Goal: Task Accomplishment & Management: Complete application form

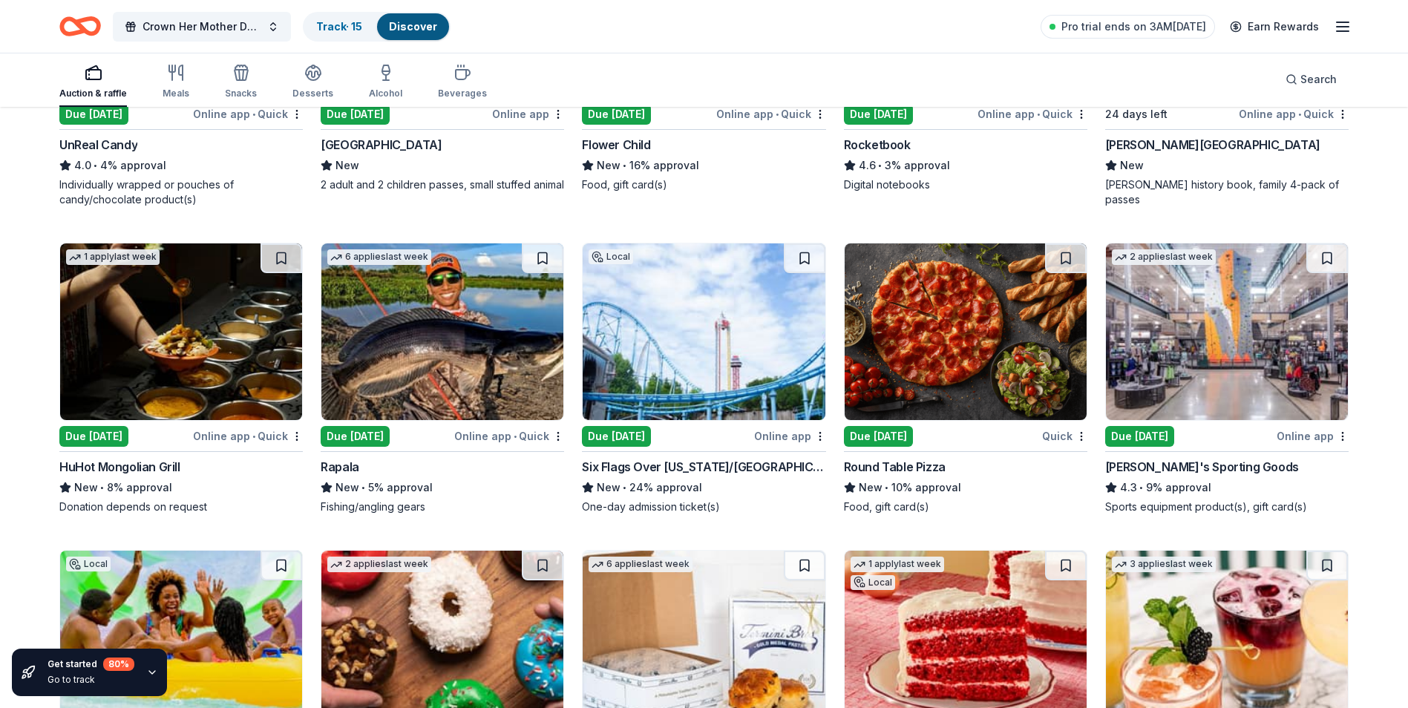
scroll to position [5756, 0]
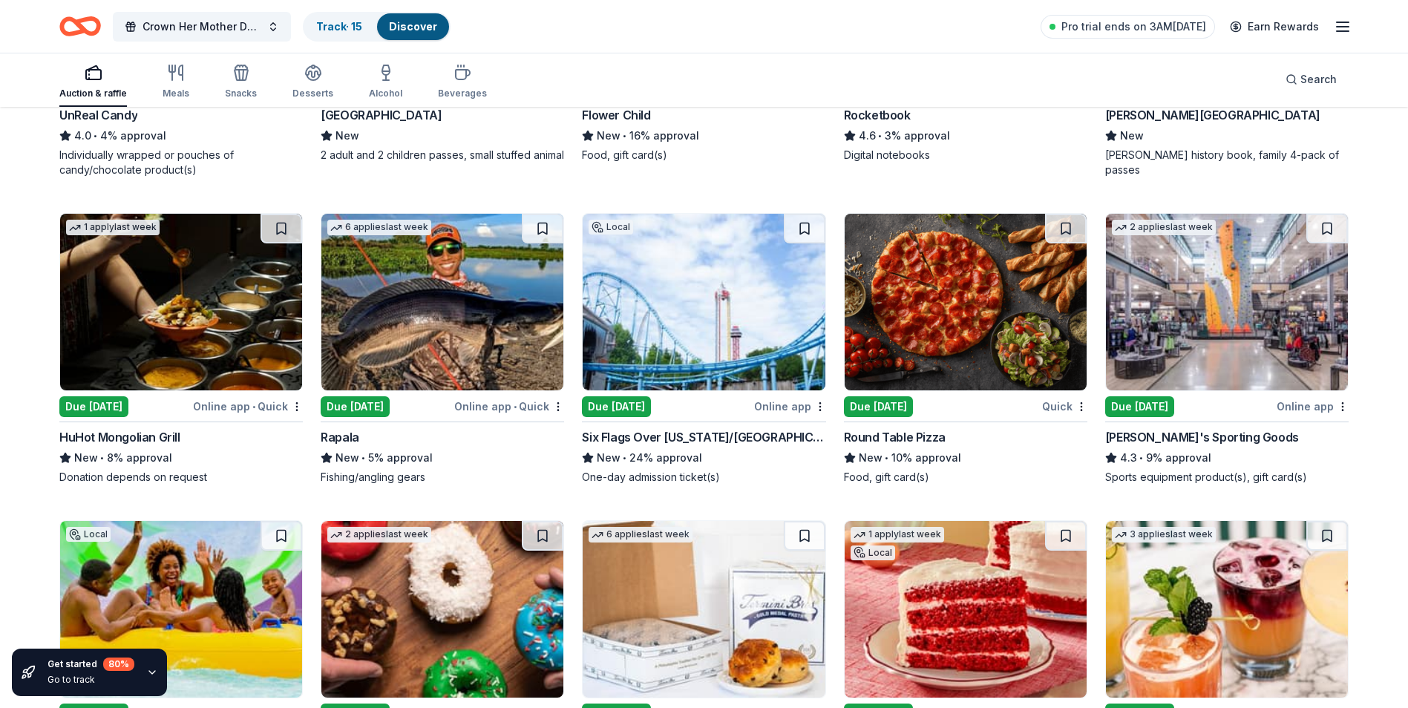
click at [915, 373] on img at bounding box center [966, 302] width 242 height 177
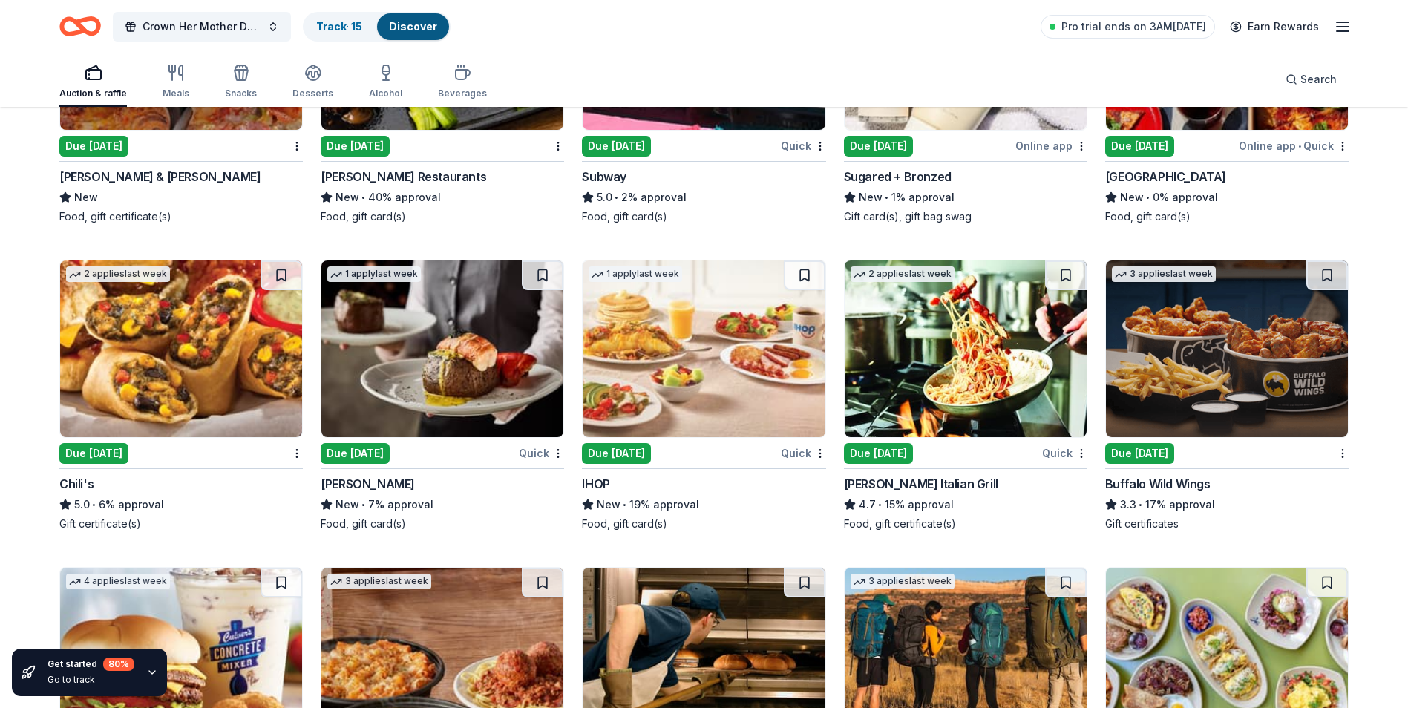
scroll to position [9214, 0]
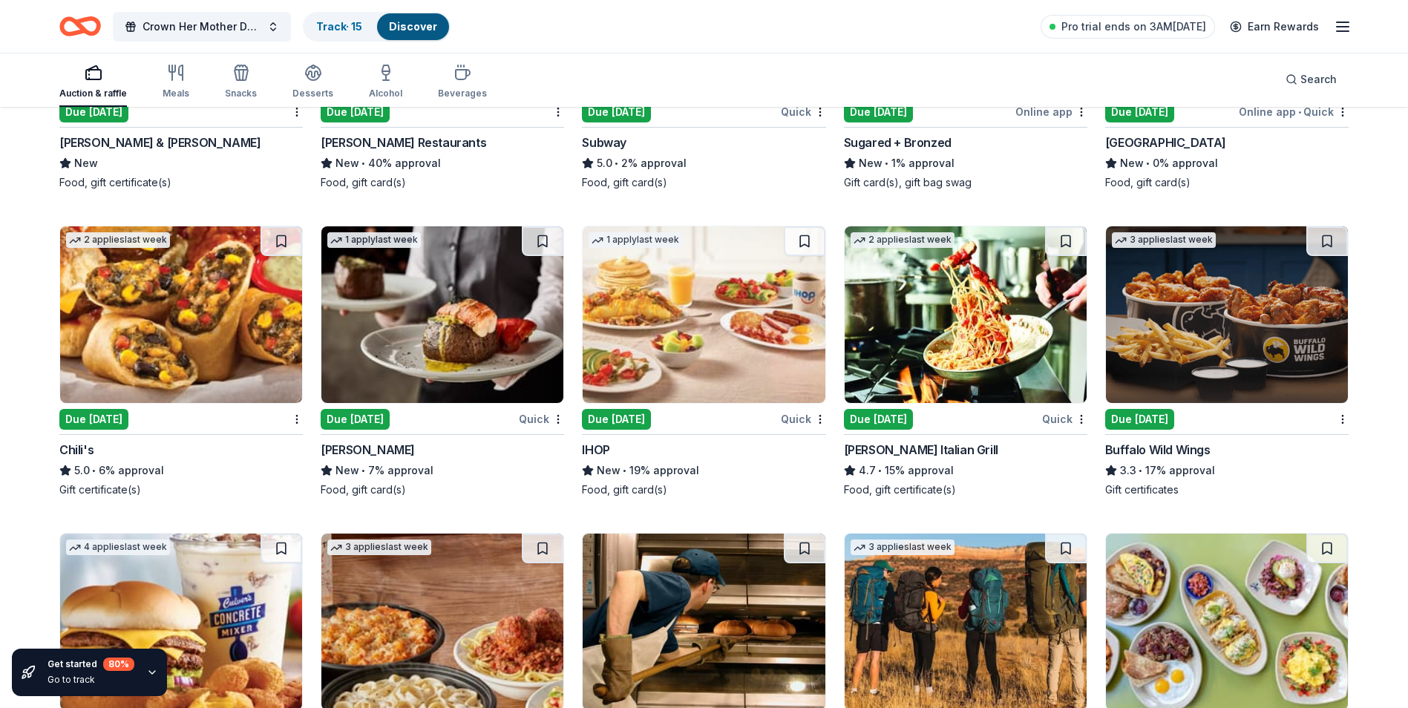
click at [1290, 365] on img at bounding box center [1227, 314] width 242 height 177
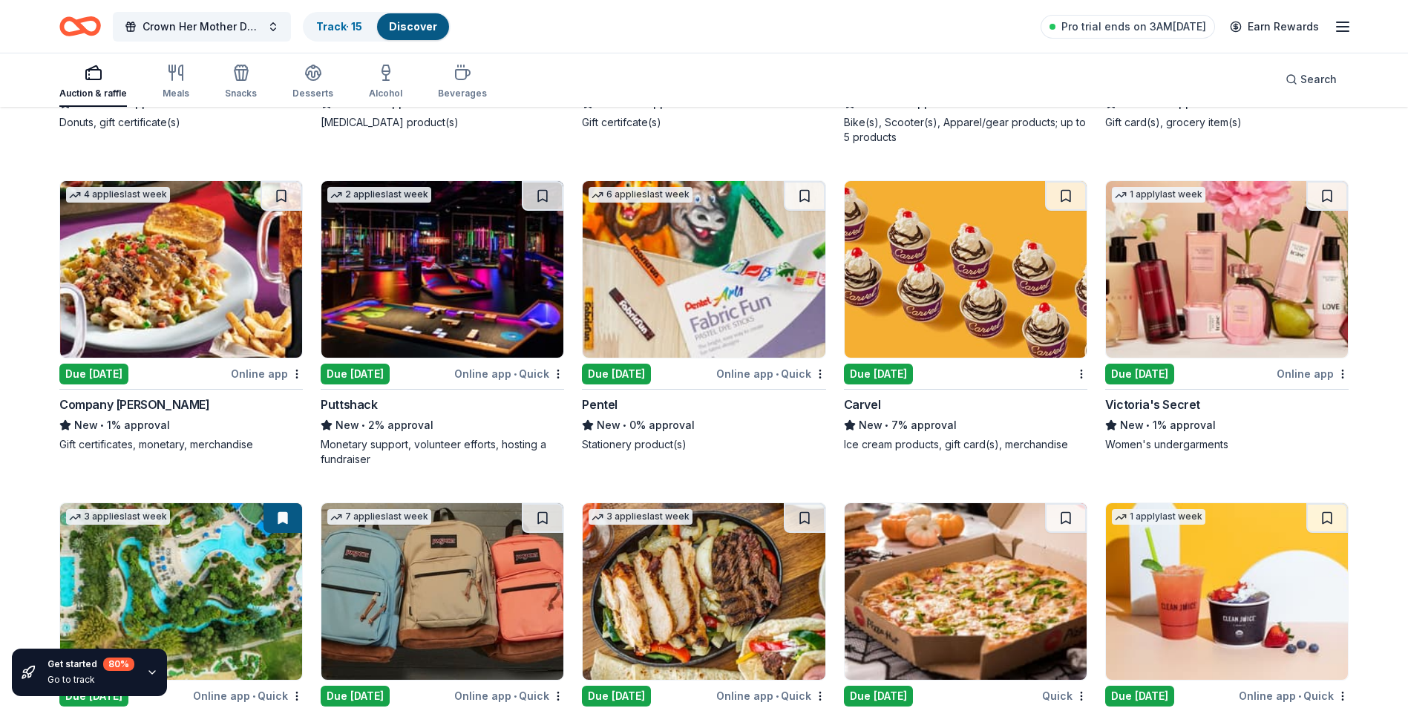
scroll to position [11159, 0]
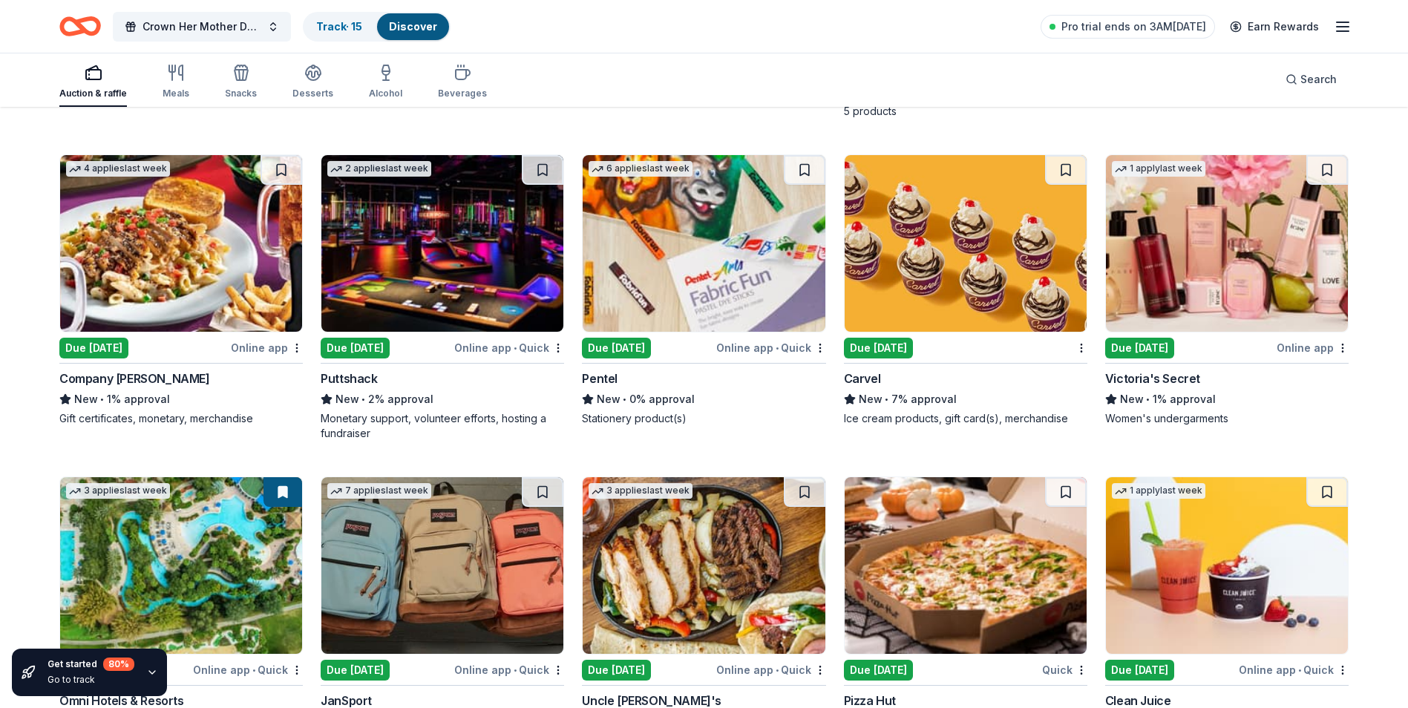
click at [454, 252] on img at bounding box center [442, 243] width 242 height 177
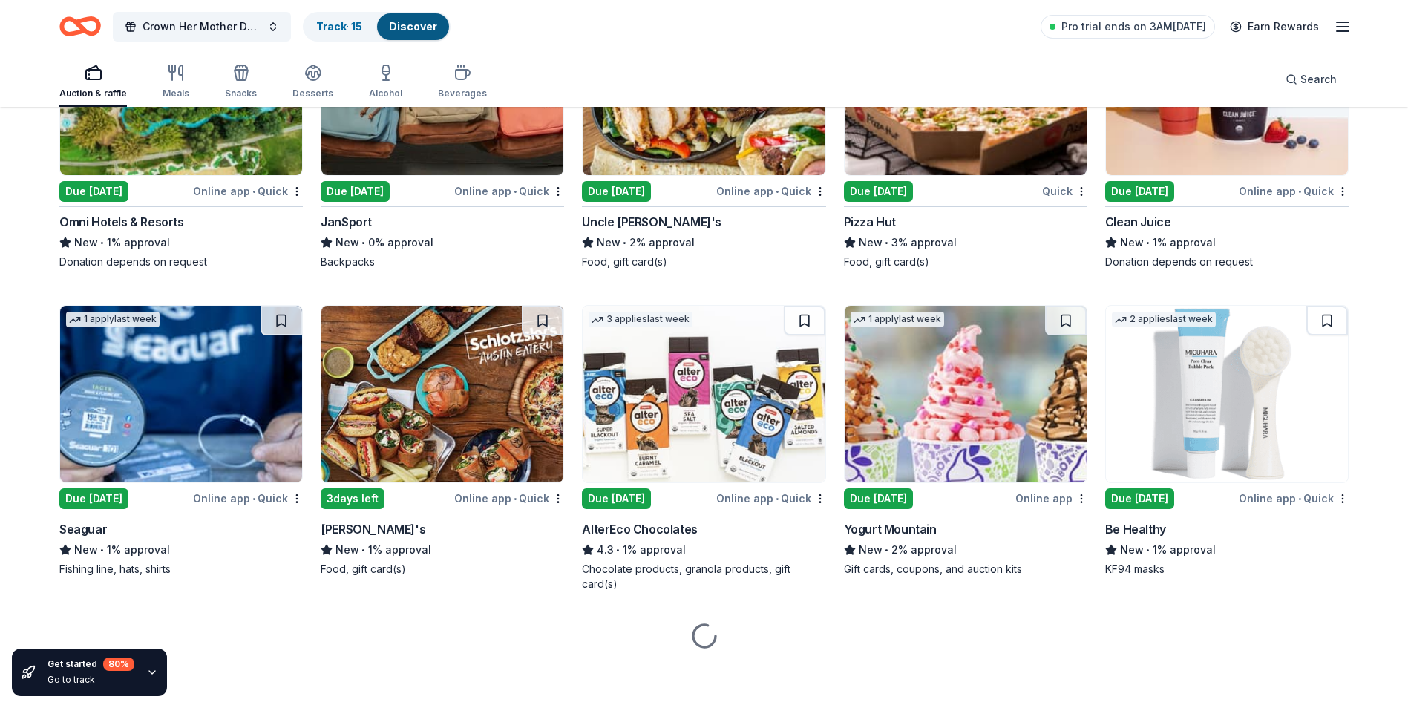
scroll to position [11640, 0]
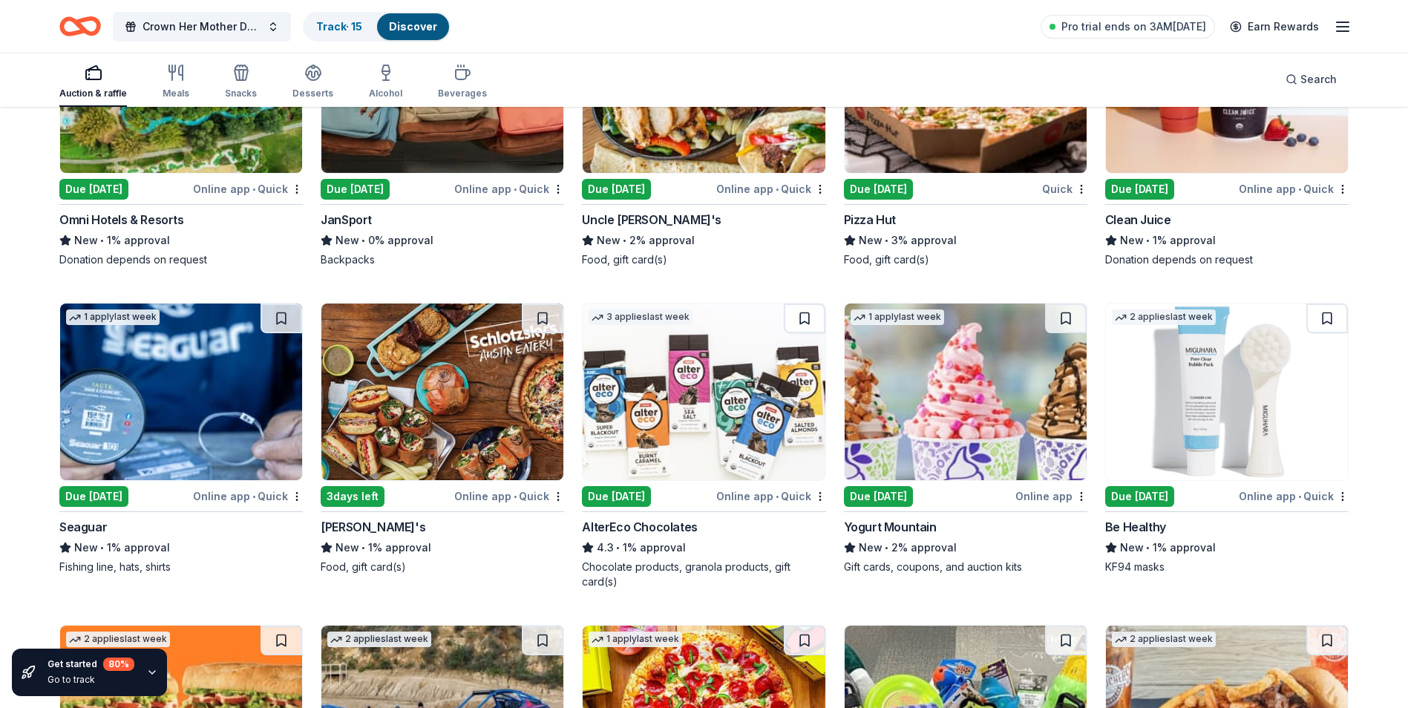
click at [451, 364] on img at bounding box center [442, 392] width 242 height 177
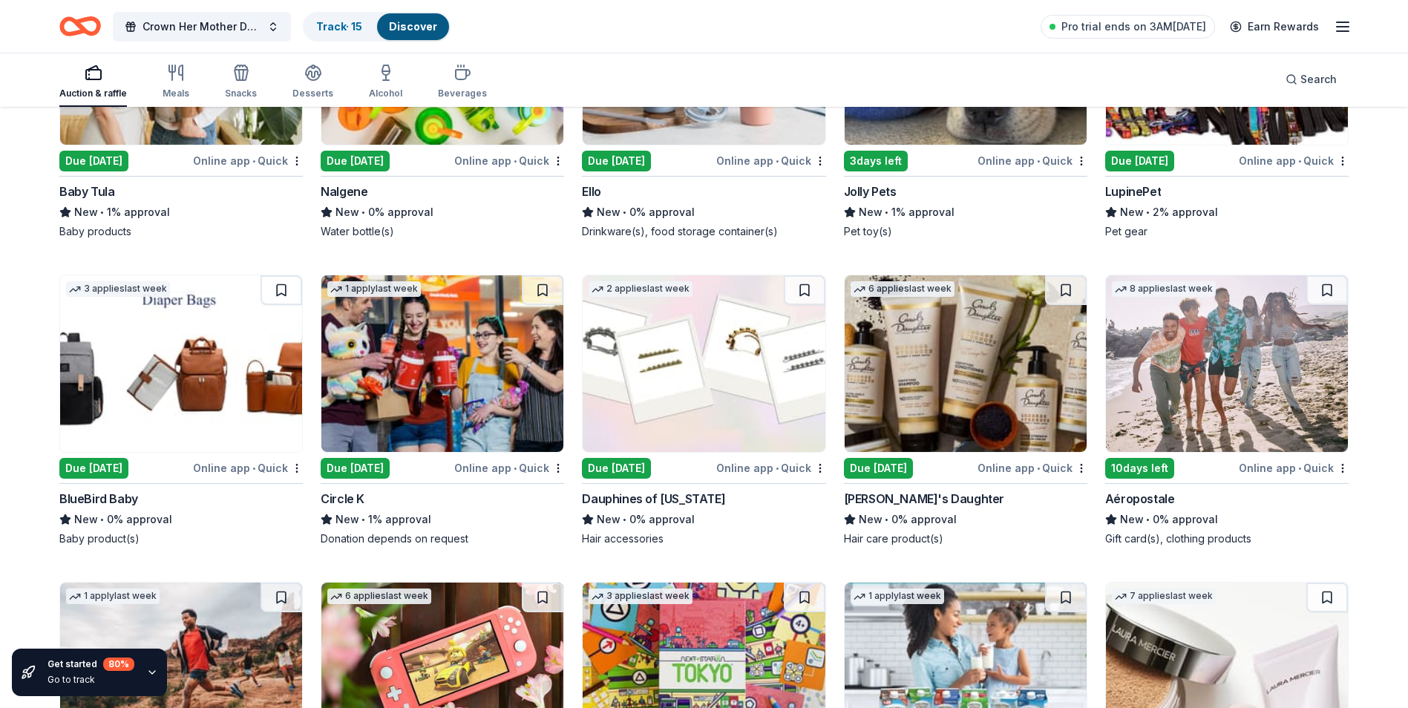
scroll to position [13582, 0]
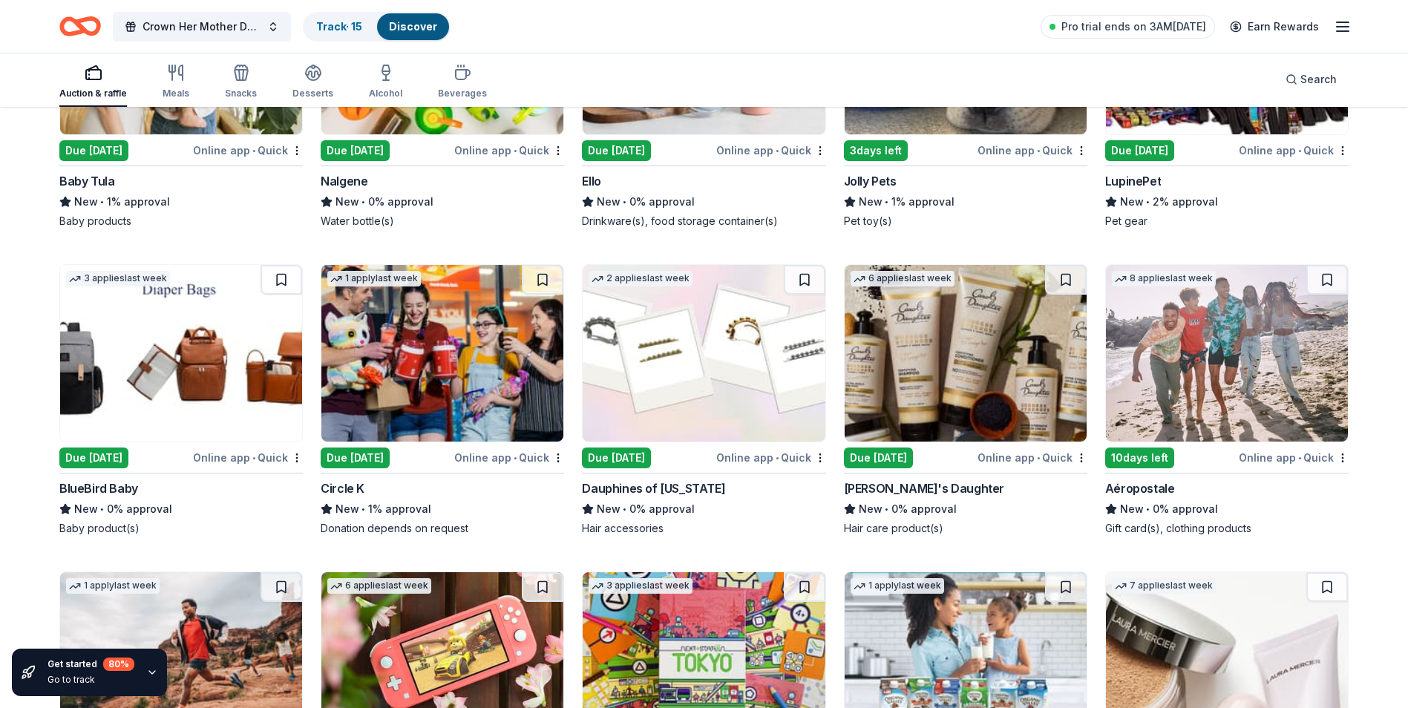
click at [397, 402] on img at bounding box center [442, 353] width 242 height 177
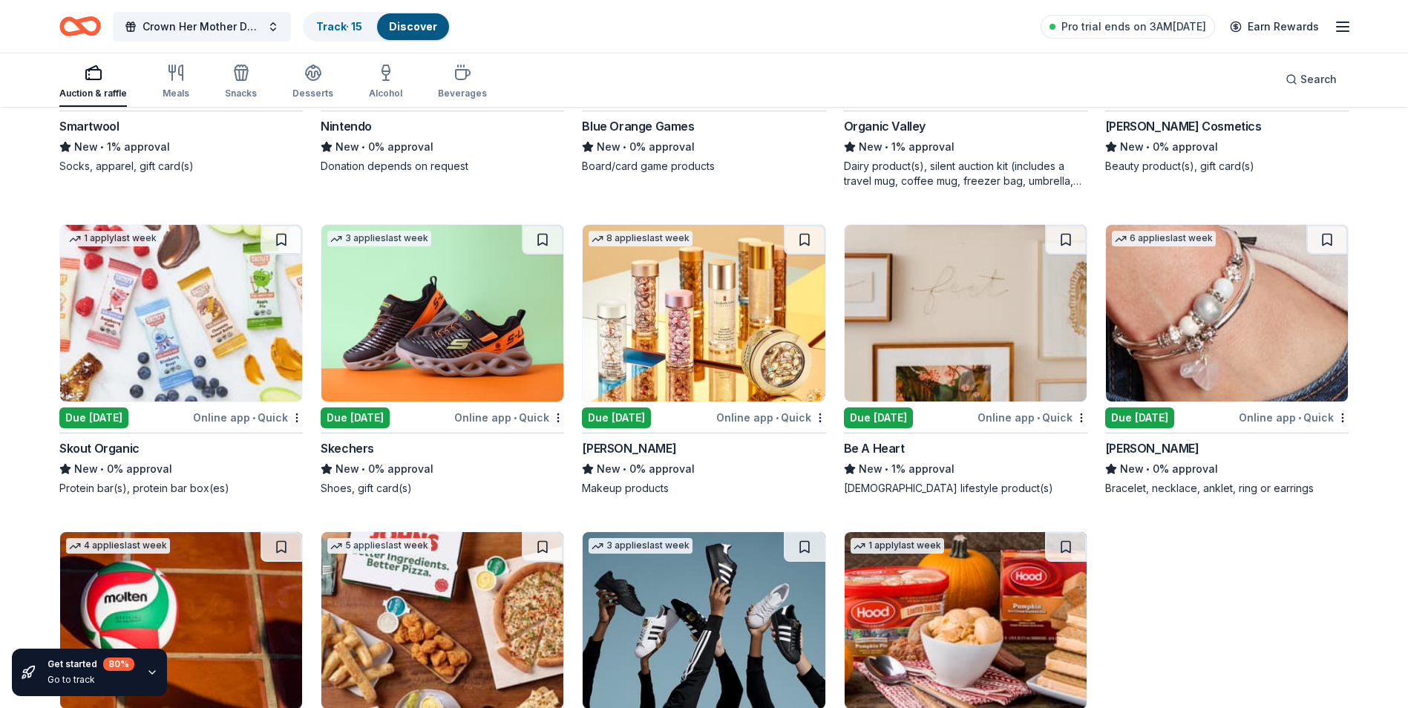
scroll to position [14377, 0]
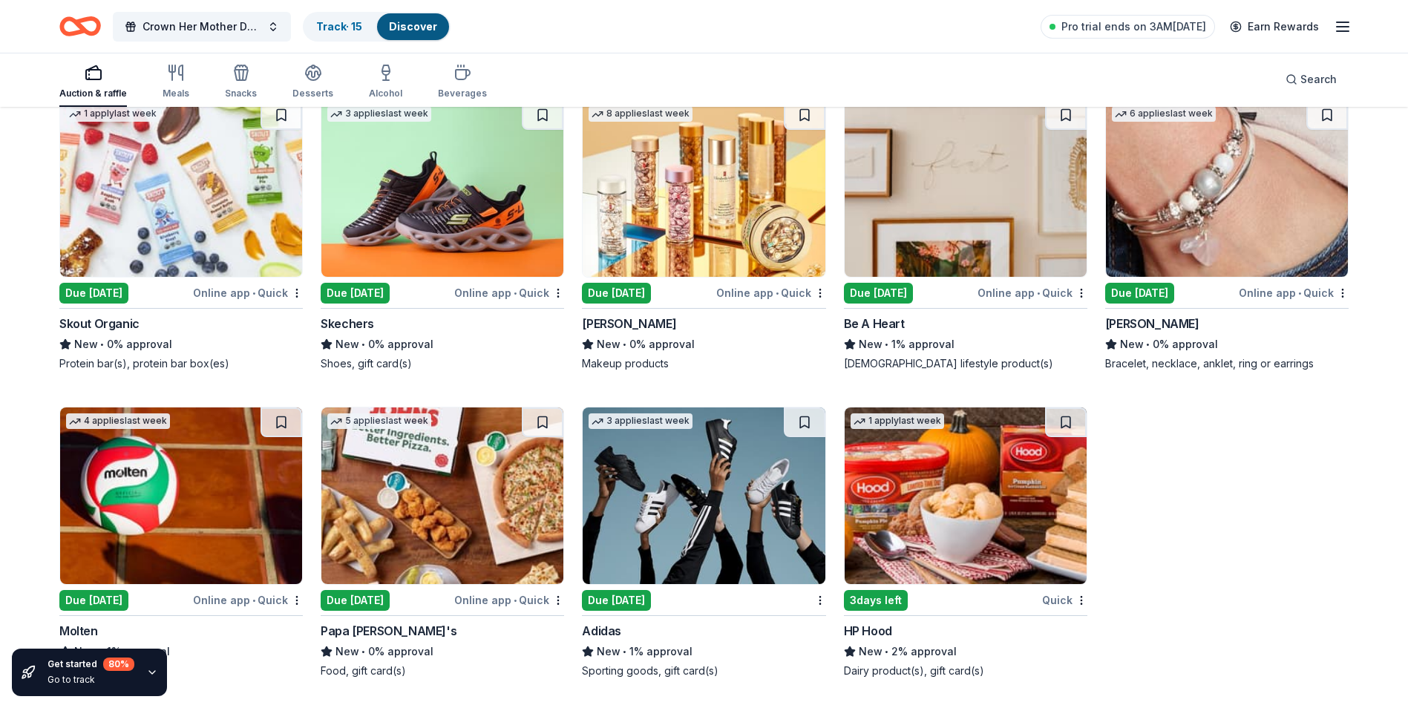
click at [662, 267] on img at bounding box center [704, 188] width 242 height 177
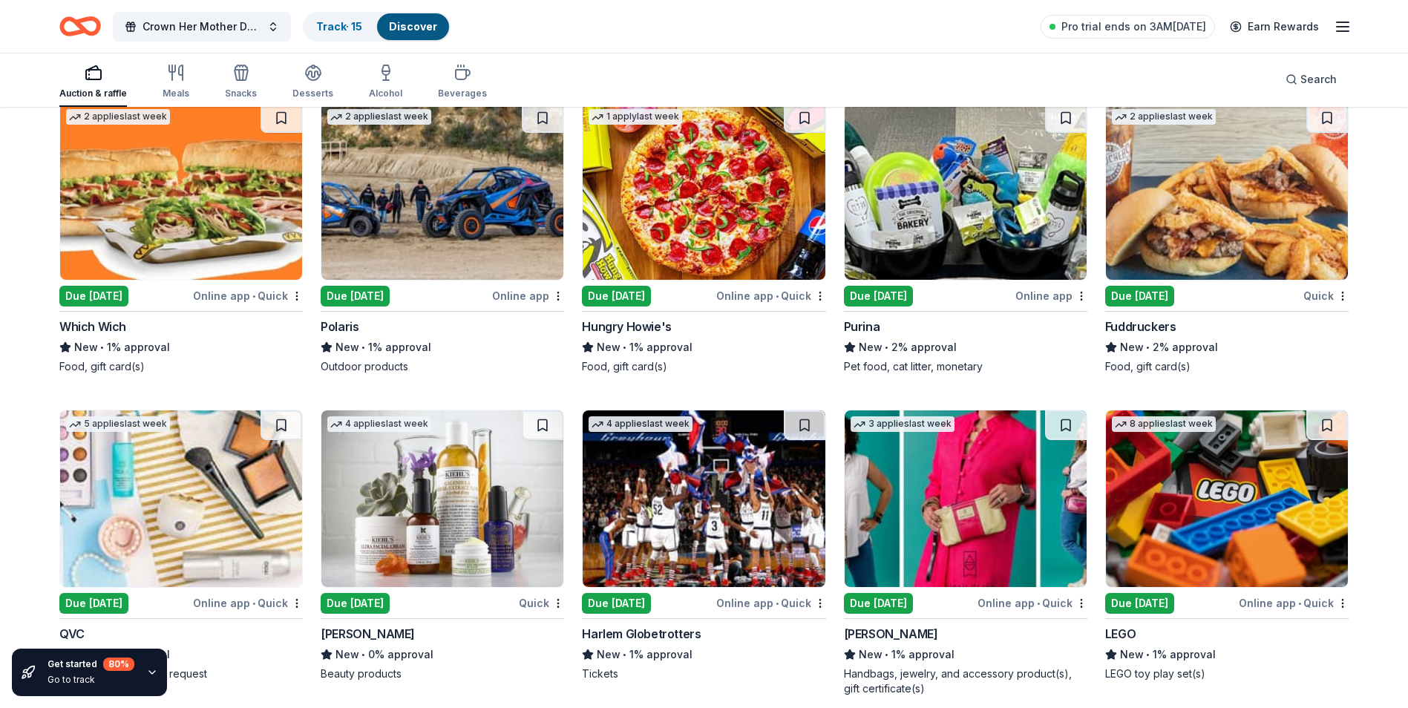
scroll to position [12150, 0]
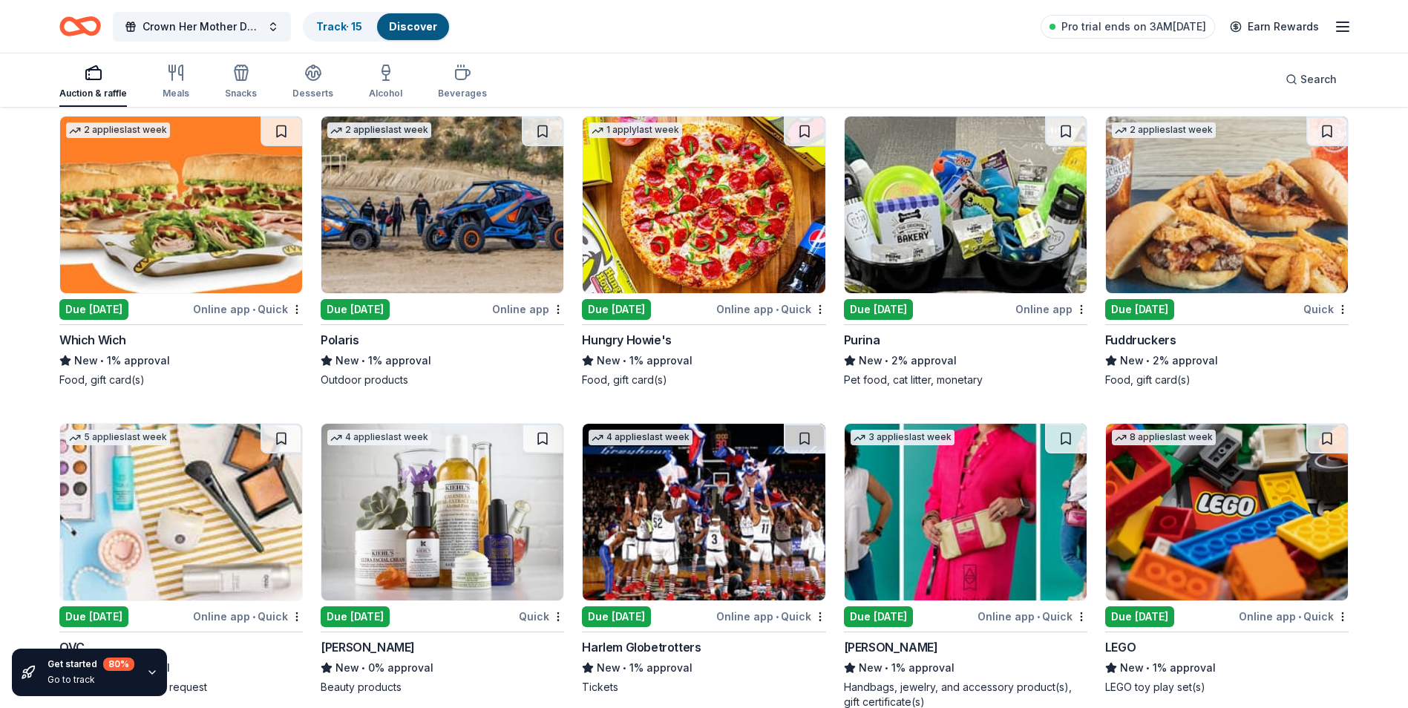
click at [960, 243] on img at bounding box center [966, 205] width 242 height 177
click at [1114, 224] on img at bounding box center [1227, 205] width 242 height 177
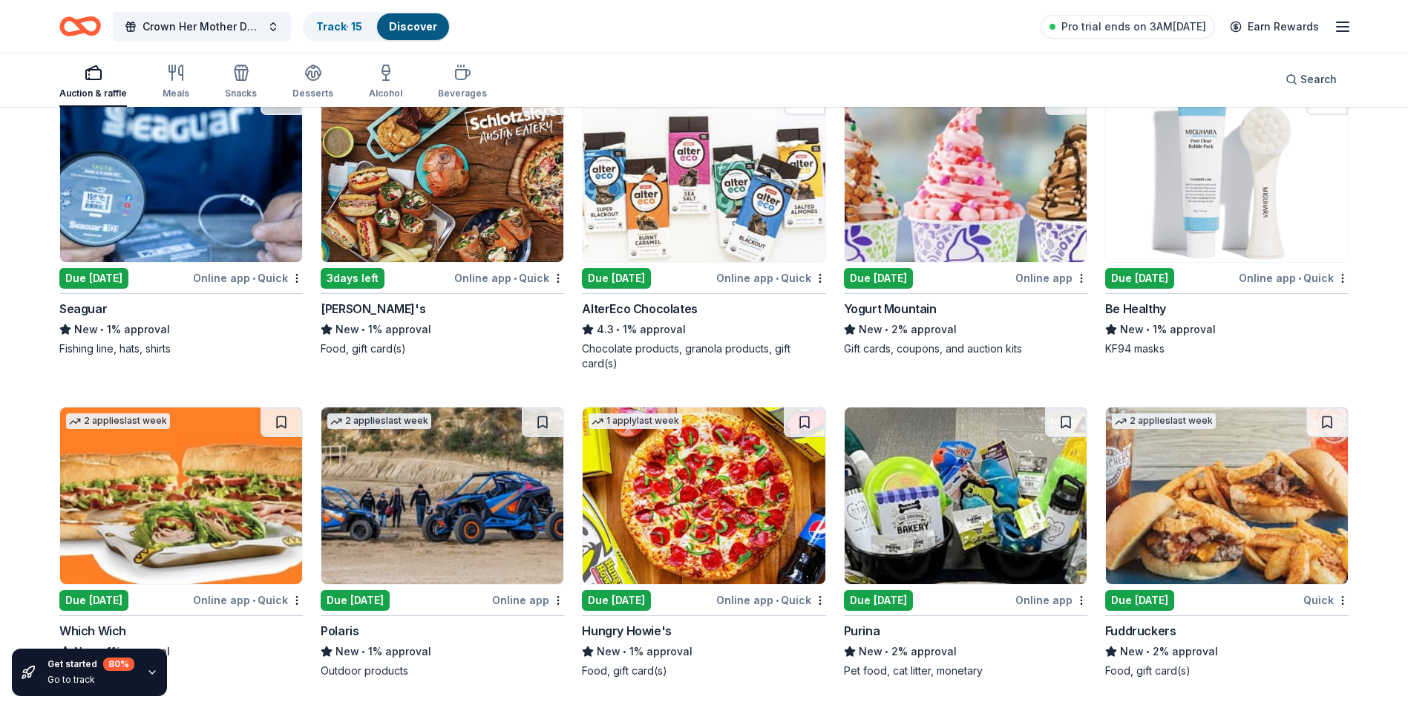
scroll to position [11853, 0]
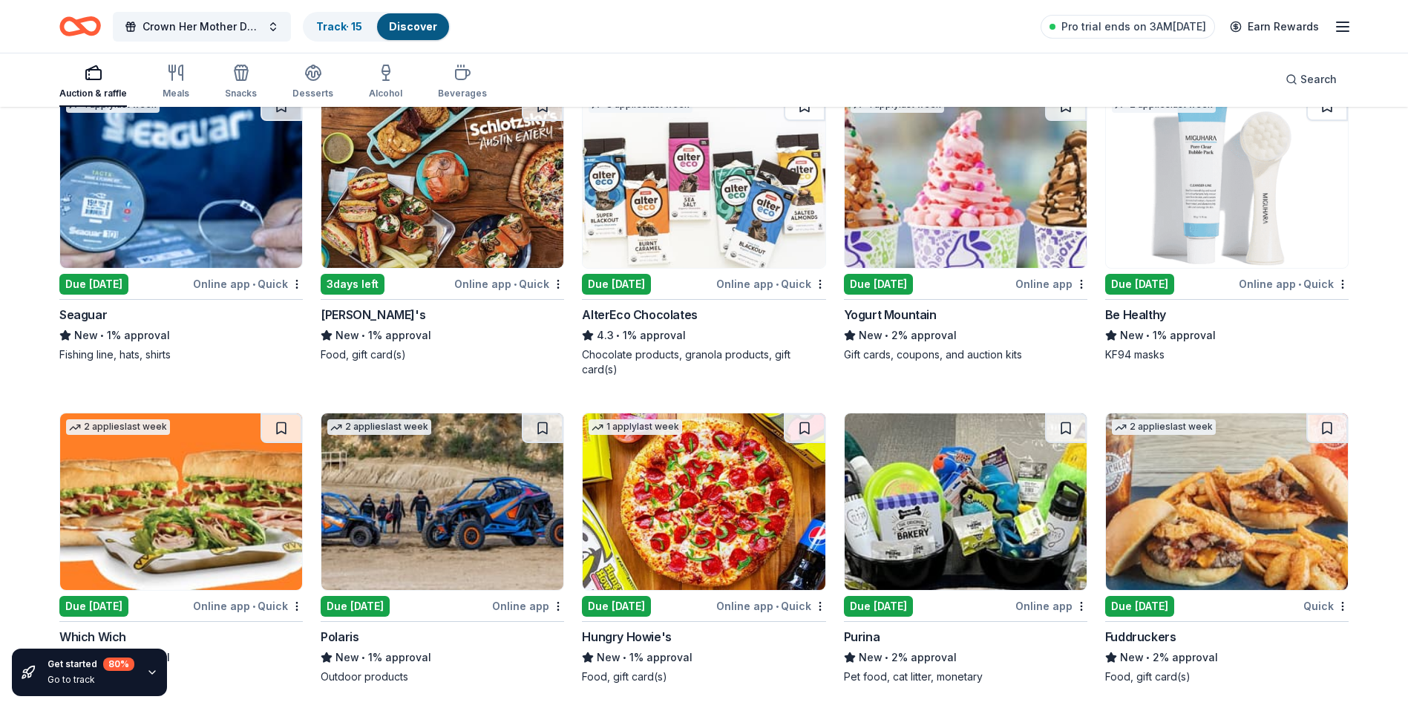
click at [1175, 257] on img at bounding box center [1227, 179] width 242 height 177
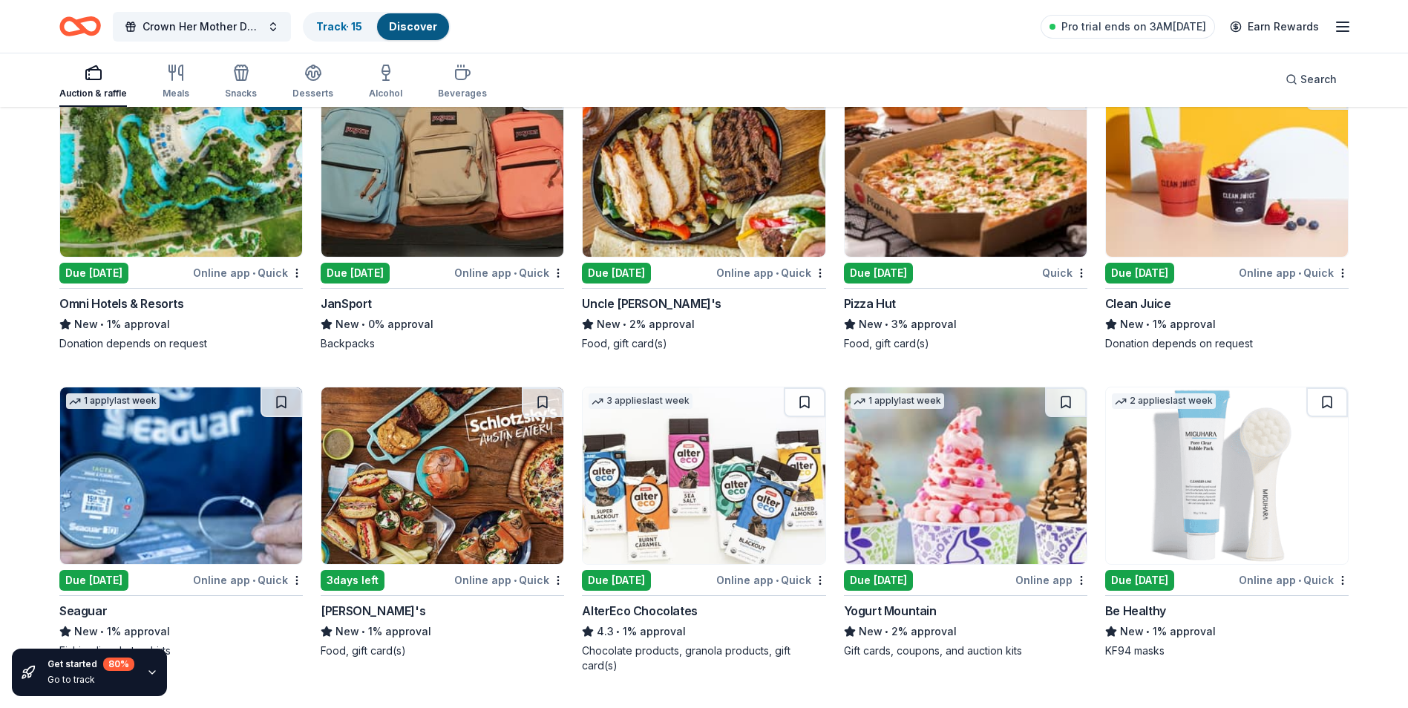
scroll to position [11556, 0]
click at [654, 218] on img at bounding box center [704, 169] width 242 height 177
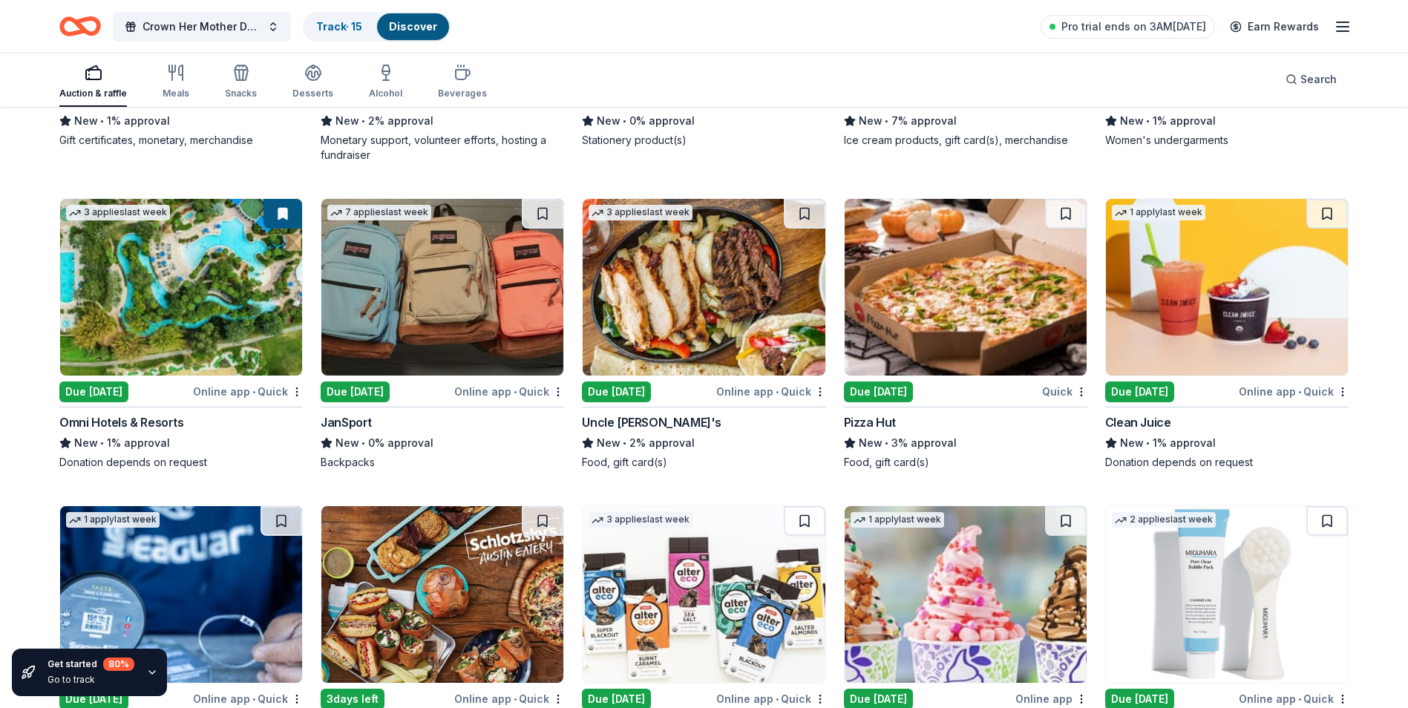
scroll to position [11407, 0]
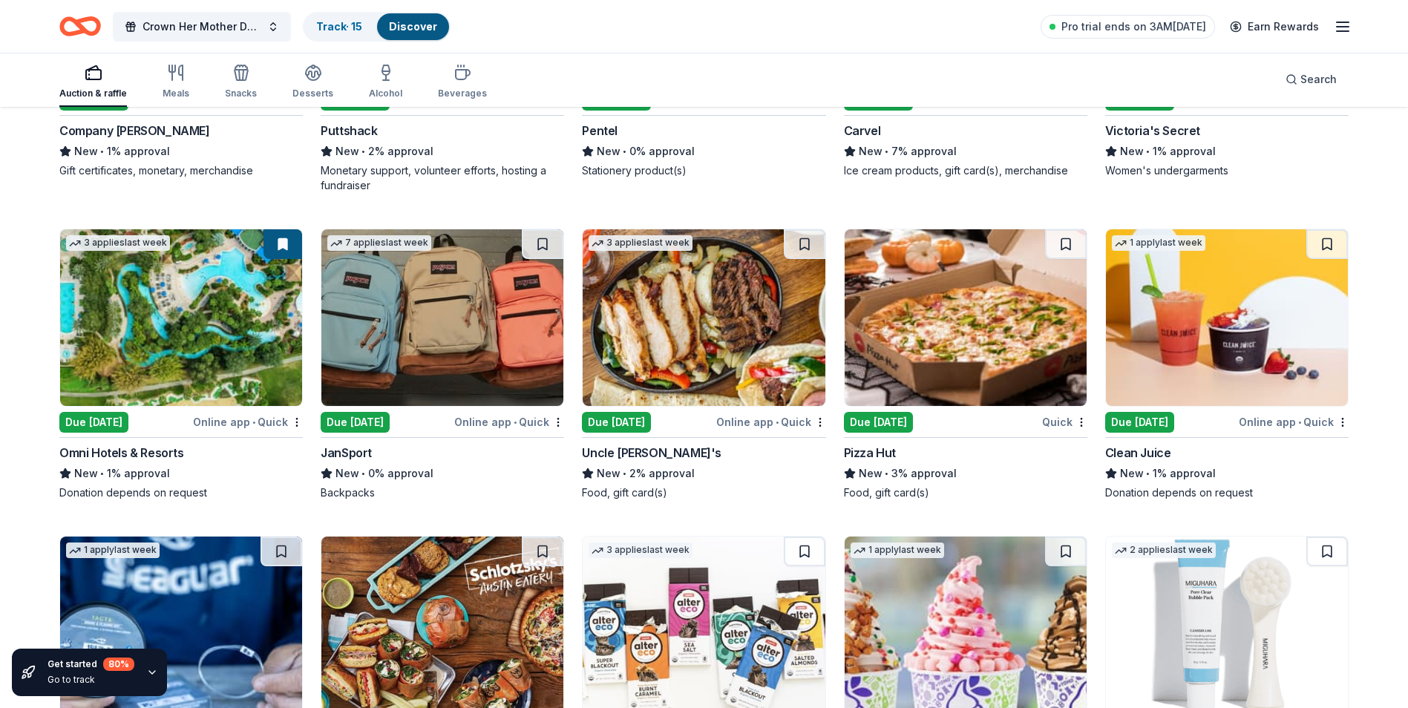
click at [934, 366] on img at bounding box center [966, 317] width 242 height 177
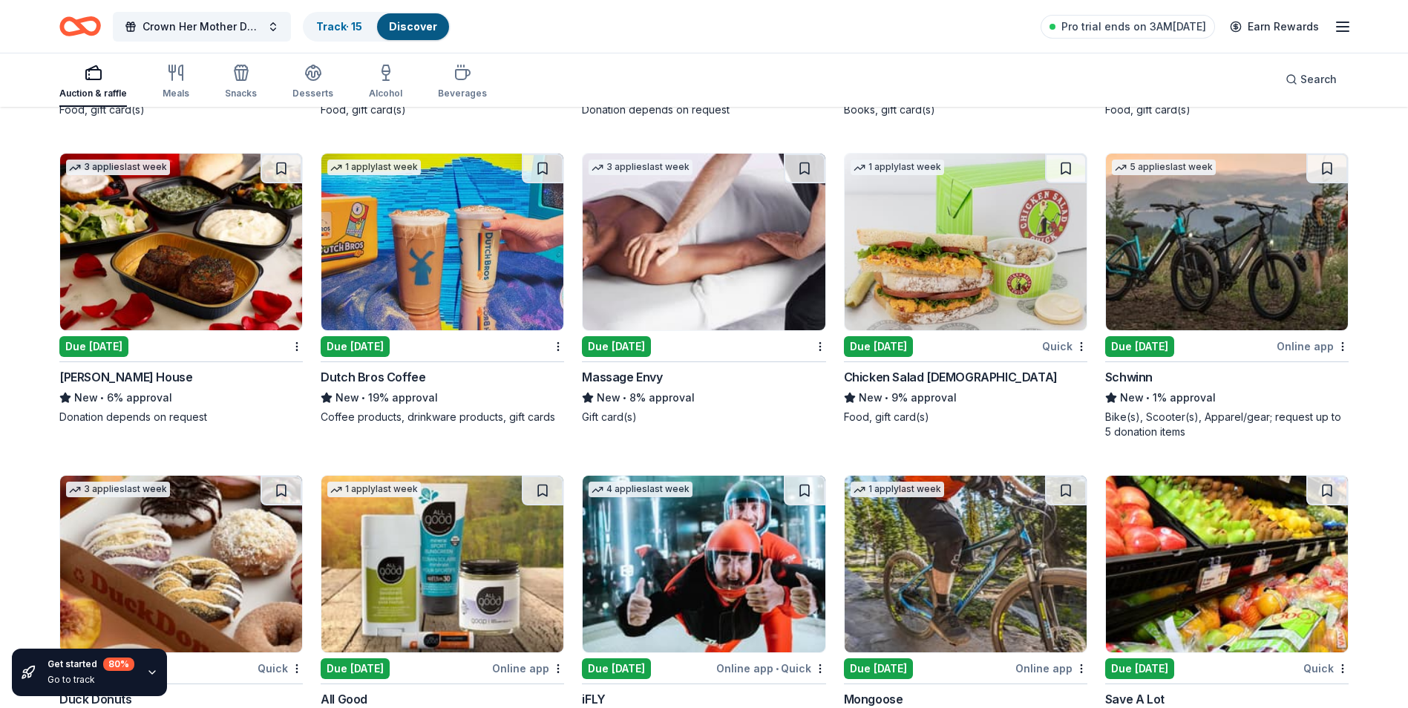
scroll to position [10442, 0]
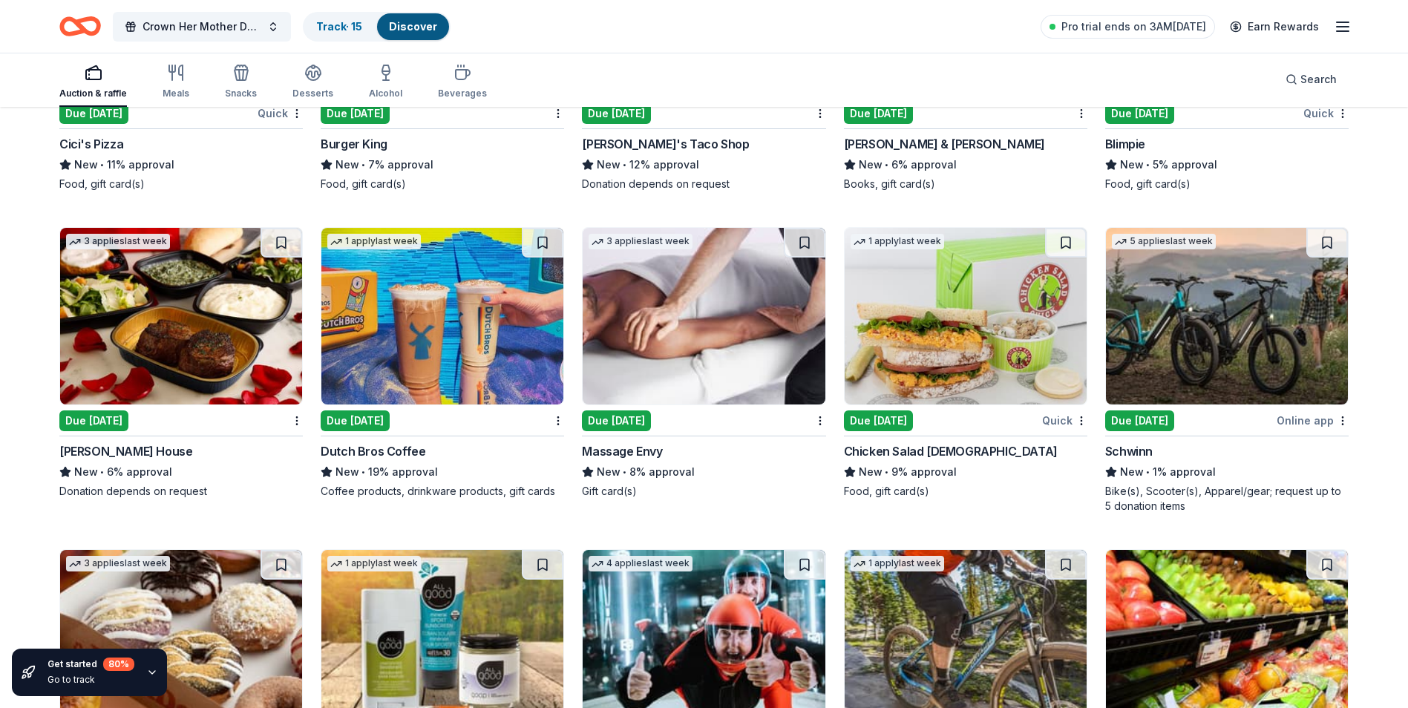
click at [915, 290] on img at bounding box center [966, 316] width 242 height 177
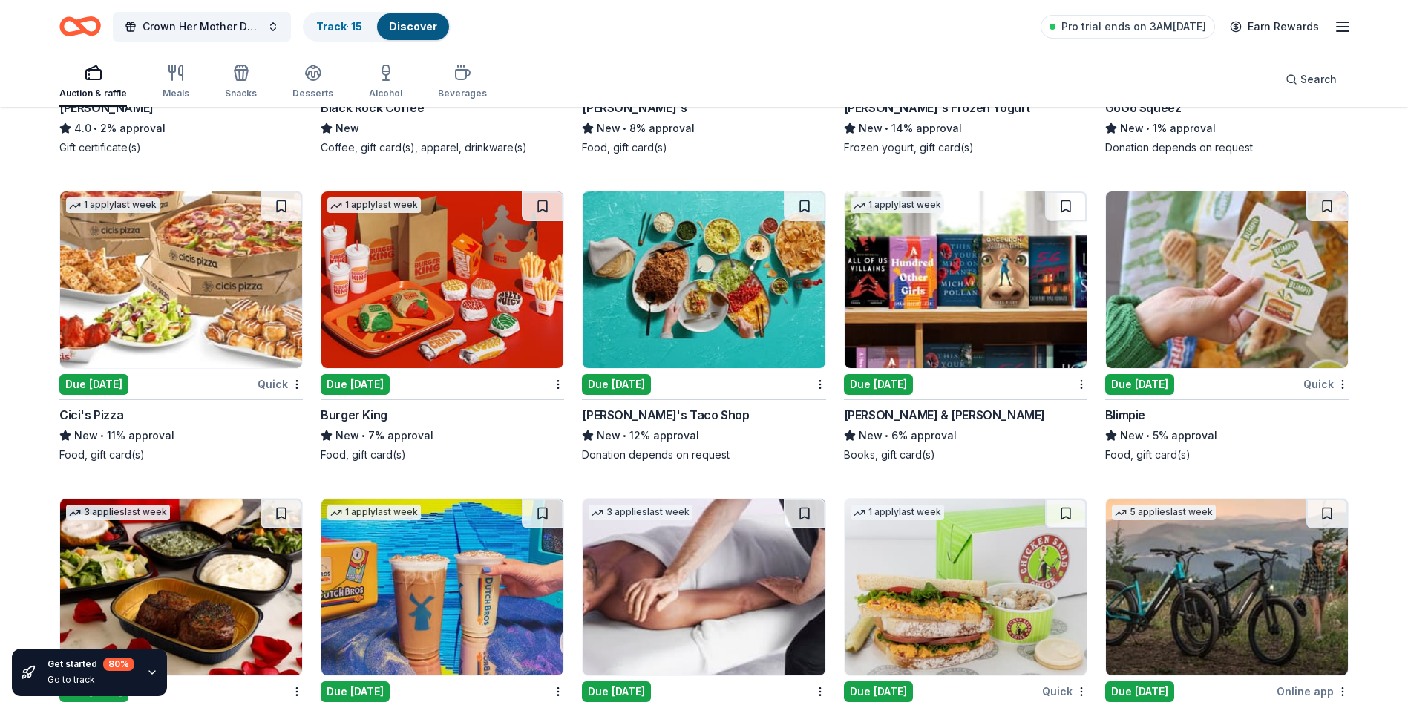
scroll to position [10145, 0]
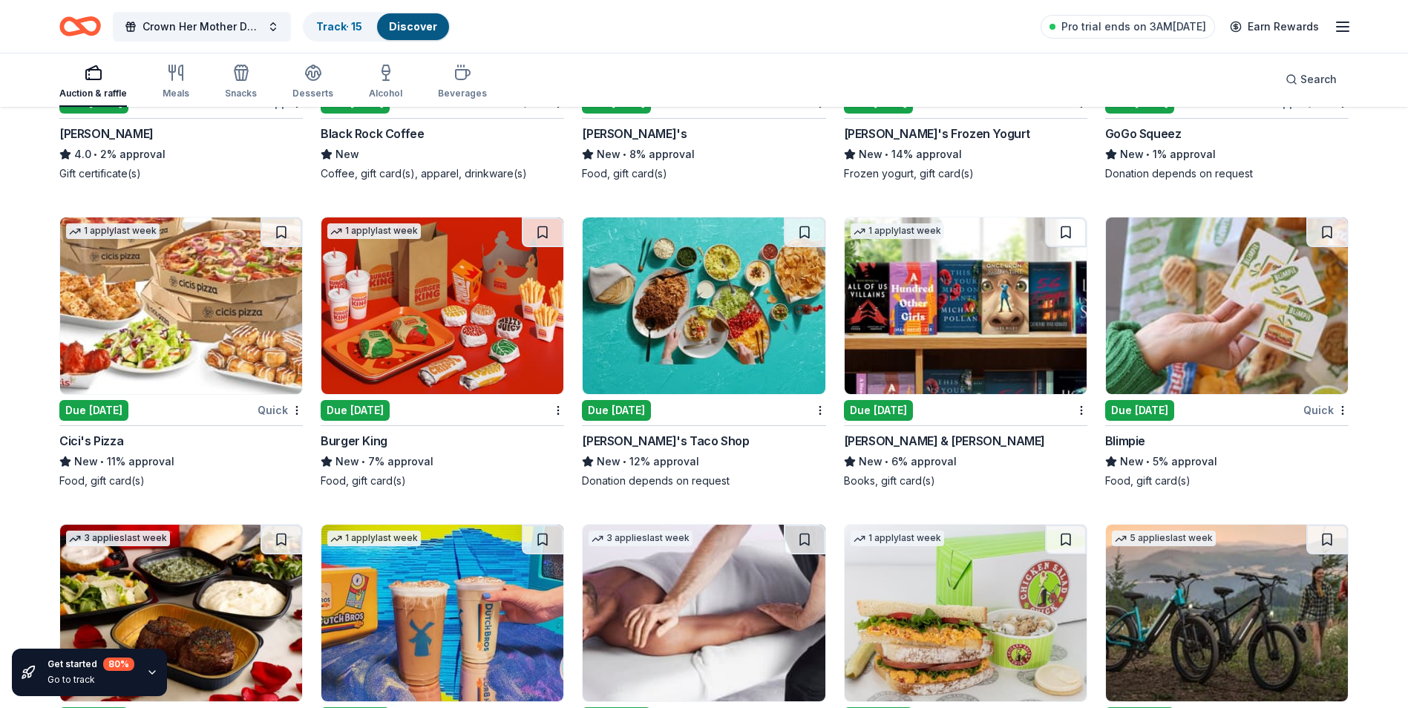
click at [447, 365] on img at bounding box center [442, 306] width 242 height 177
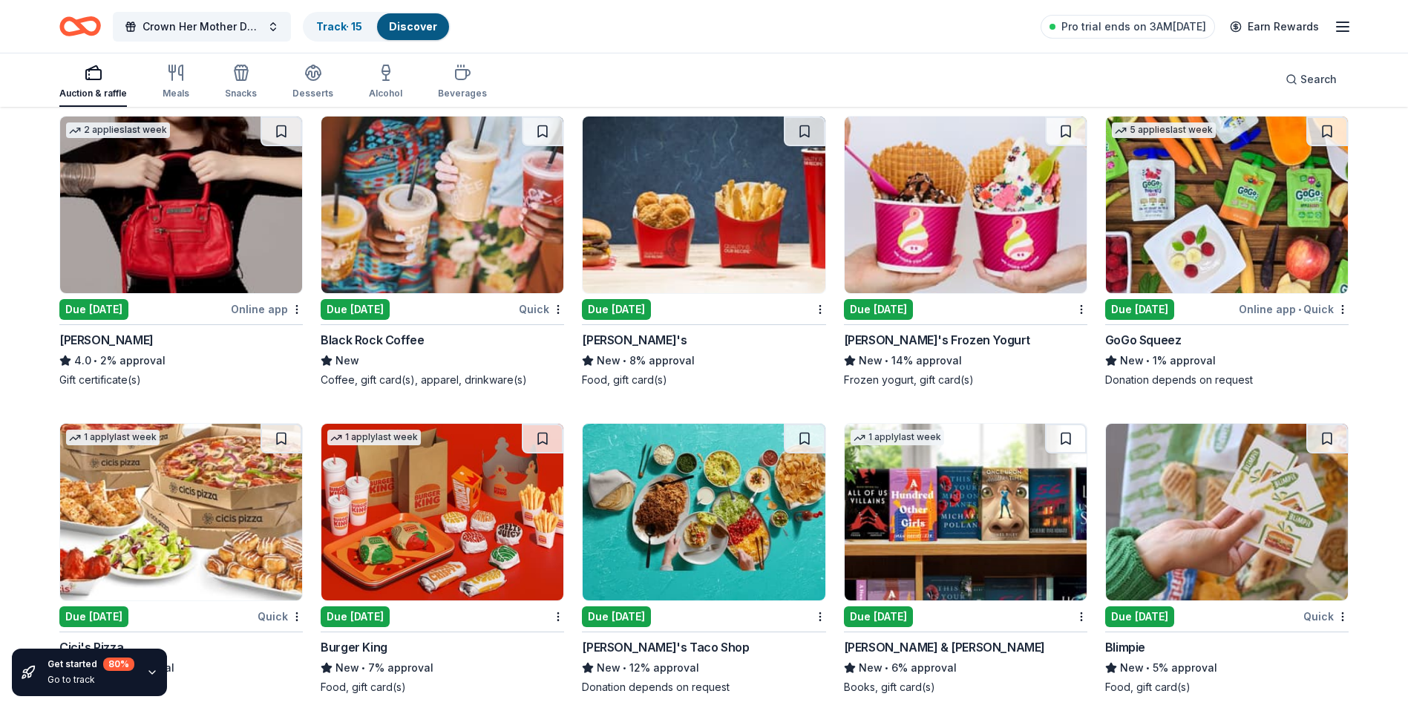
scroll to position [9922, 0]
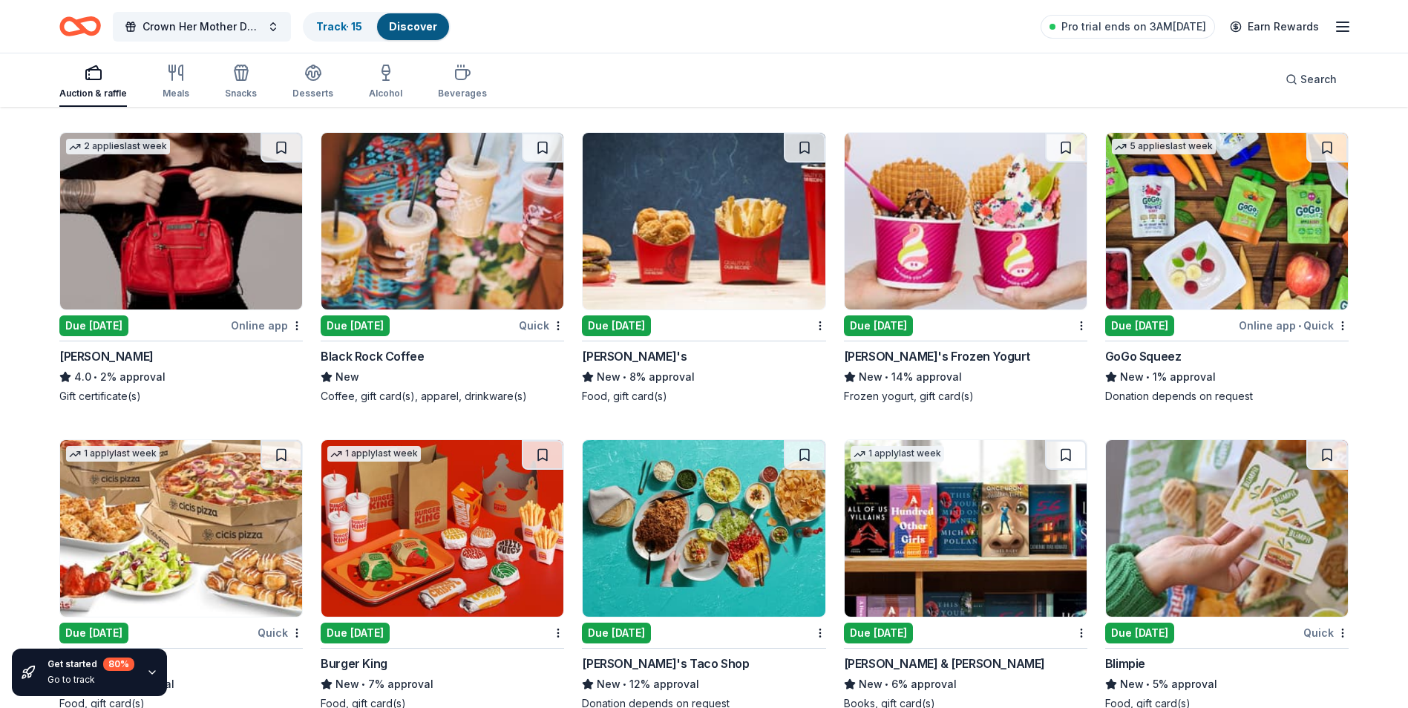
click at [759, 295] on img at bounding box center [704, 221] width 242 height 177
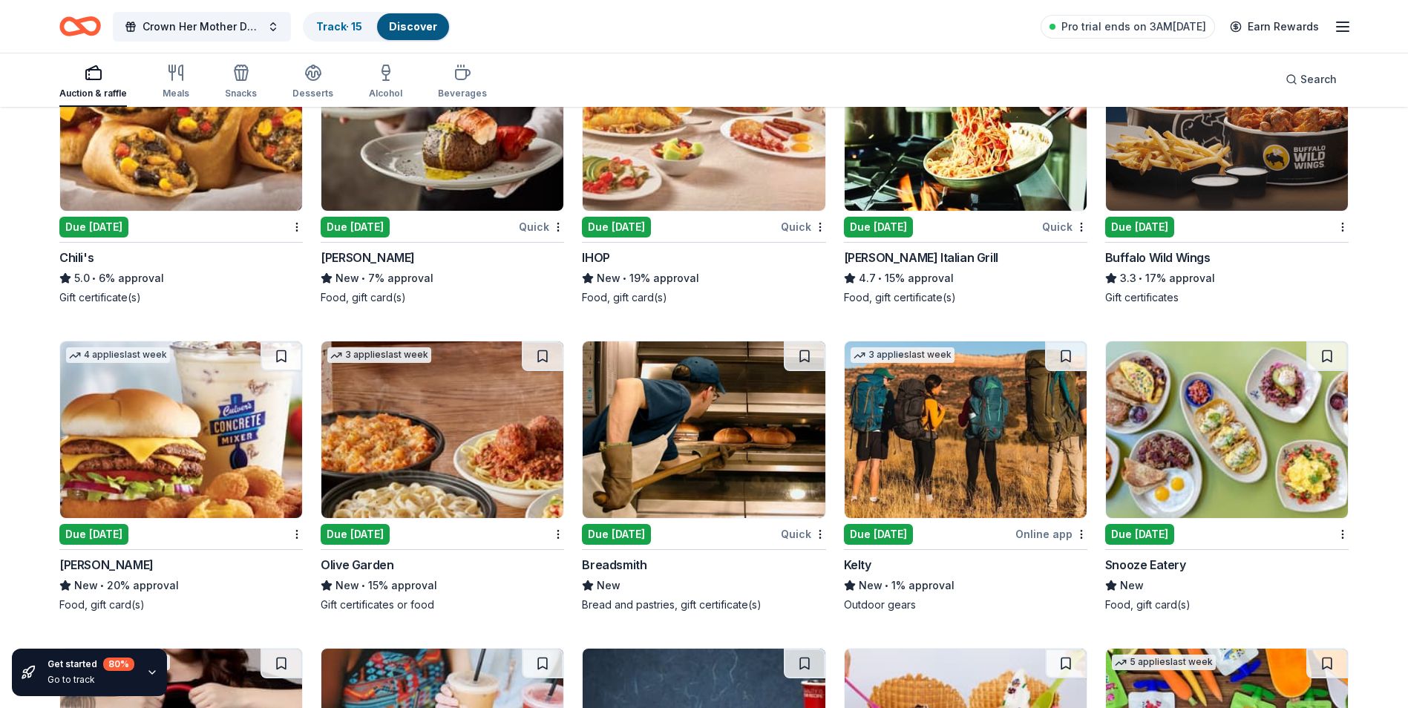
scroll to position [9328, 0]
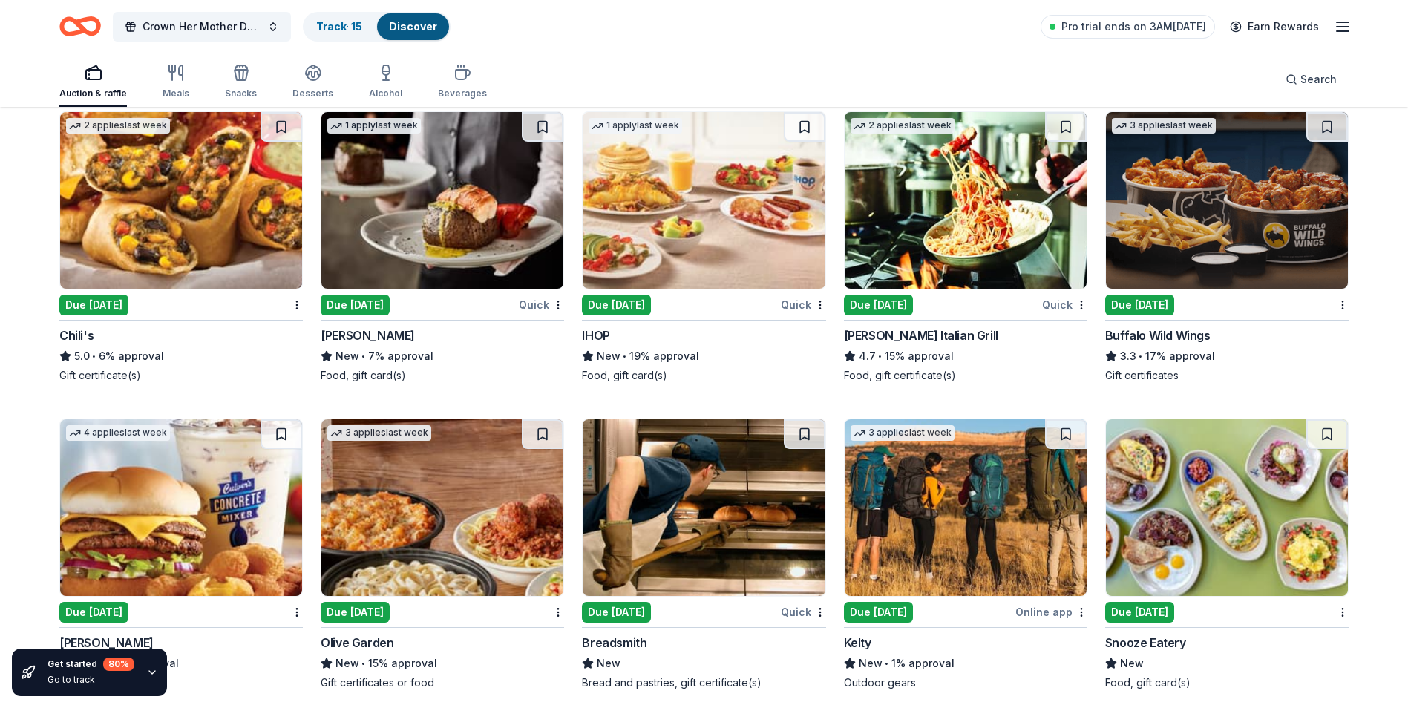
click at [218, 271] on img at bounding box center [181, 200] width 242 height 177
click at [770, 254] on img at bounding box center [704, 200] width 242 height 177
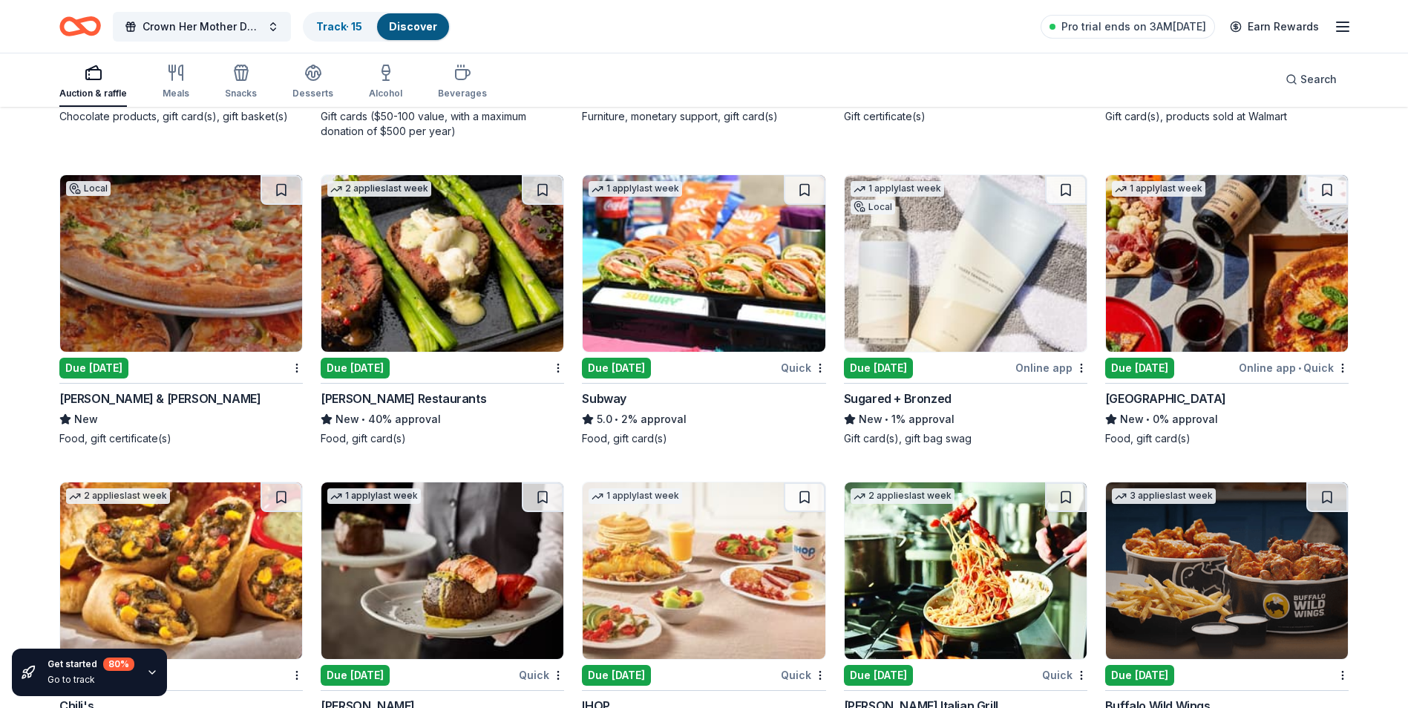
scroll to position [8957, 0]
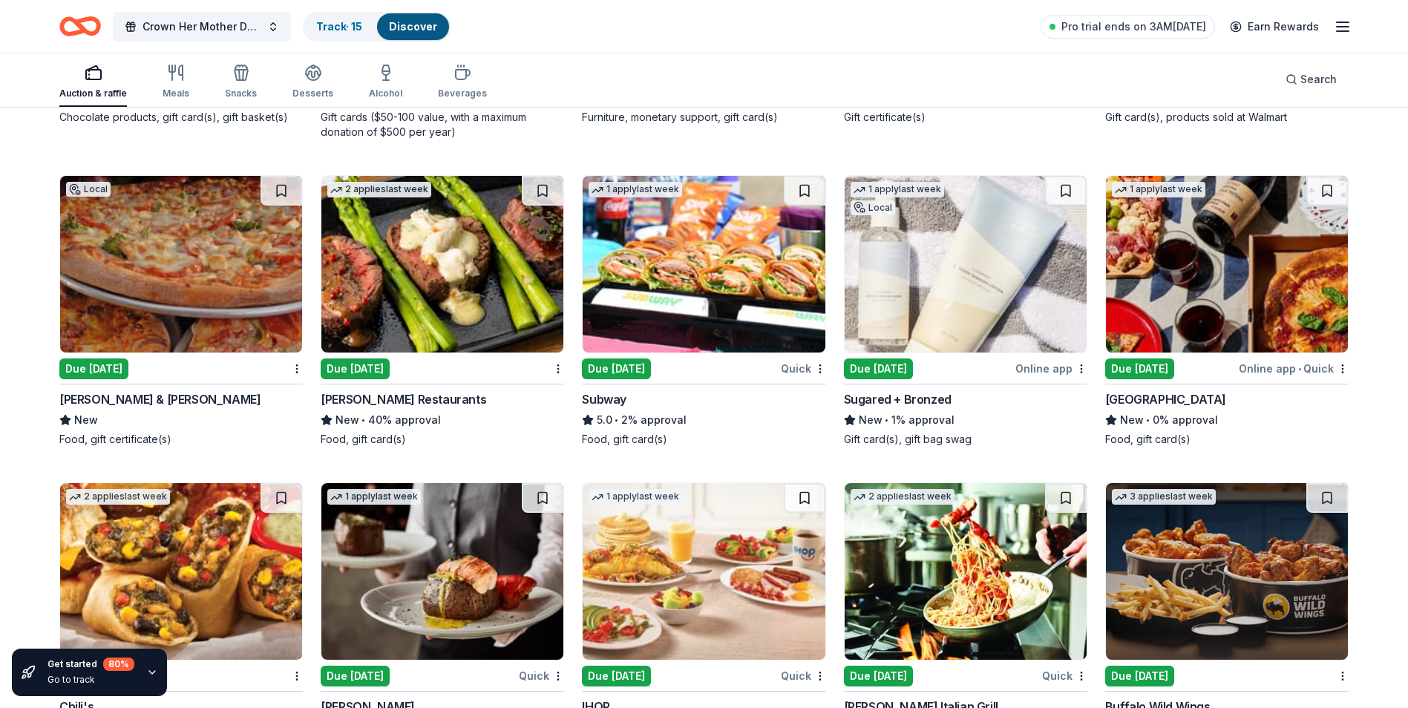
click at [708, 350] on img at bounding box center [704, 264] width 242 height 177
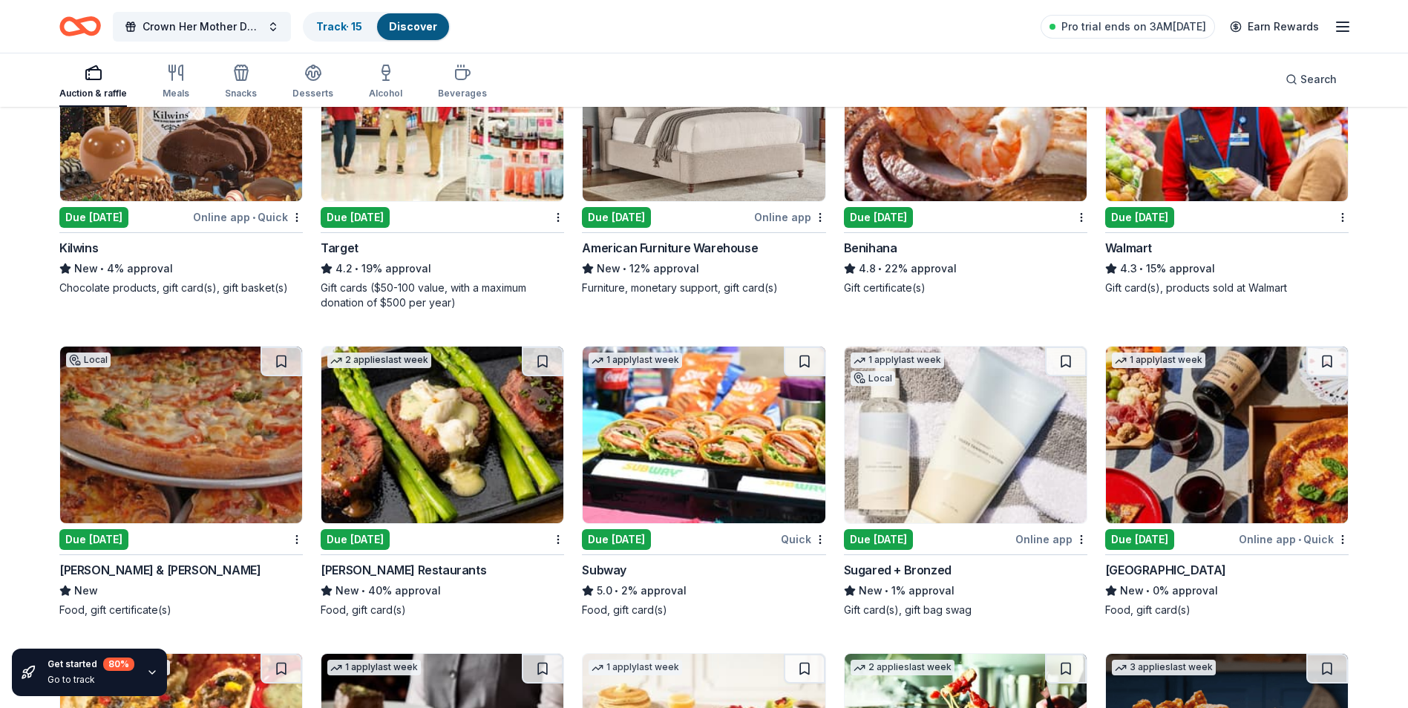
scroll to position [8808, 0]
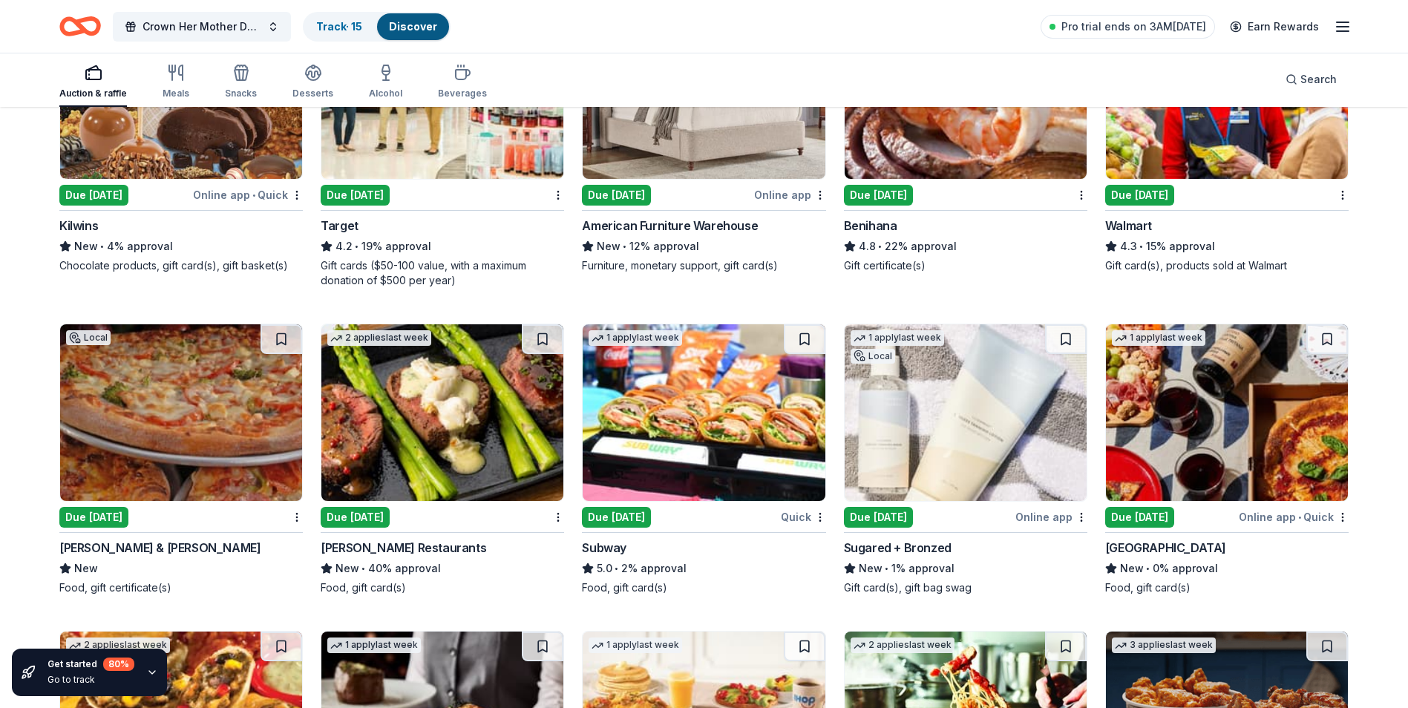
click at [483, 495] on img at bounding box center [442, 412] width 242 height 177
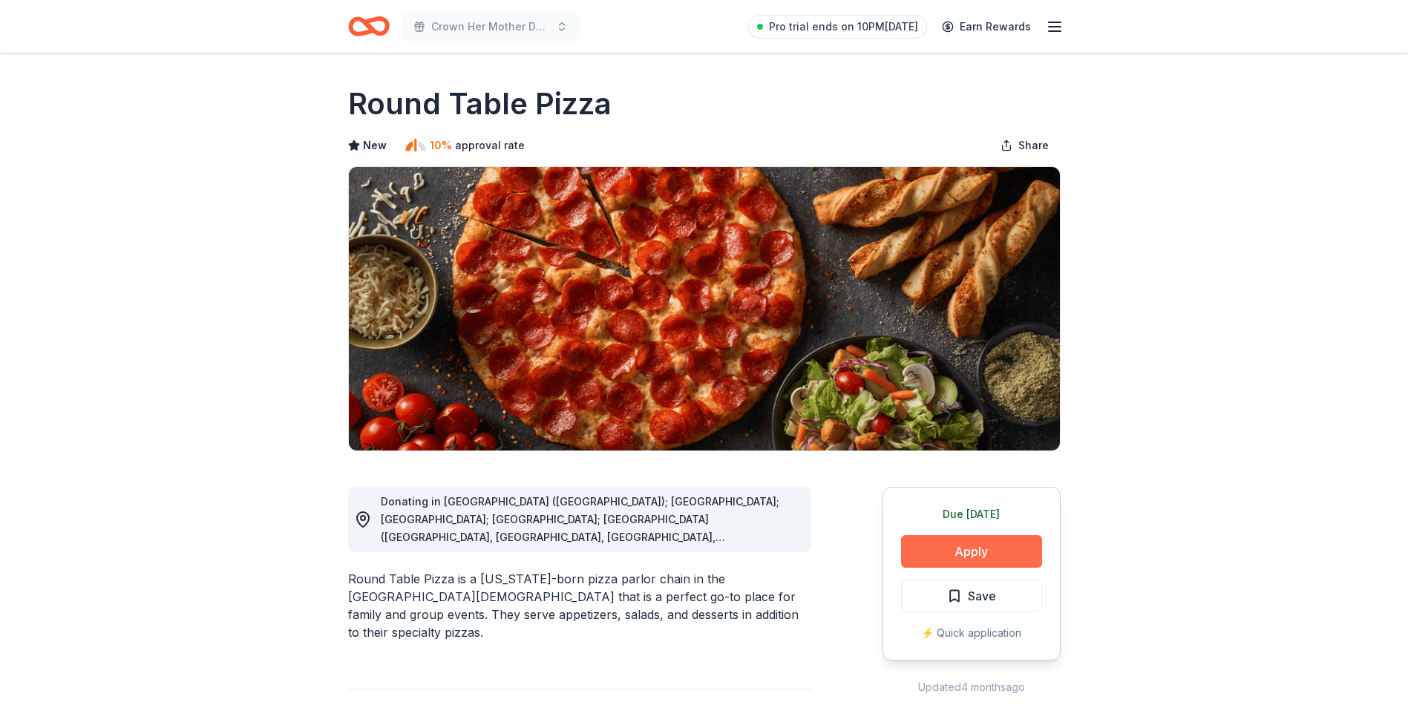
click at [1010, 550] on button "Apply" at bounding box center [971, 551] width 141 height 33
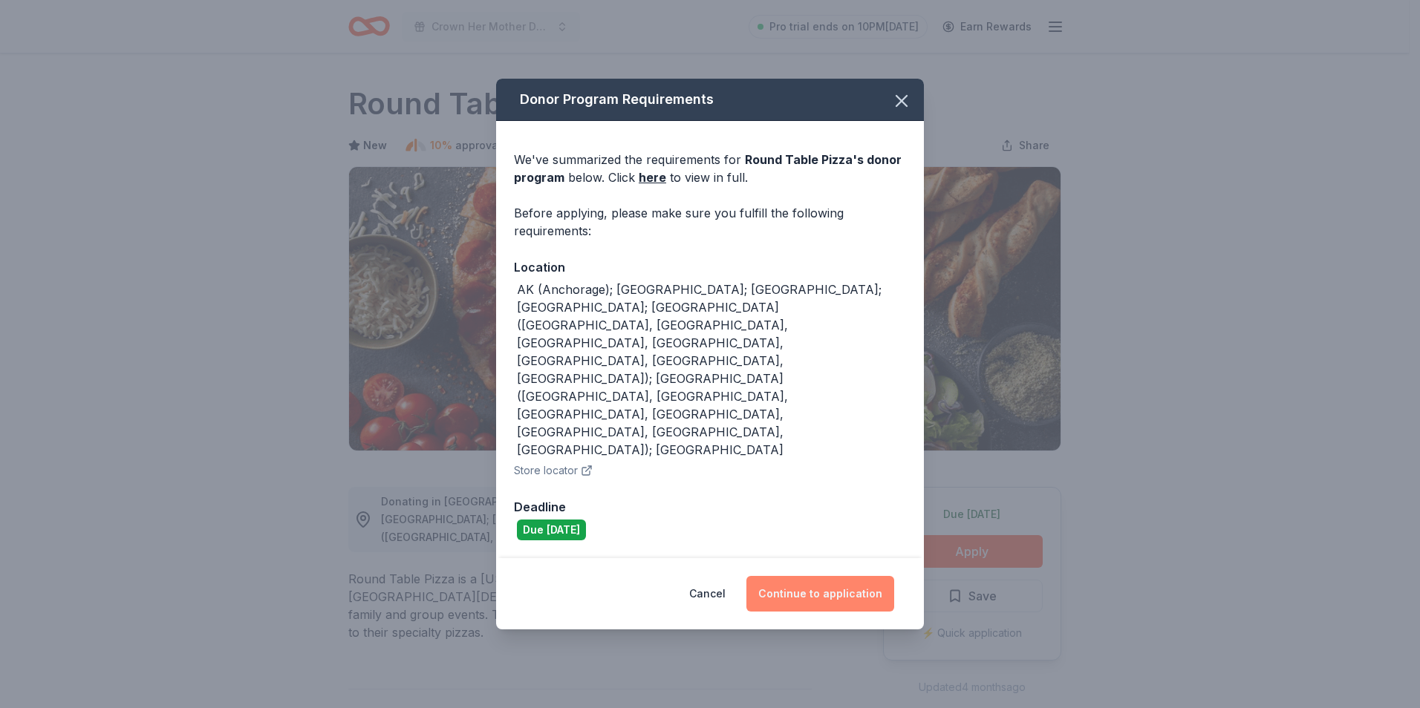
click at [793, 576] on button "Continue to application" at bounding box center [820, 594] width 148 height 36
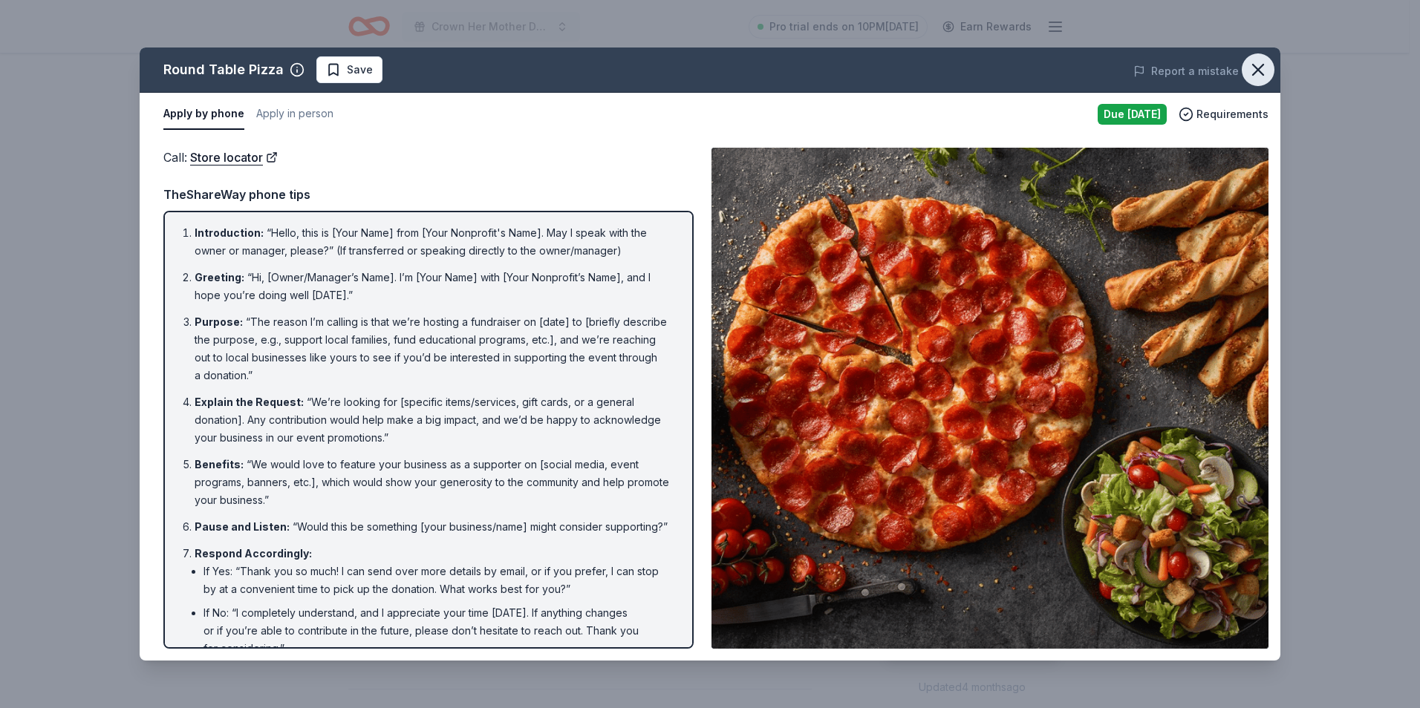
click at [1258, 64] on icon "button" at bounding box center [1257, 69] width 21 height 21
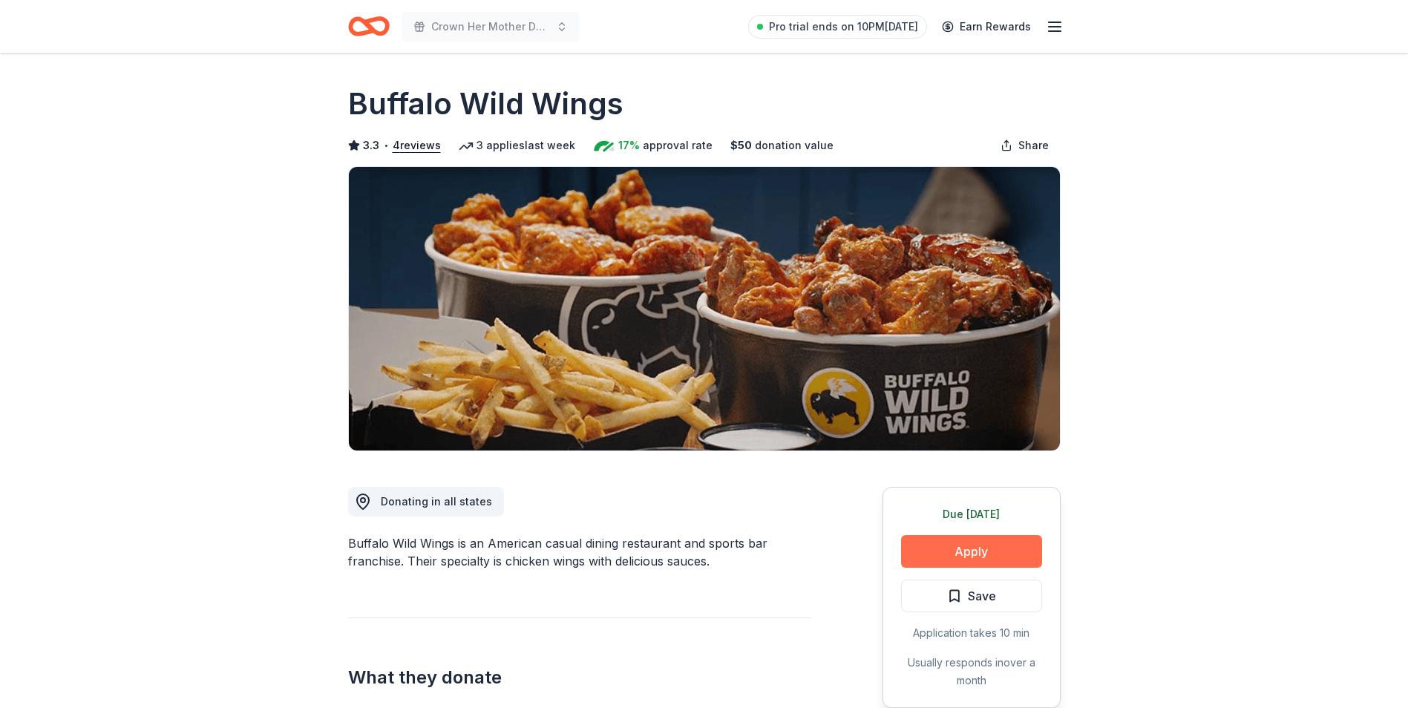
click at [948, 543] on button "Apply" at bounding box center [971, 551] width 141 height 33
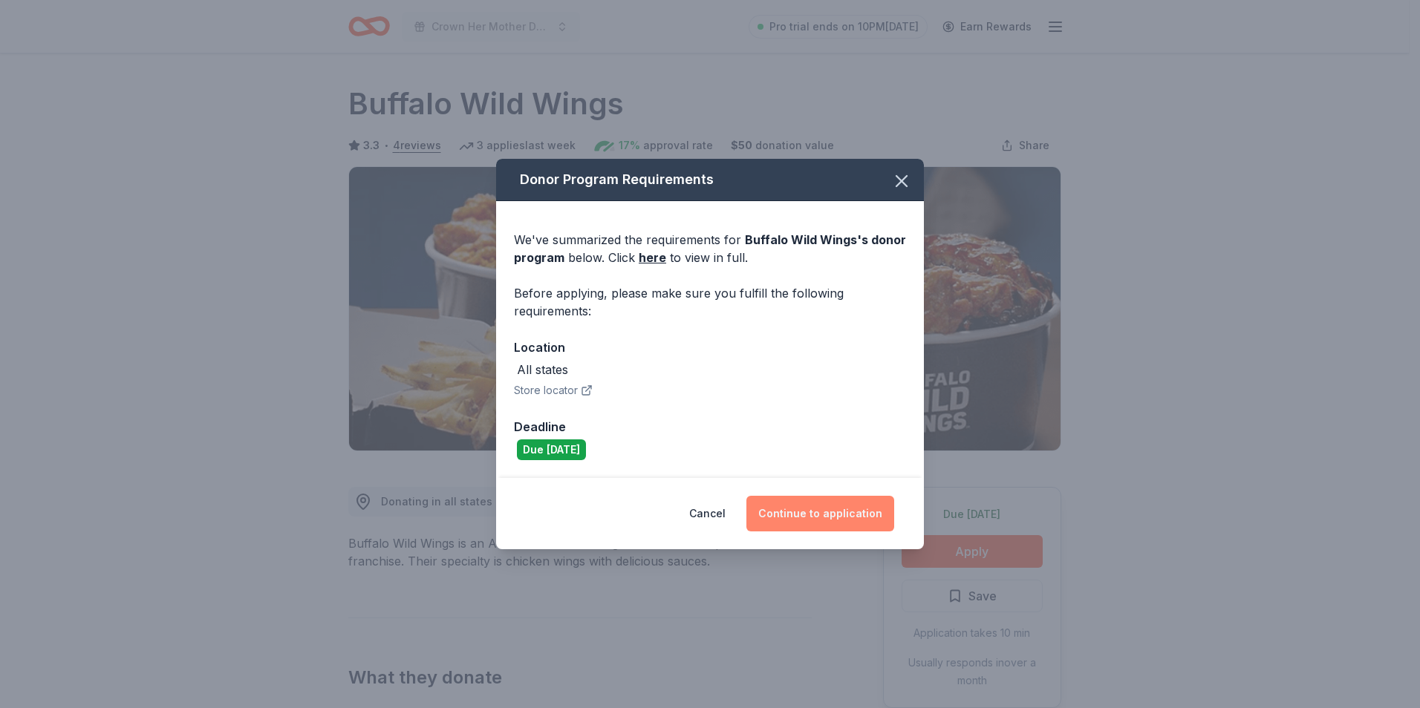
click at [846, 512] on button "Continue to application" at bounding box center [820, 514] width 148 height 36
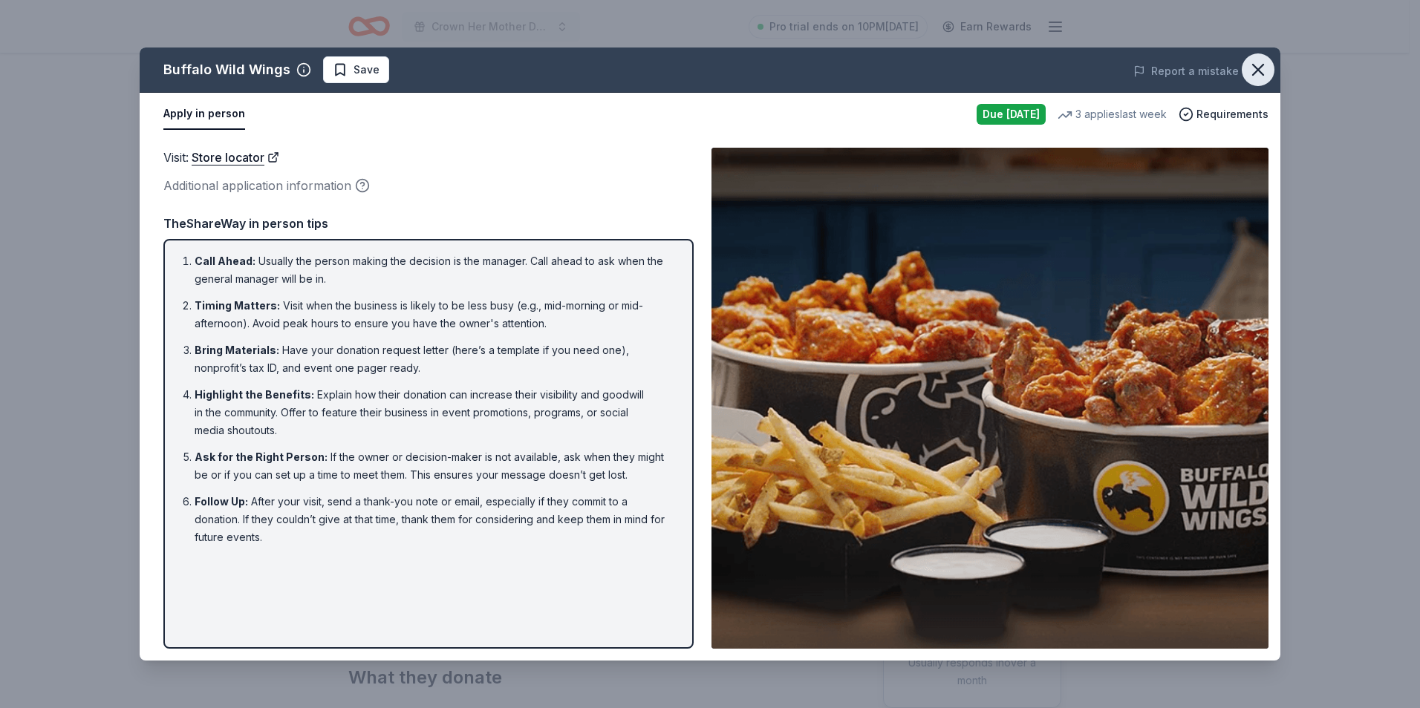
click at [1254, 54] on button "button" at bounding box center [1257, 69] width 33 height 33
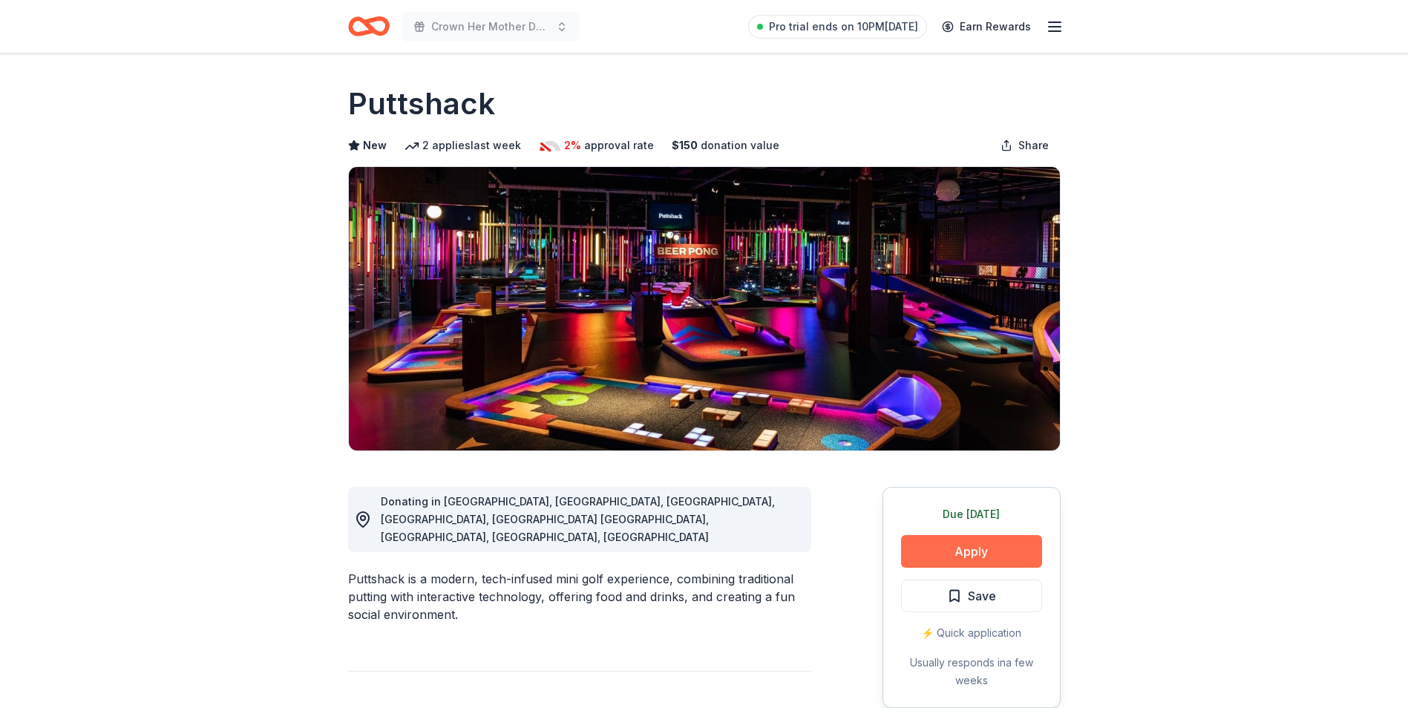
click at [967, 545] on button "Apply" at bounding box center [971, 551] width 141 height 33
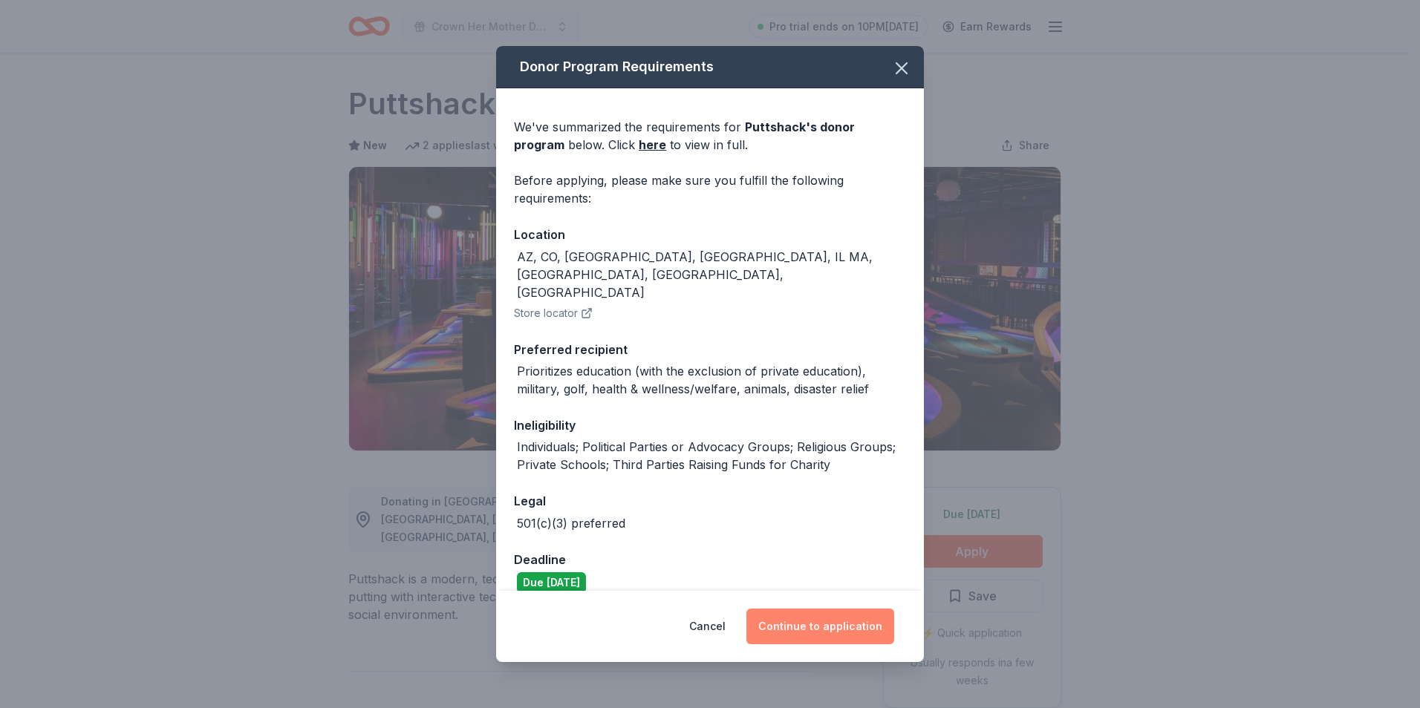
click at [793, 618] on button "Continue to application" at bounding box center [820, 627] width 148 height 36
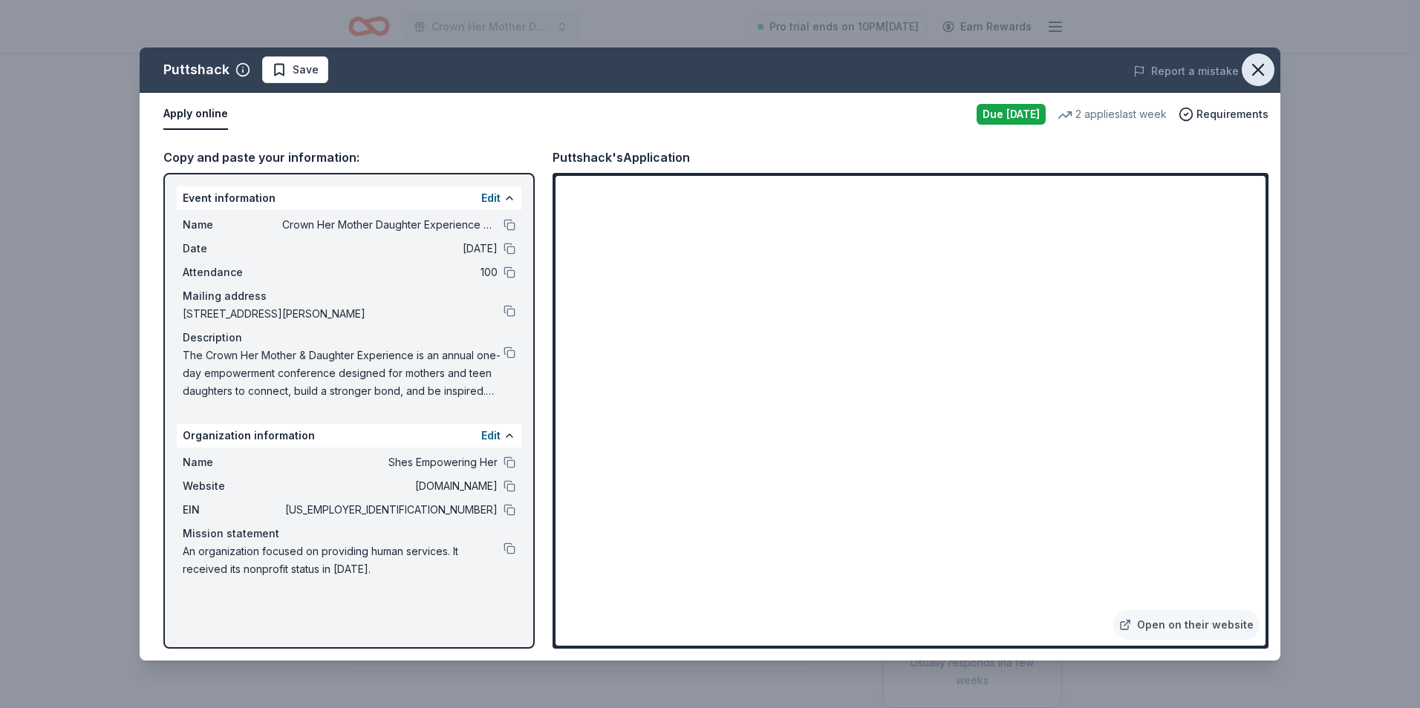
click at [1260, 61] on icon "button" at bounding box center [1257, 69] width 21 height 21
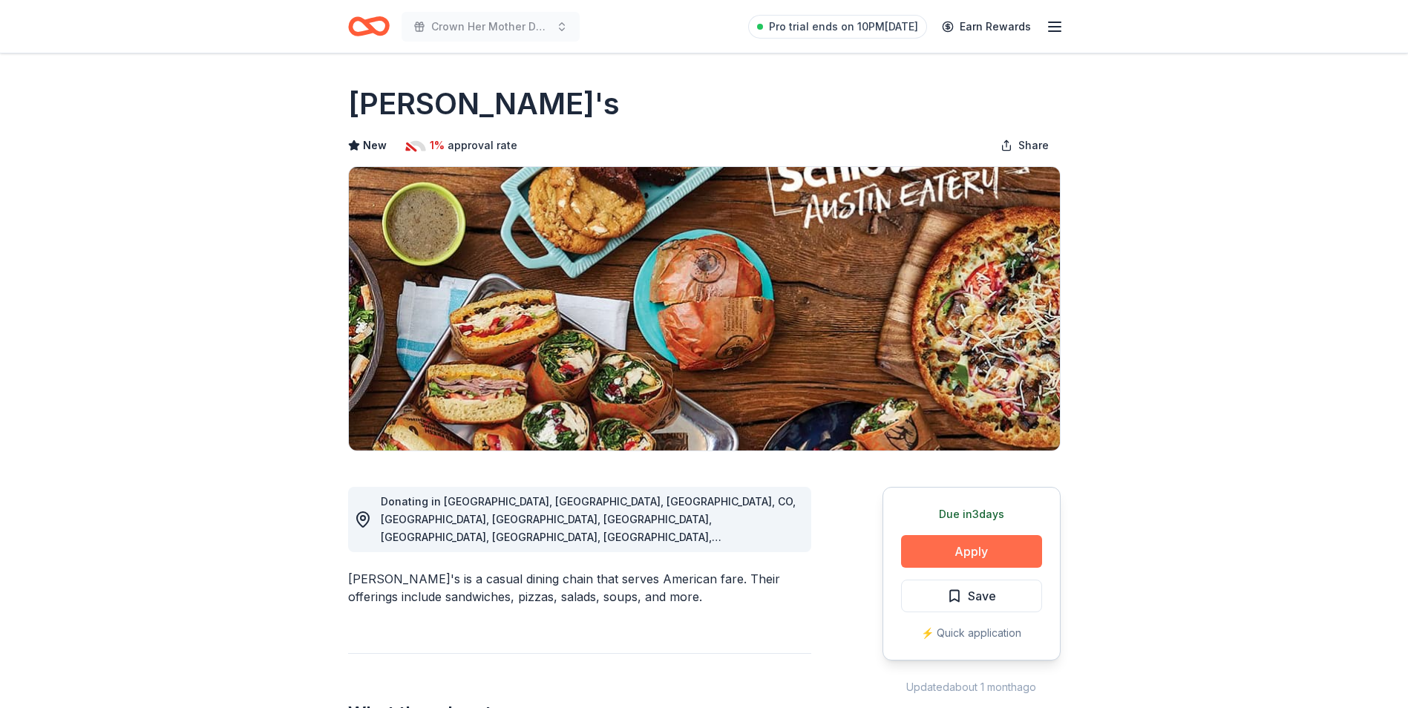
click at [1027, 555] on button "Apply" at bounding box center [971, 551] width 141 height 33
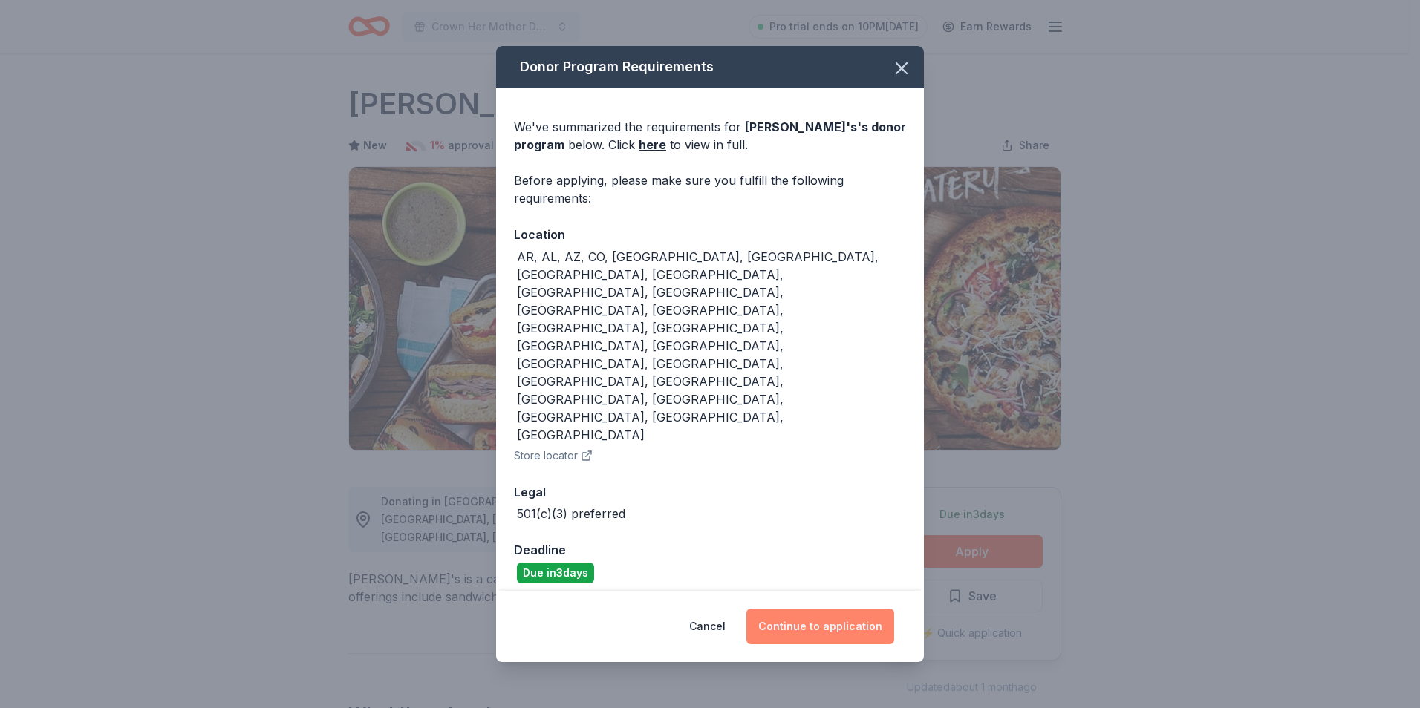
click at [794, 609] on button "Continue to application" at bounding box center [820, 627] width 148 height 36
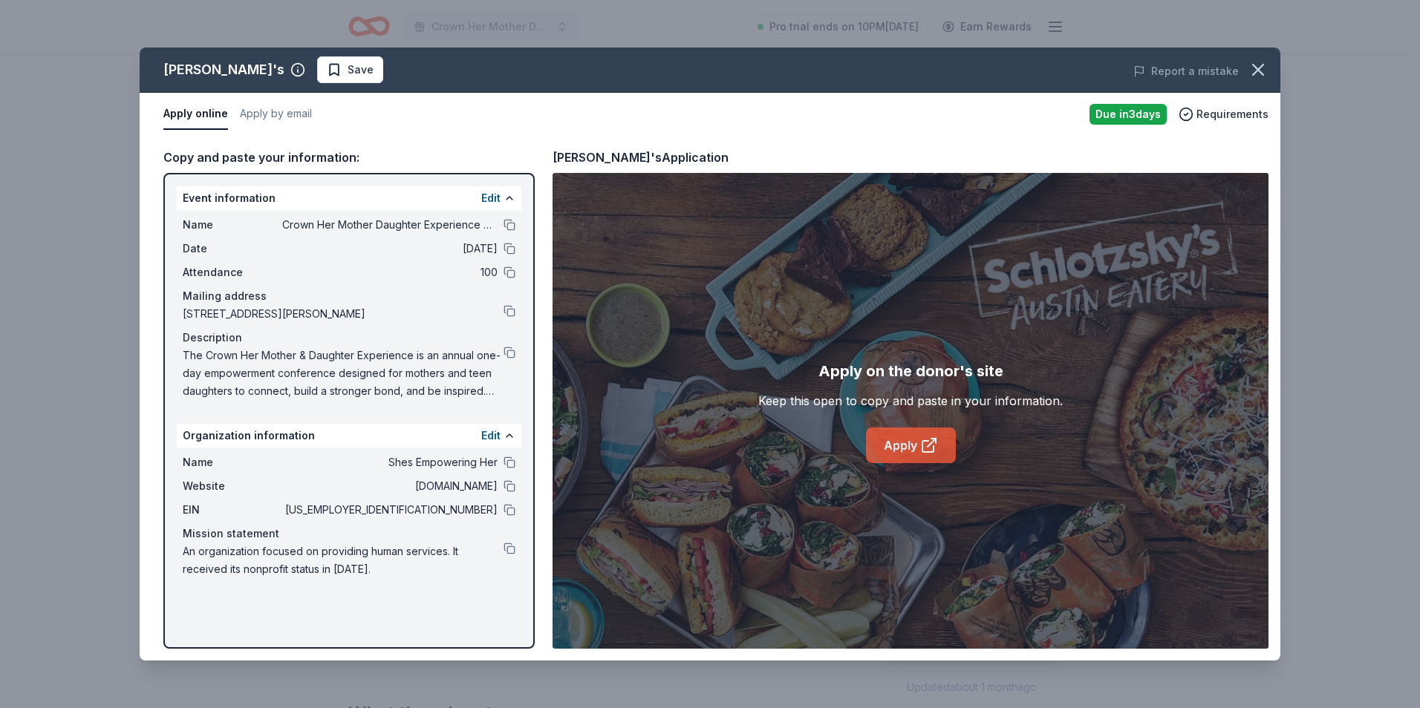
click at [889, 453] on link "Apply" at bounding box center [911, 446] width 90 height 36
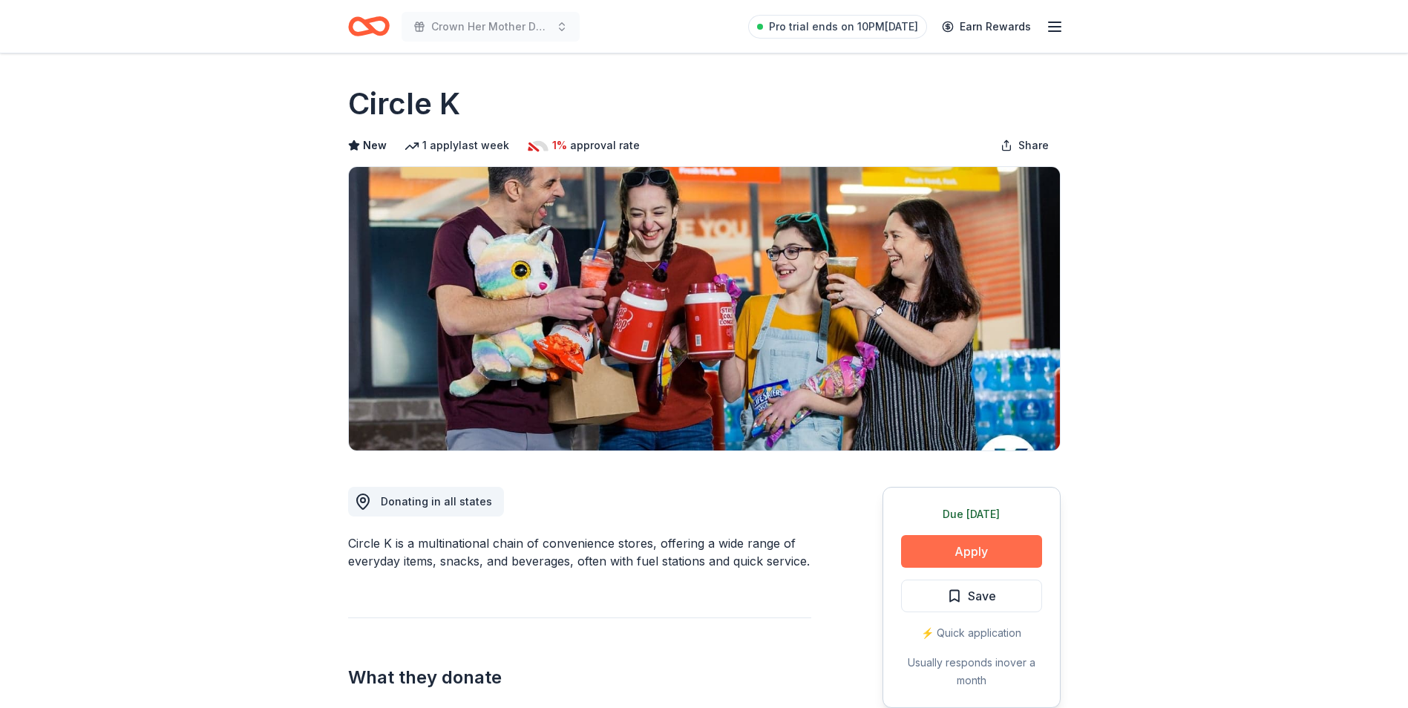
click at [942, 552] on button "Apply" at bounding box center [971, 551] width 141 height 33
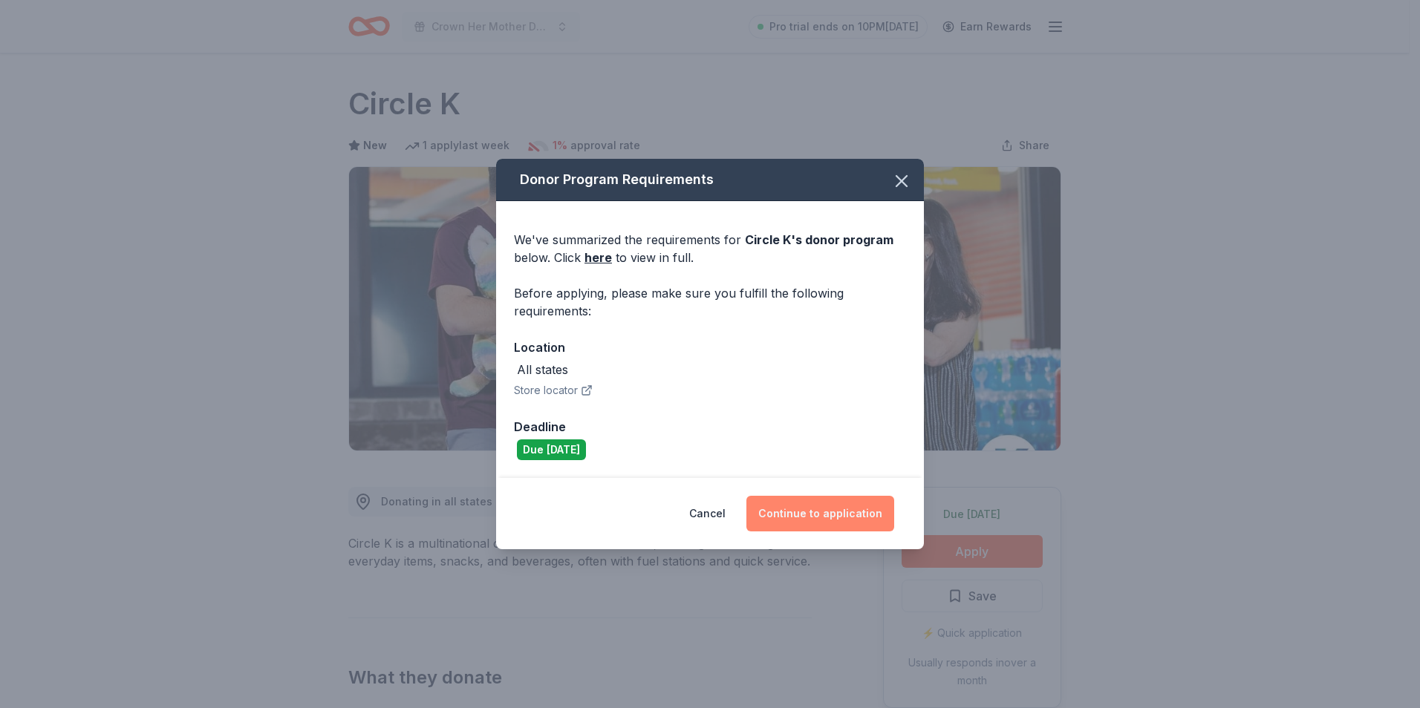
click at [794, 517] on button "Continue to application" at bounding box center [820, 514] width 148 height 36
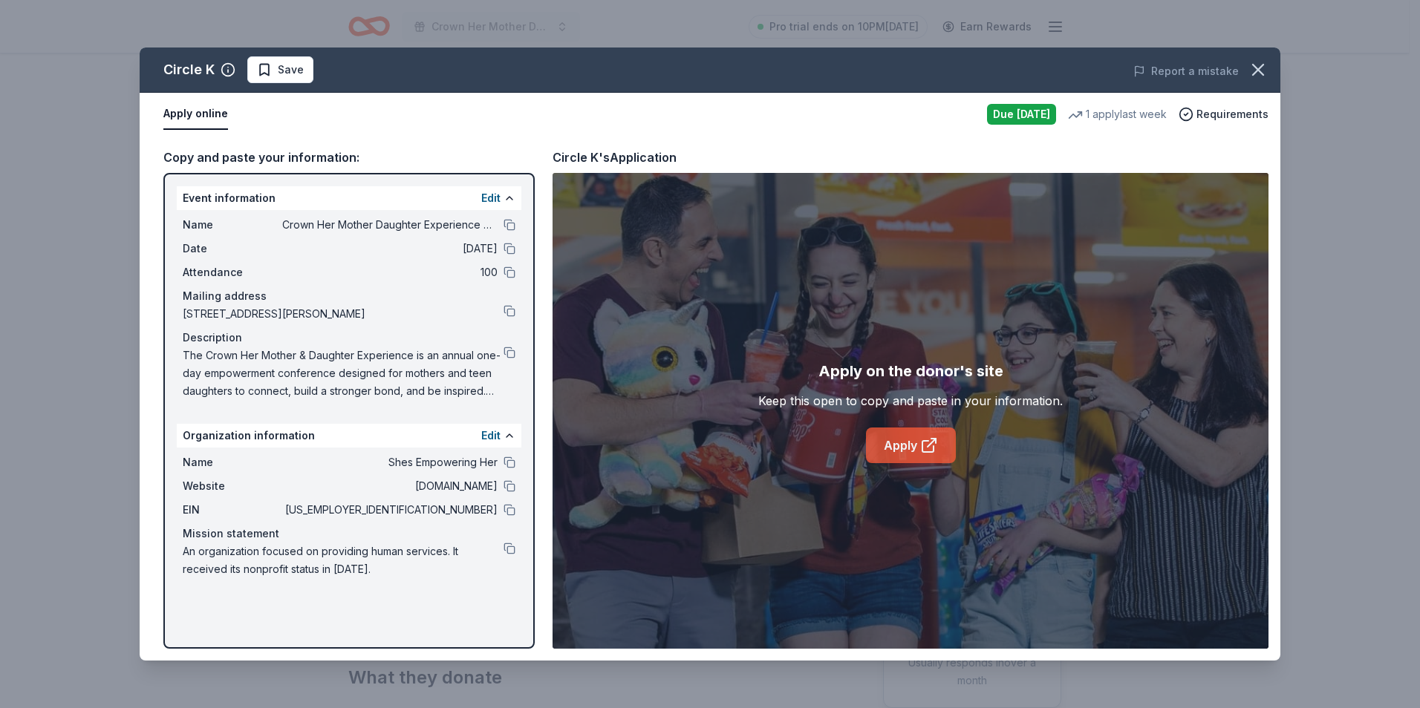
click at [901, 435] on link "Apply" at bounding box center [911, 446] width 90 height 36
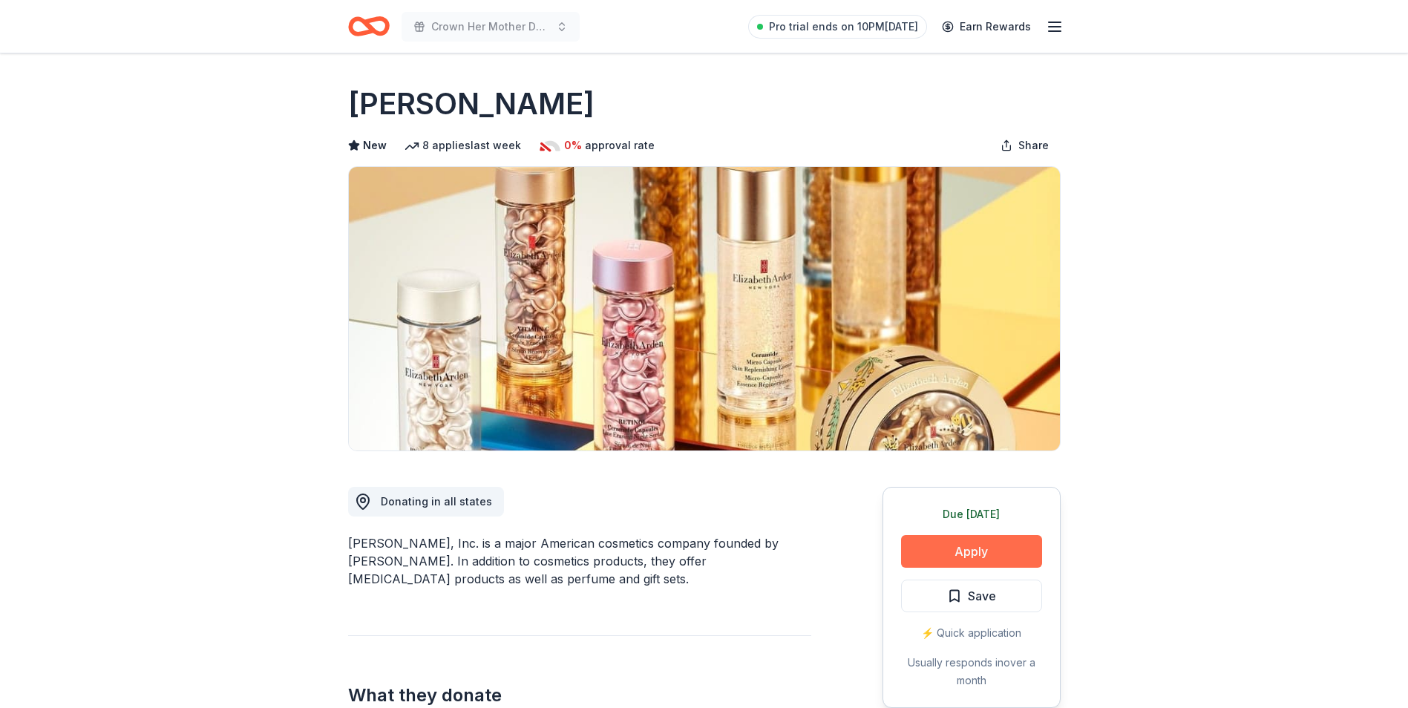
click at [950, 550] on button "Apply" at bounding box center [971, 551] width 141 height 33
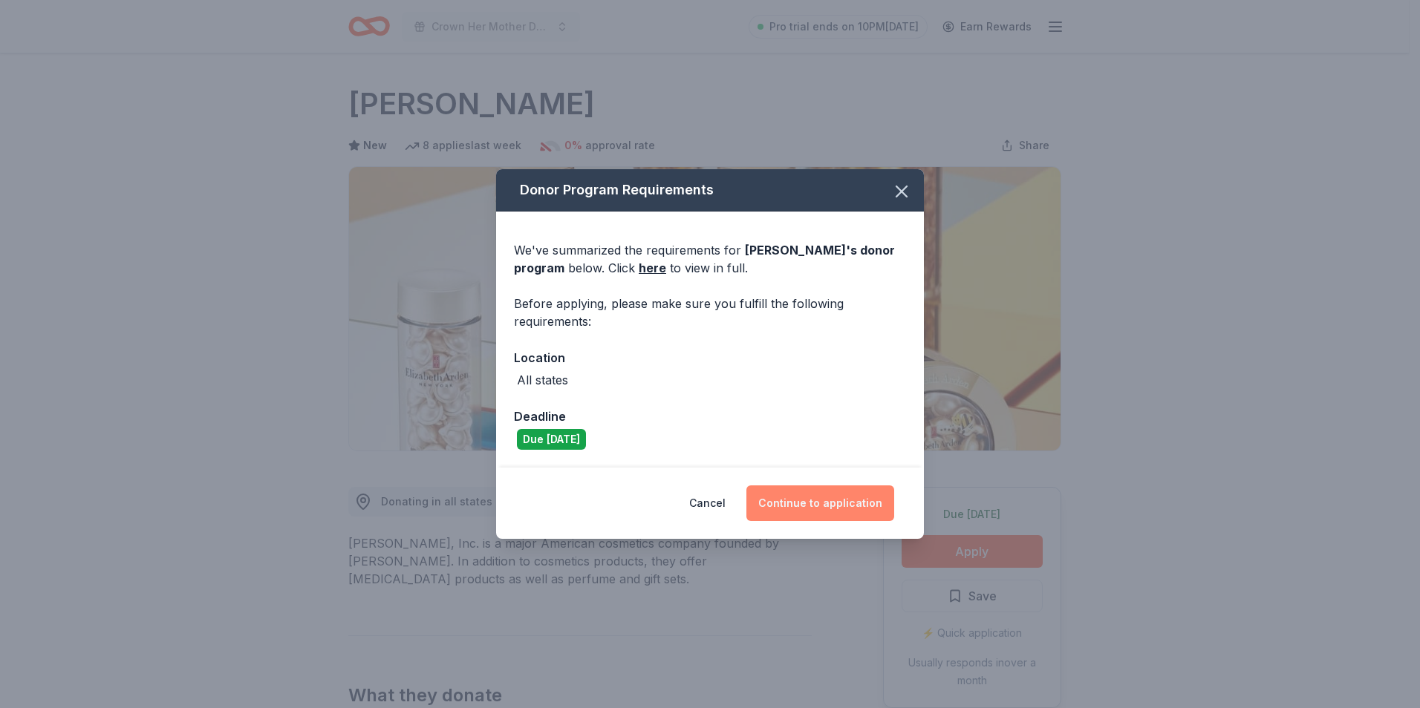
click at [815, 508] on button "Continue to application" at bounding box center [820, 504] width 148 height 36
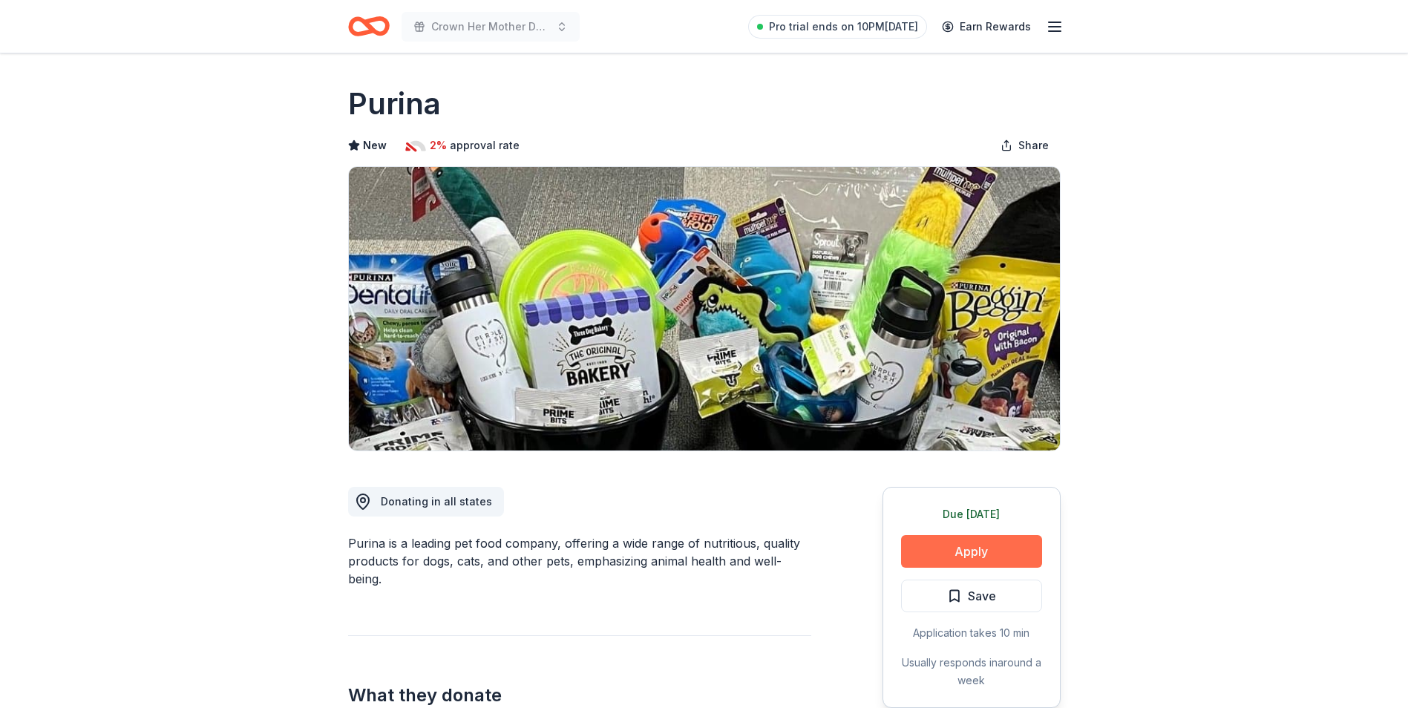
click at [966, 551] on button "Apply" at bounding box center [971, 551] width 141 height 33
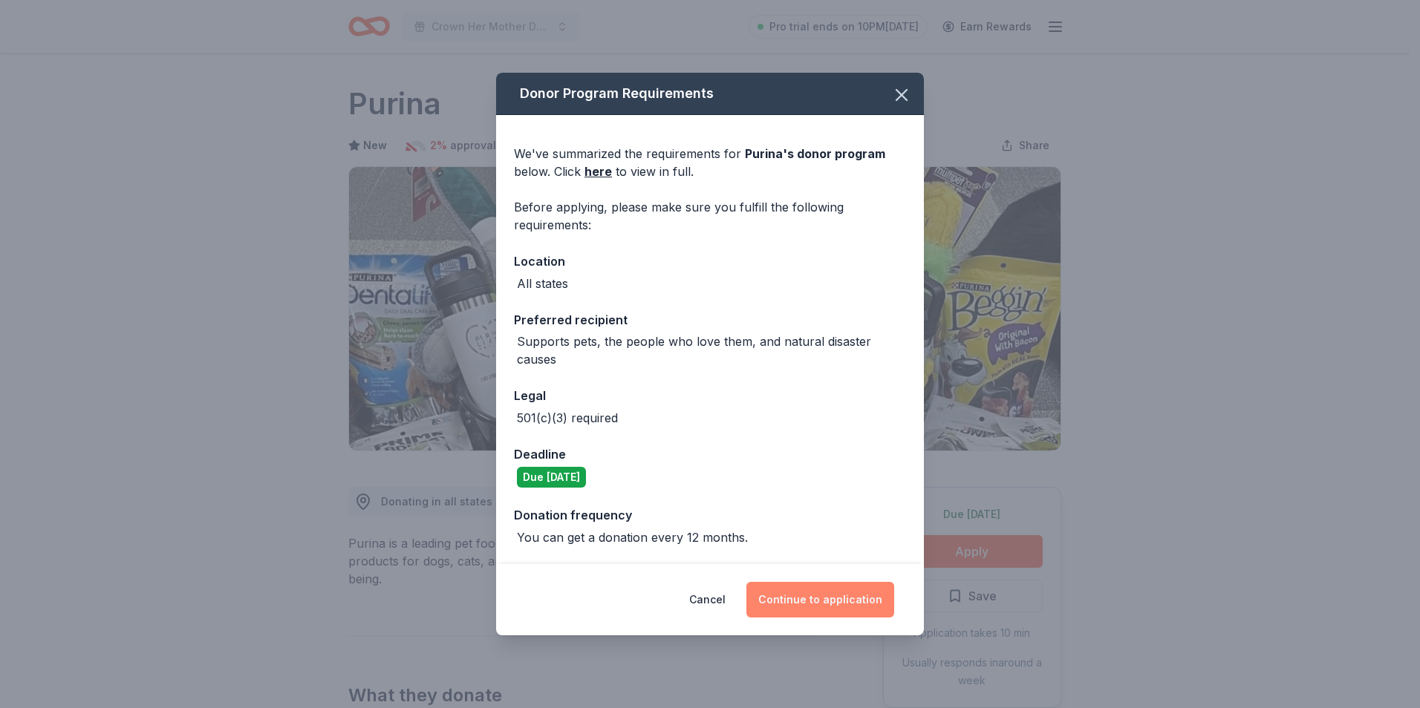
click at [806, 601] on button "Continue to application" at bounding box center [820, 600] width 148 height 36
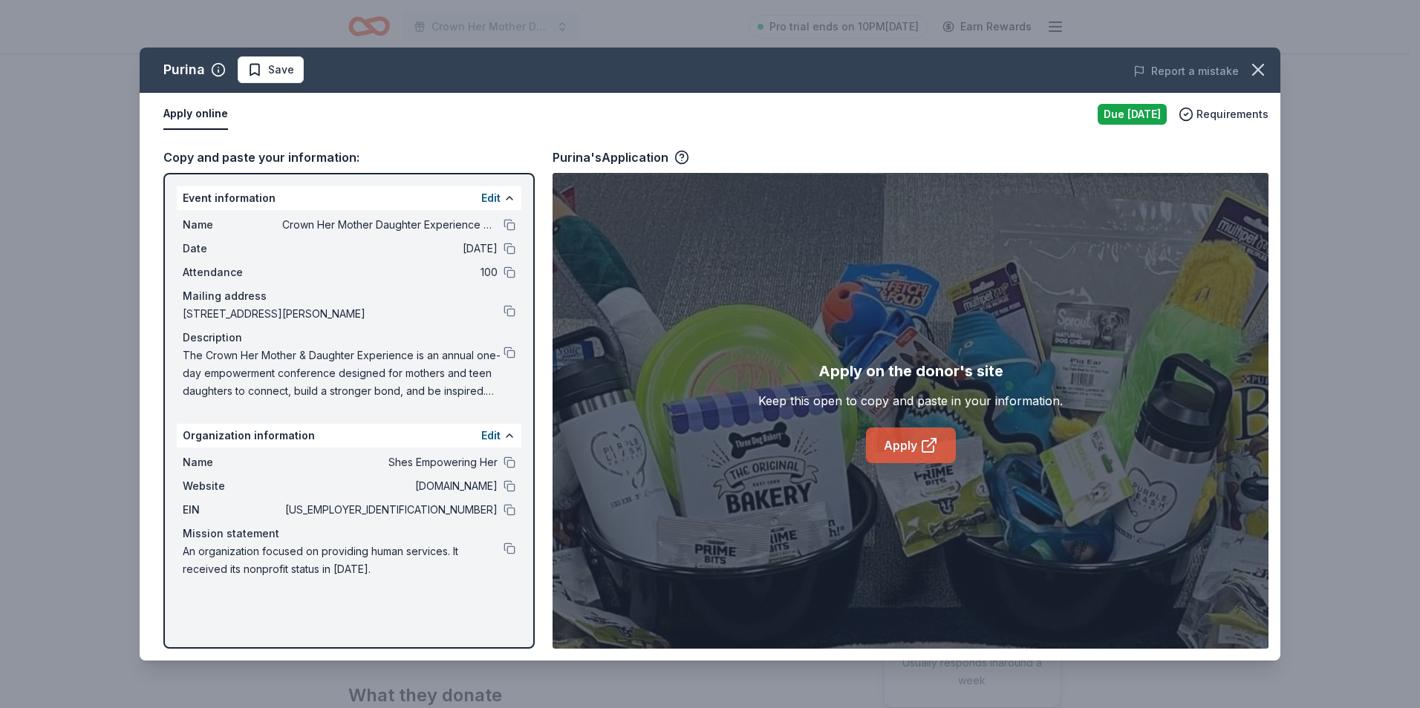
click at [904, 455] on link "Apply" at bounding box center [911, 446] width 90 height 36
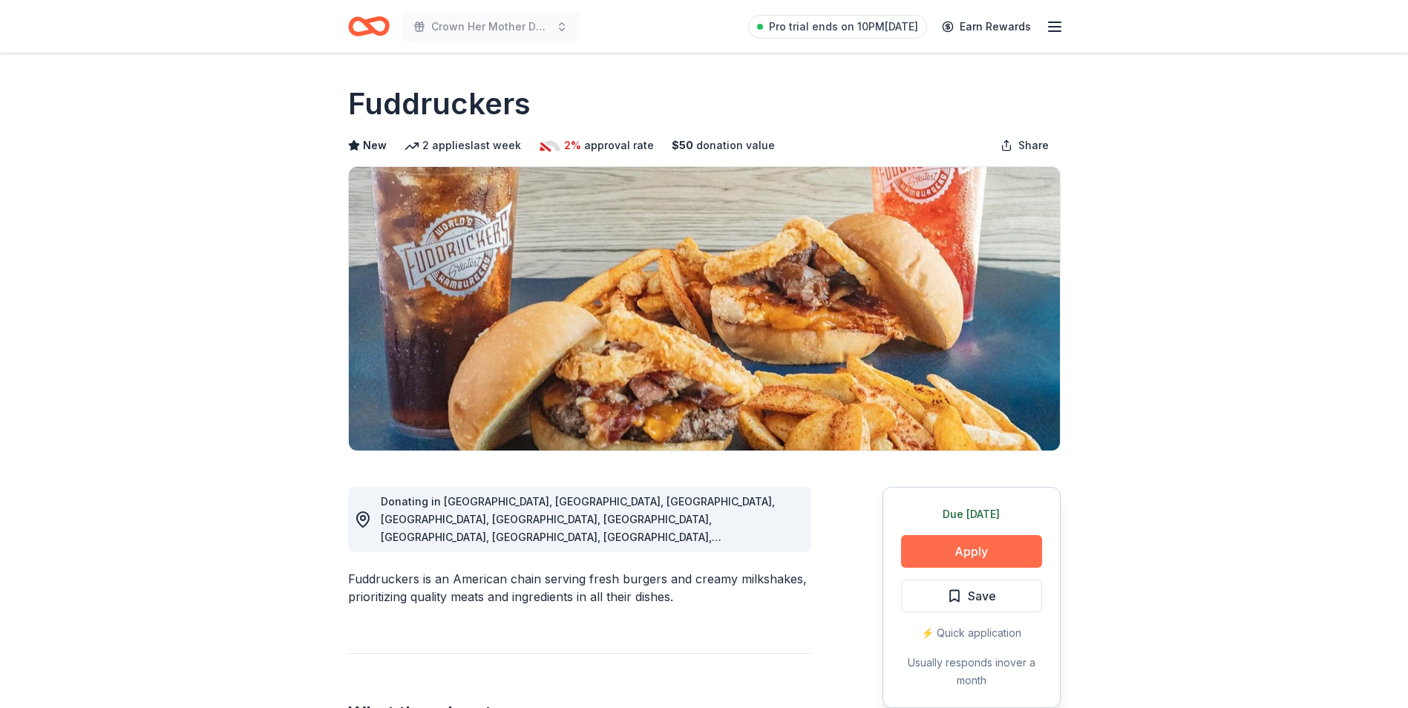
click at [984, 556] on button "Apply" at bounding box center [971, 551] width 141 height 33
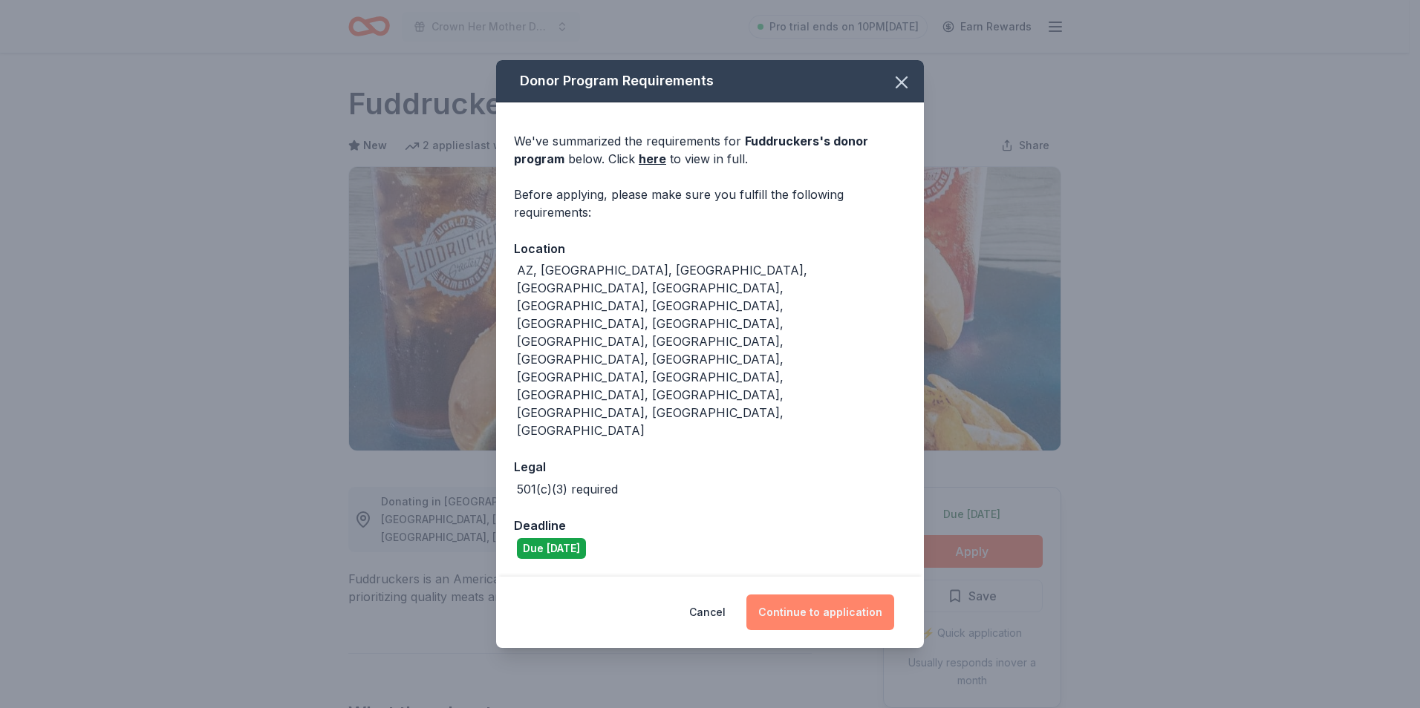
click at [820, 595] on button "Continue to application" at bounding box center [820, 613] width 148 height 36
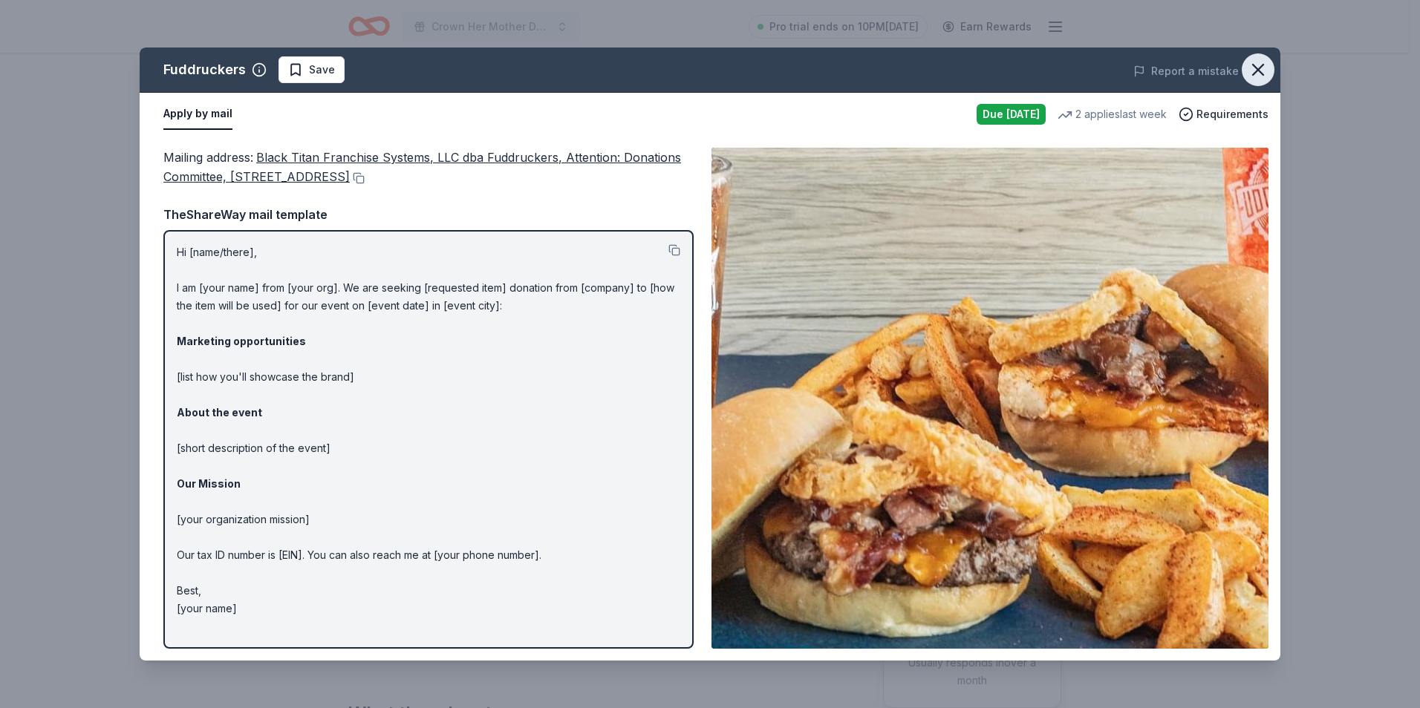
click at [1254, 63] on icon "button" at bounding box center [1257, 69] width 21 height 21
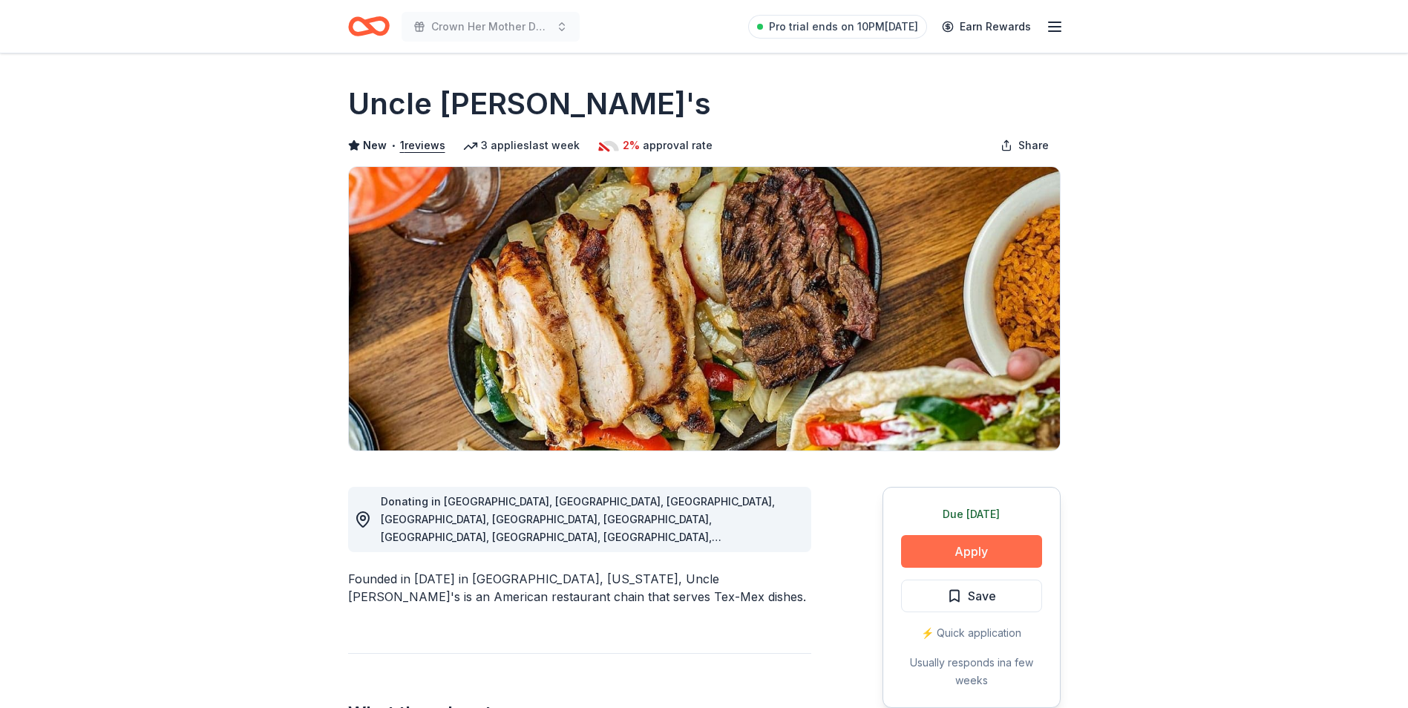
click at [926, 549] on button "Apply" at bounding box center [971, 551] width 141 height 33
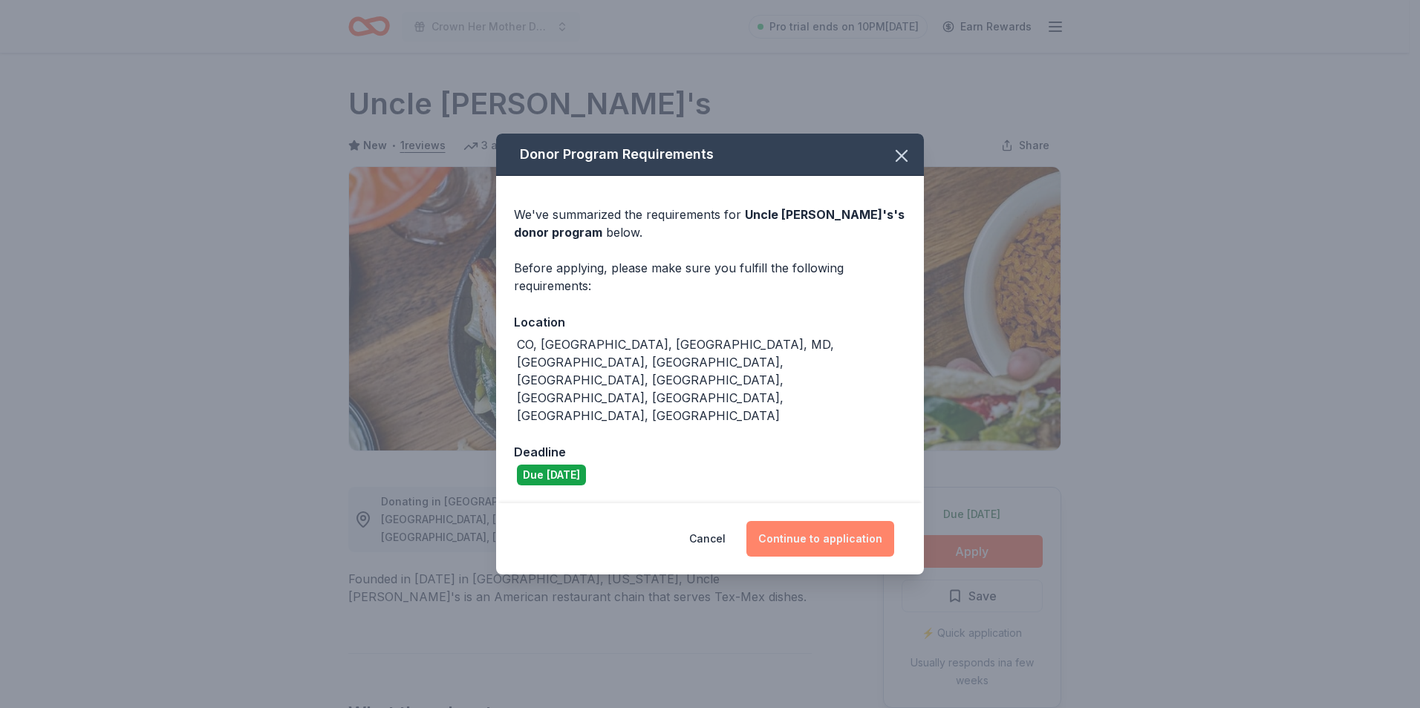
click at [788, 521] on button "Continue to application" at bounding box center [820, 539] width 148 height 36
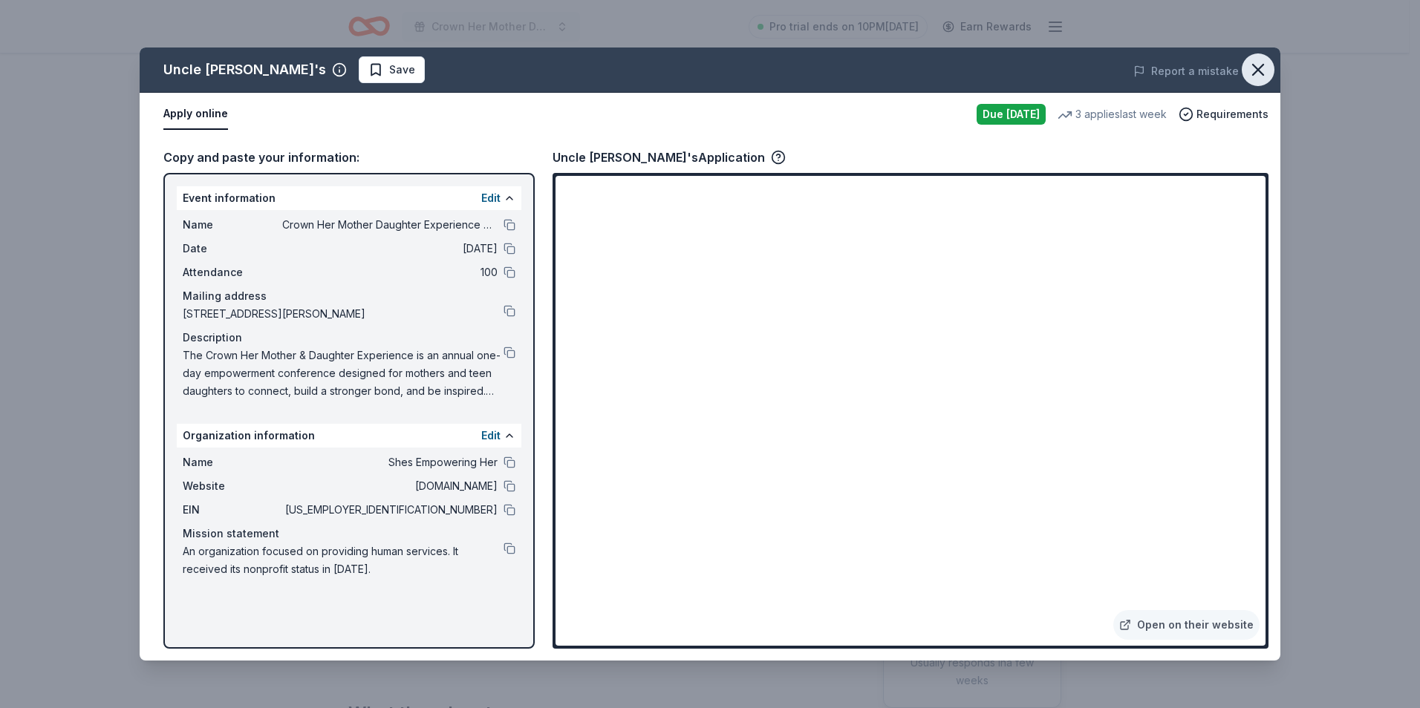
click at [1256, 74] on icon "button" at bounding box center [1257, 69] width 21 height 21
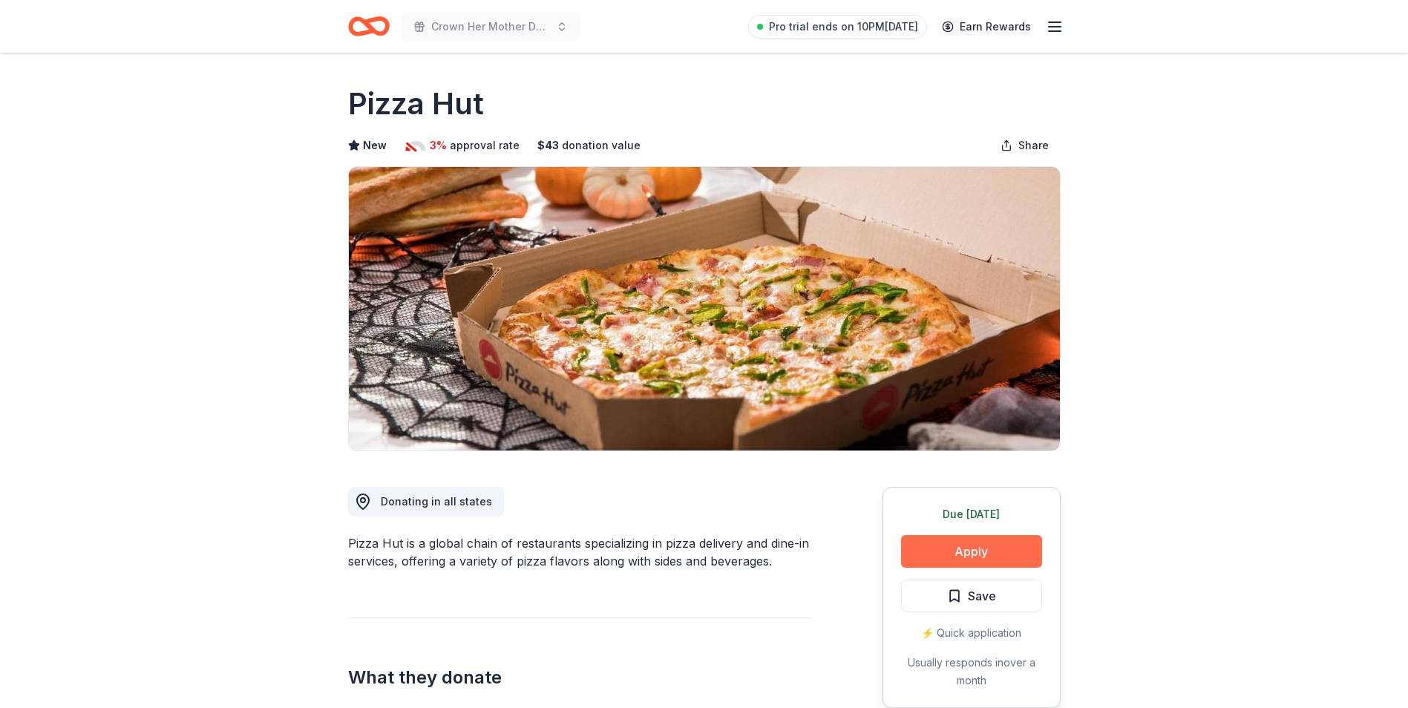
click at [945, 549] on button "Apply" at bounding box center [971, 551] width 141 height 33
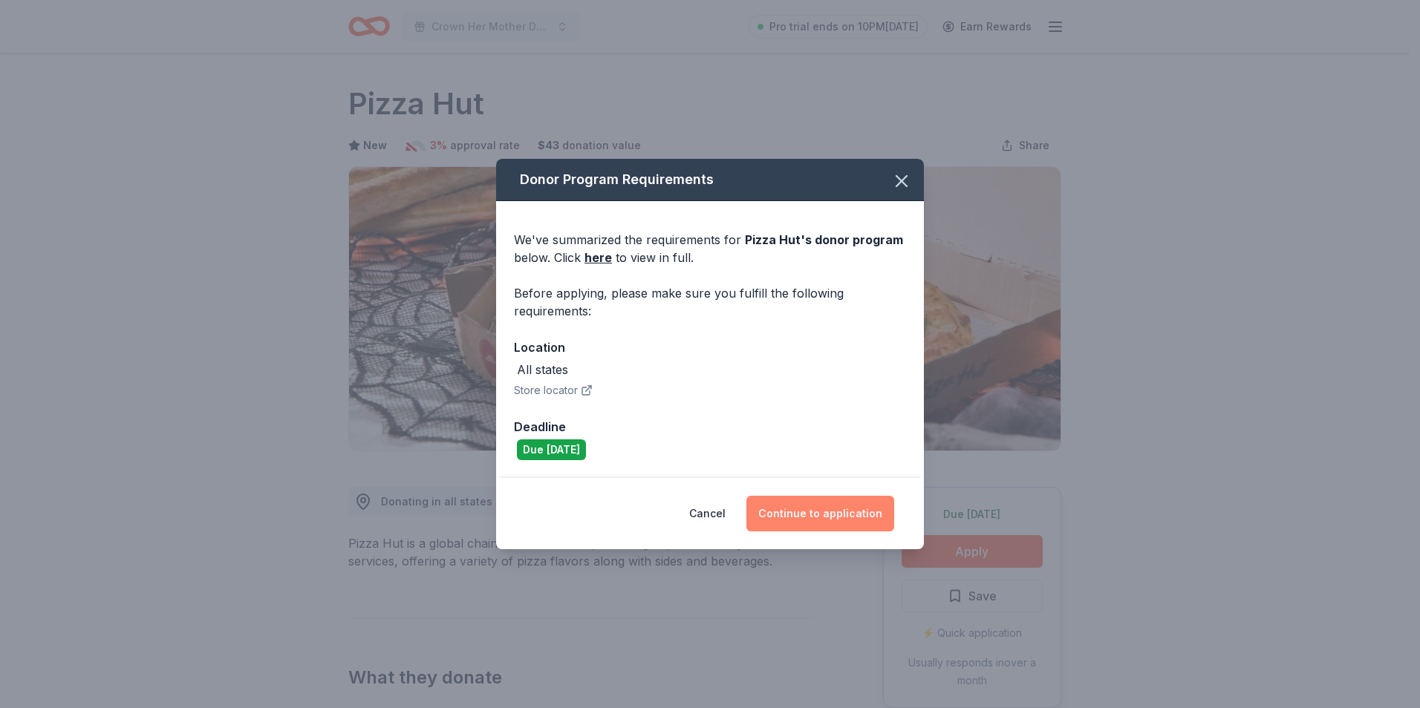
click at [866, 521] on button "Continue to application" at bounding box center [820, 514] width 148 height 36
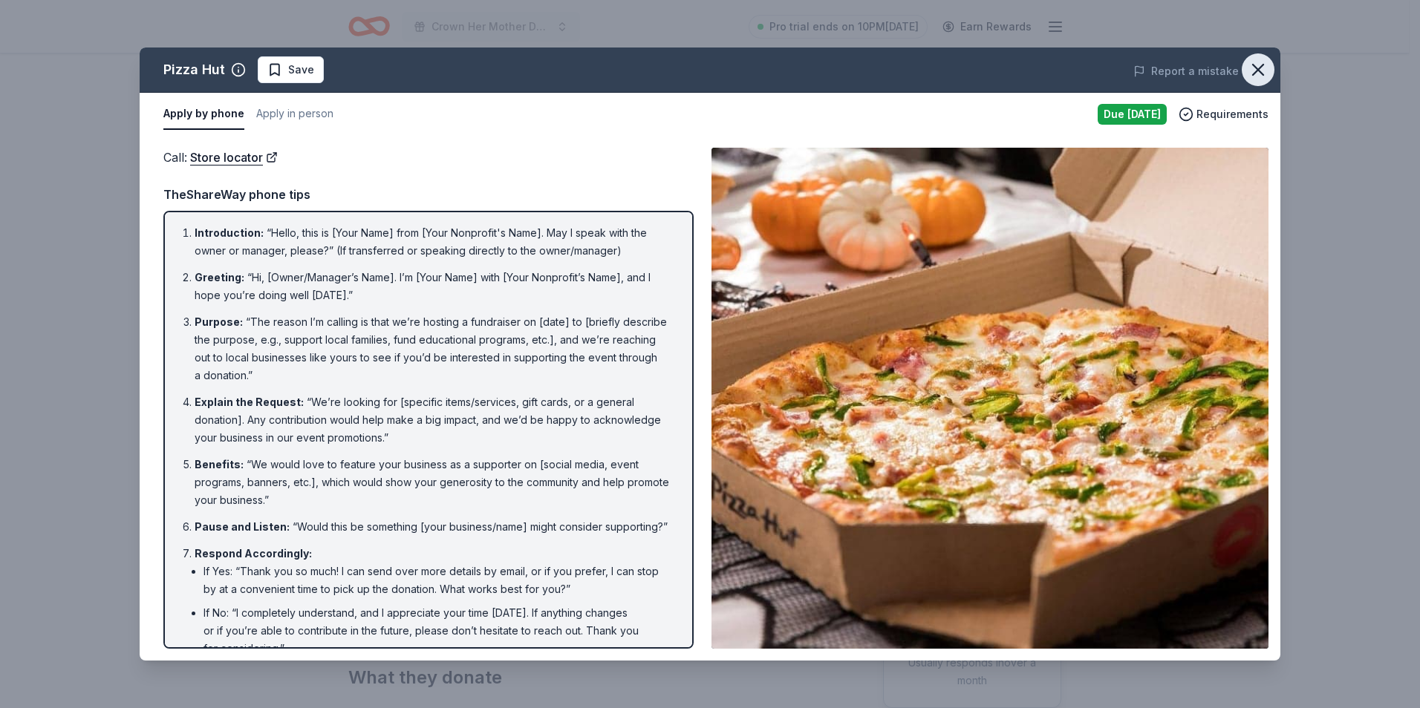
click at [1251, 68] on icon "button" at bounding box center [1257, 69] width 21 height 21
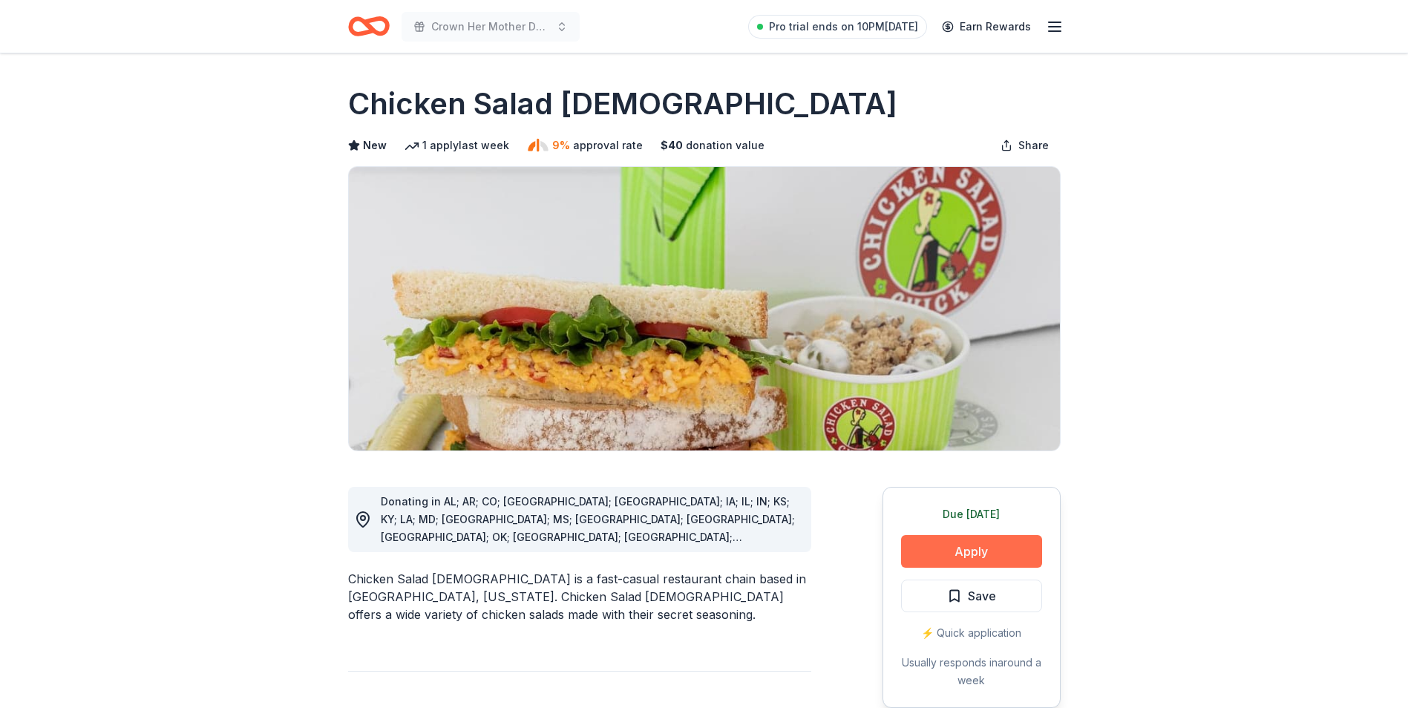
click at [953, 559] on button "Apply" at bounding box center [971, 551] width 141 height 33
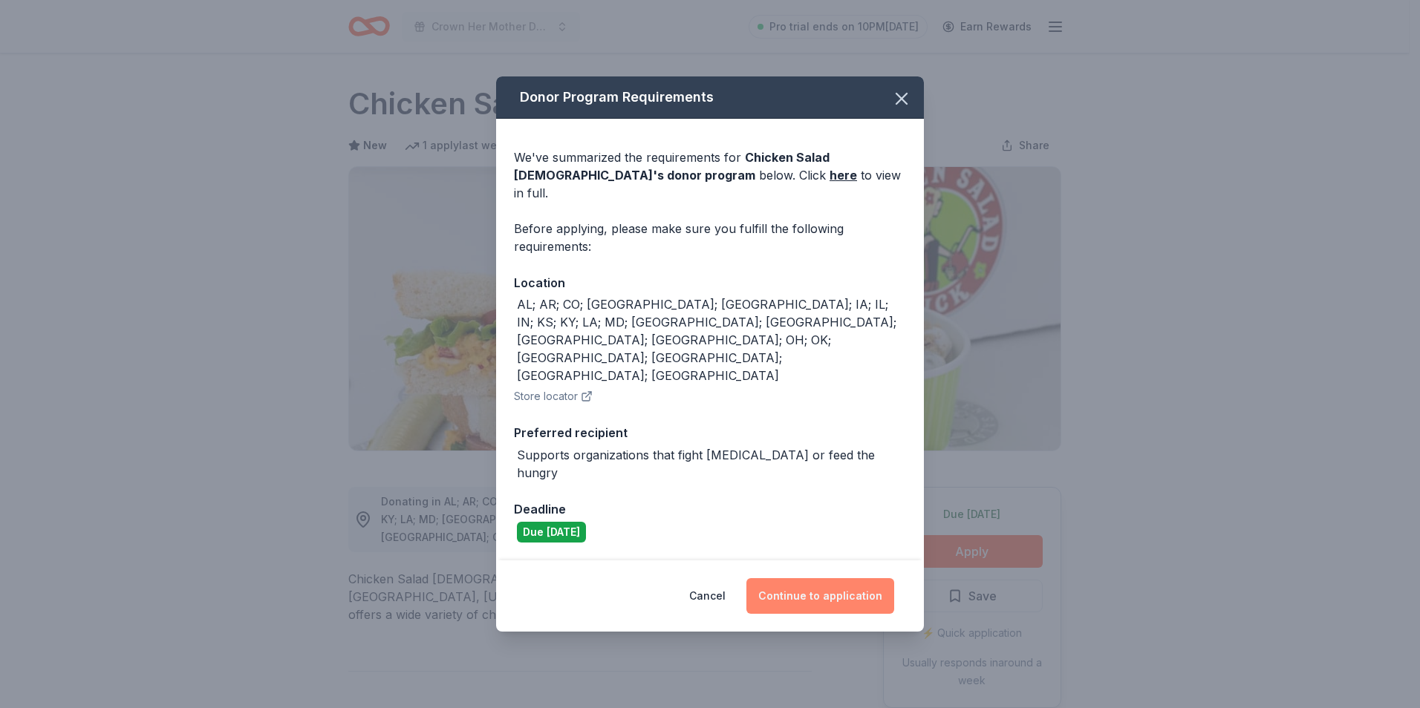
click at [775, 578] on button "Continue to application" at bounding box center [820, 596] width 148 height 36
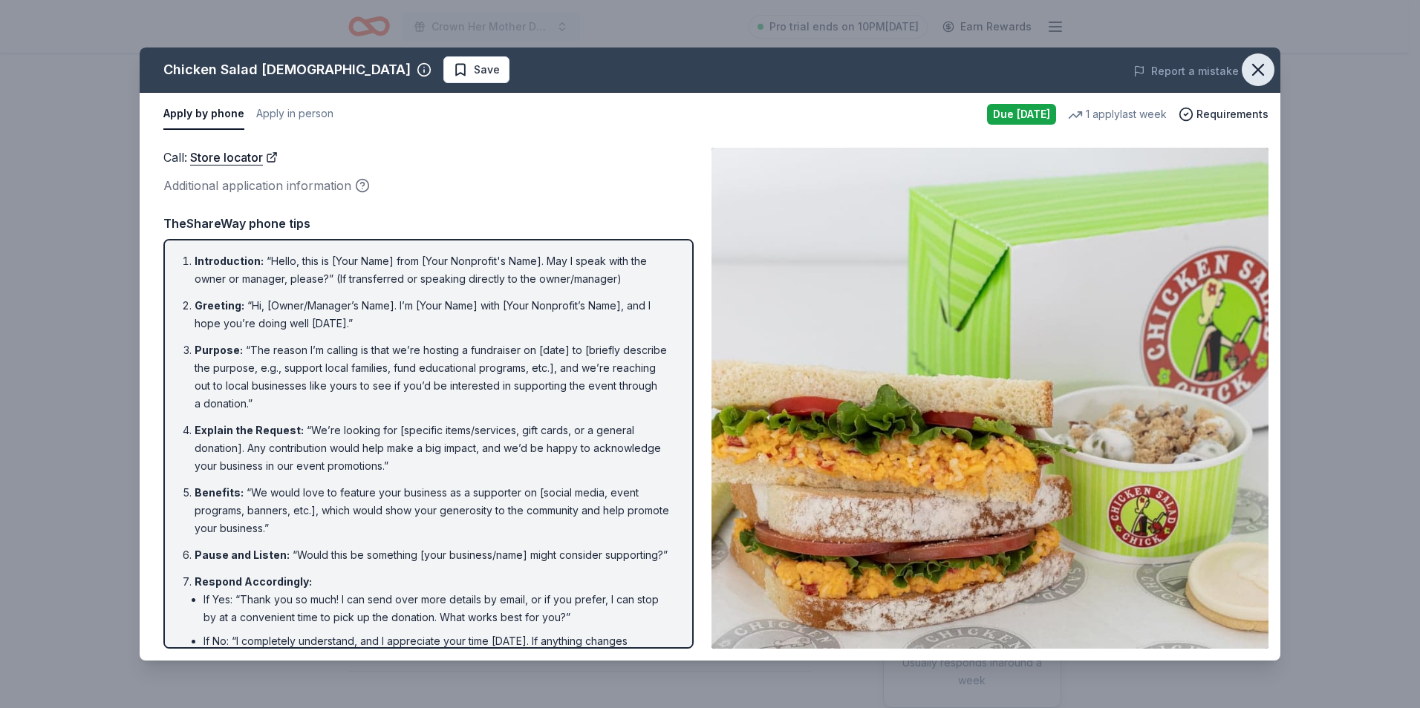
click at [1251, 71] on icon "button" at bounding box center [1257, 69] width 21 height 21
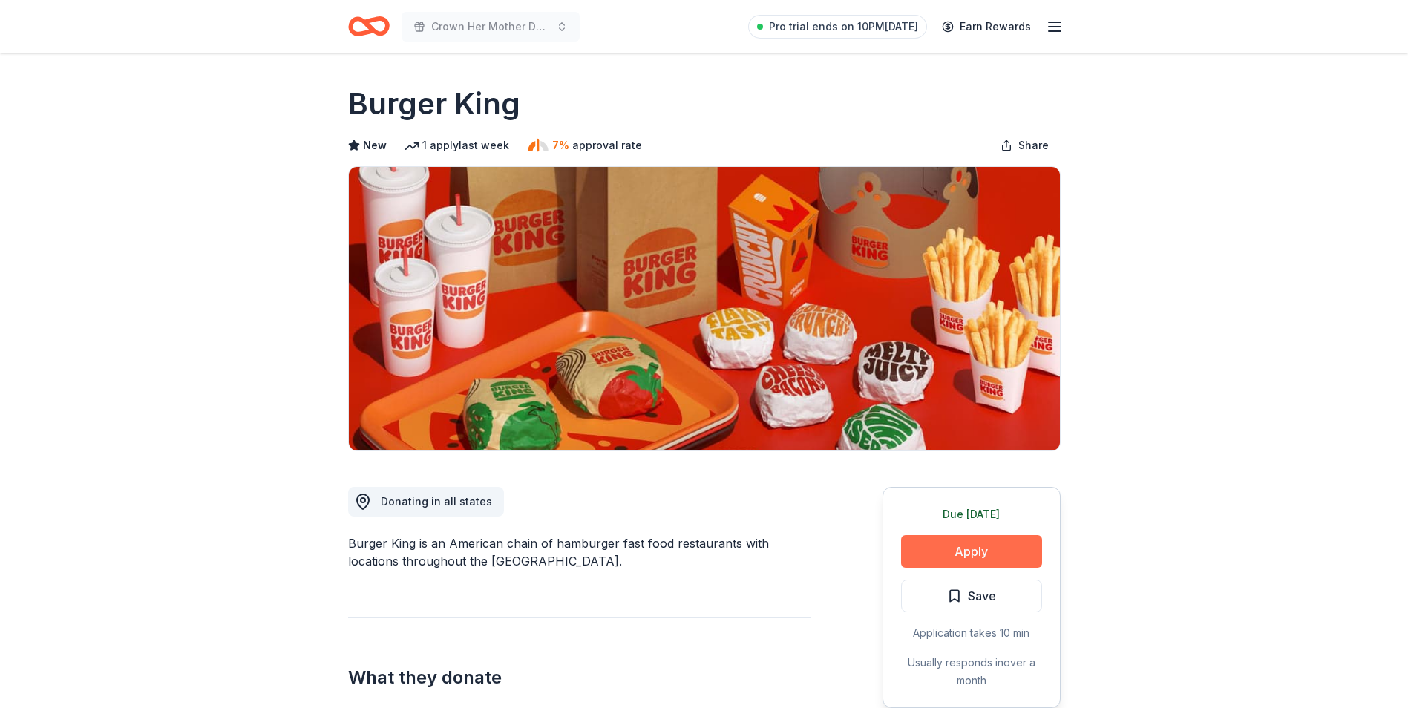
click at [1013, 551] on button "Apply" at bounding box center [971, 551] width 141 height 33
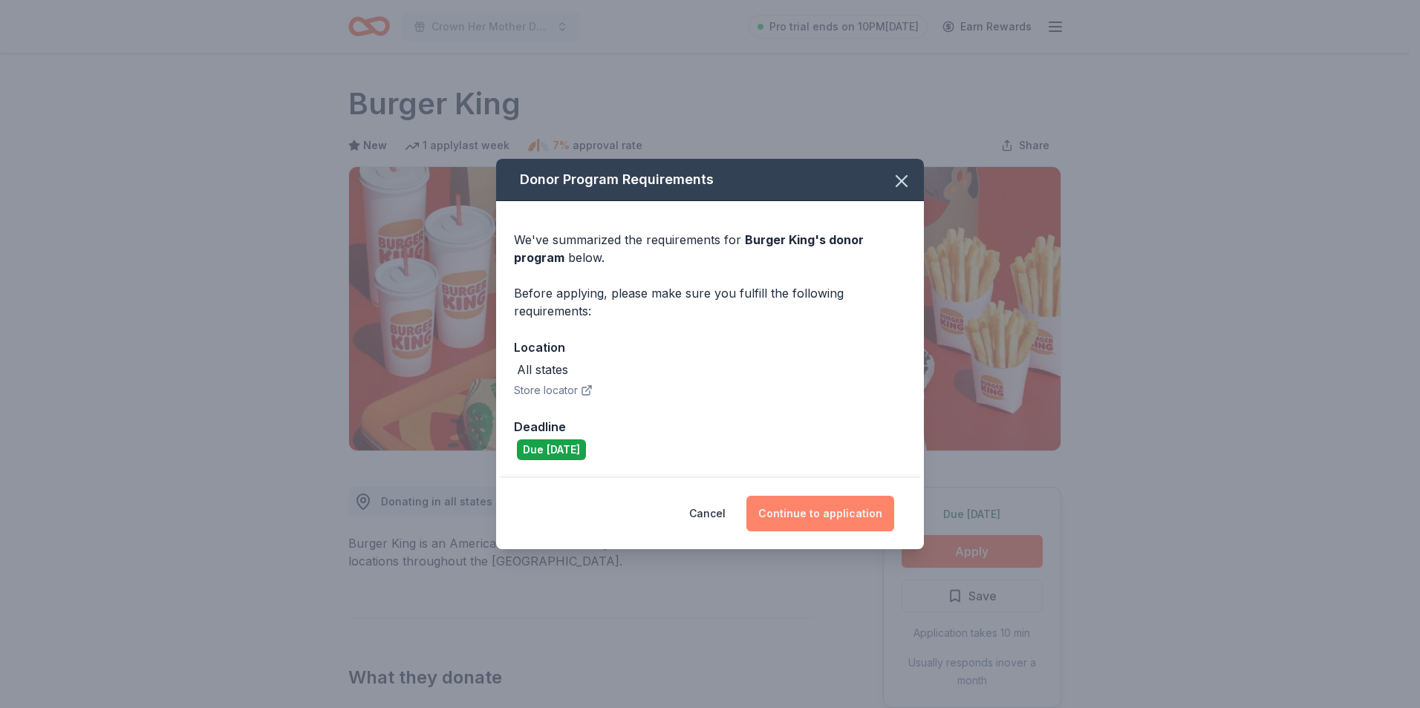
click at [793, 505] on button "Continue to application" at bounding box center [820, 514] width 148 height 36
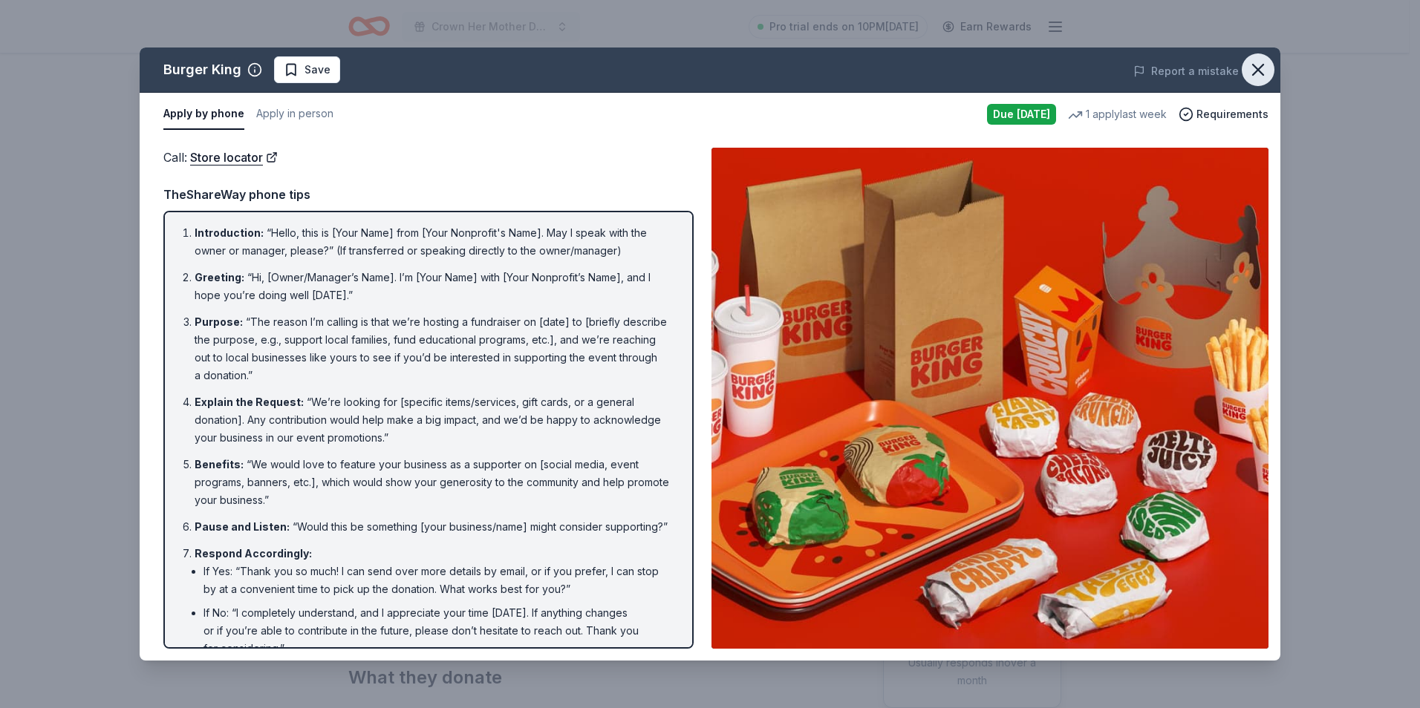
click at [1272, 65] on button "button" at bounding box center [1257, 69] width 33 height 33
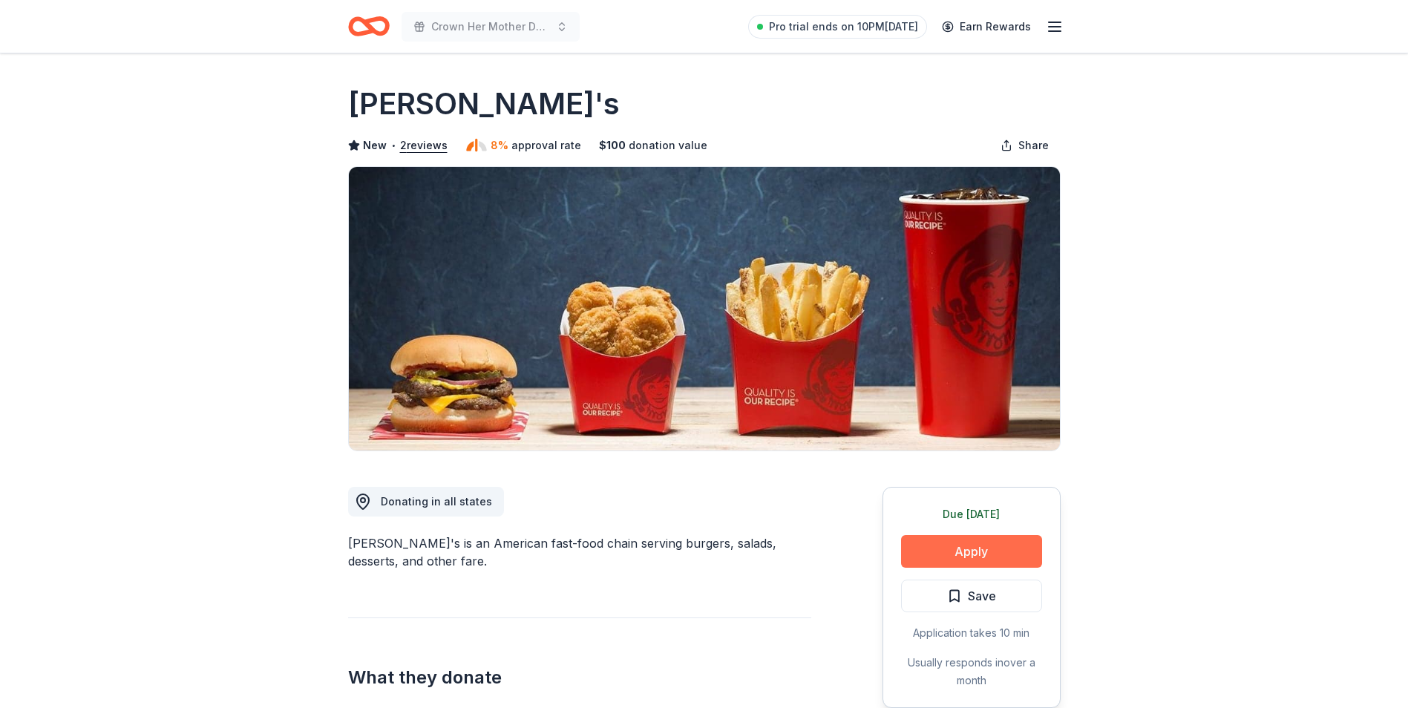
click at [936, 553] on button "Apply" at bounding box center [971, 551] width 141 height 33
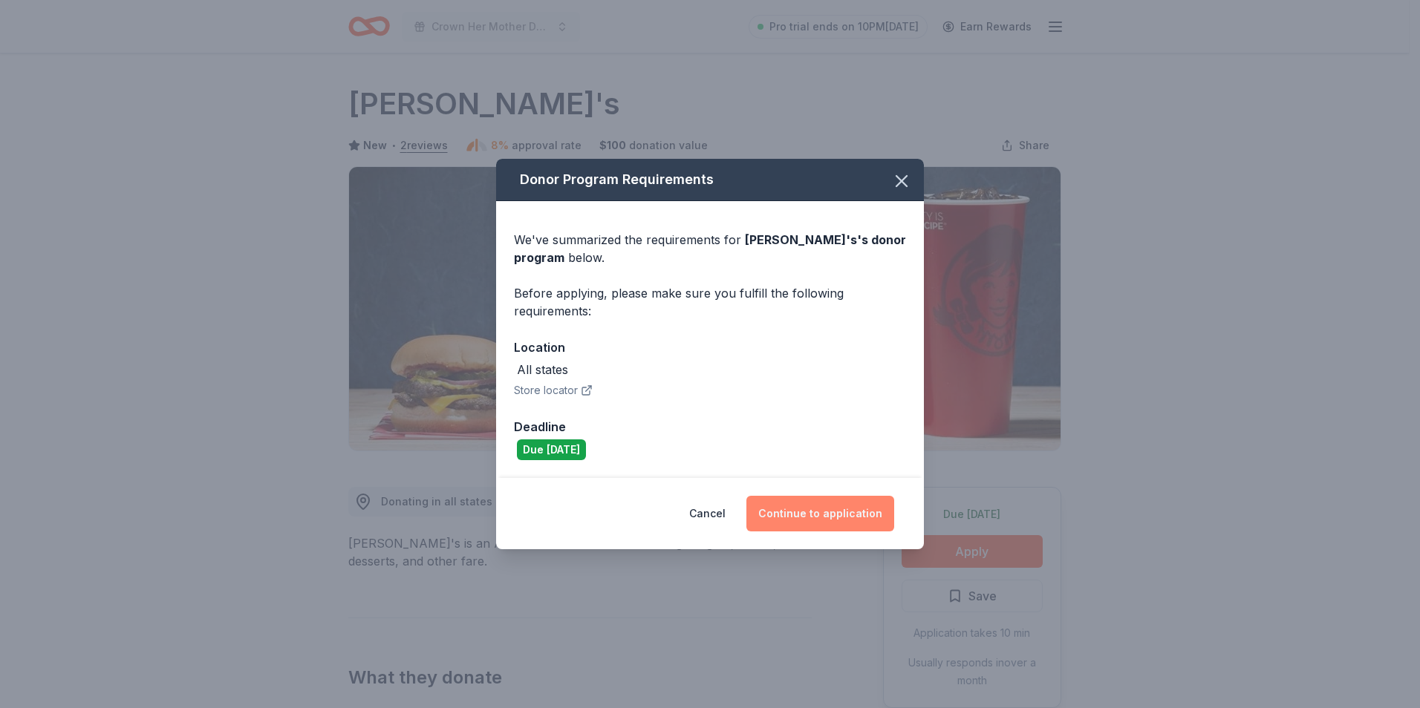
click at [791, 520] on button "Continue to application" at bounding box center [820, 514] width 148 height 36
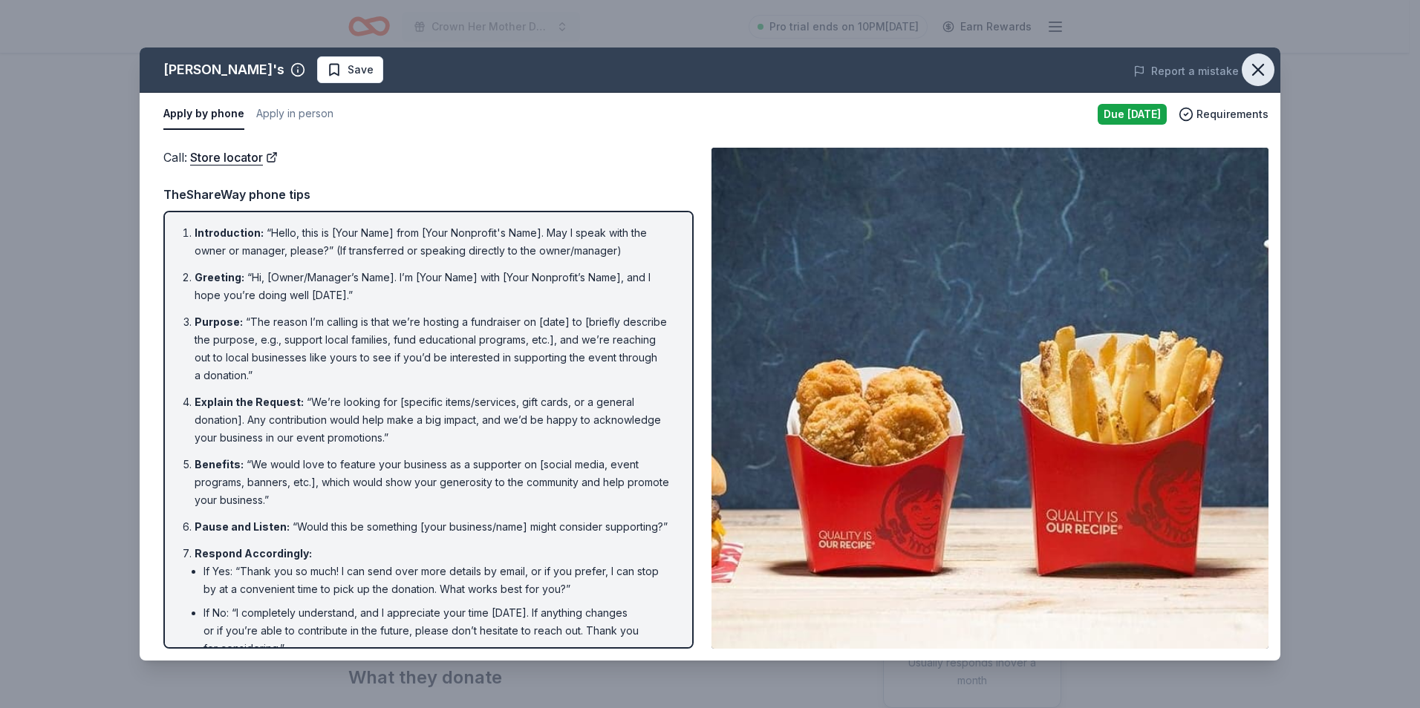
click at [1261, 74] on icon "button" at bounding box center [1257, 69] width 21 height 21
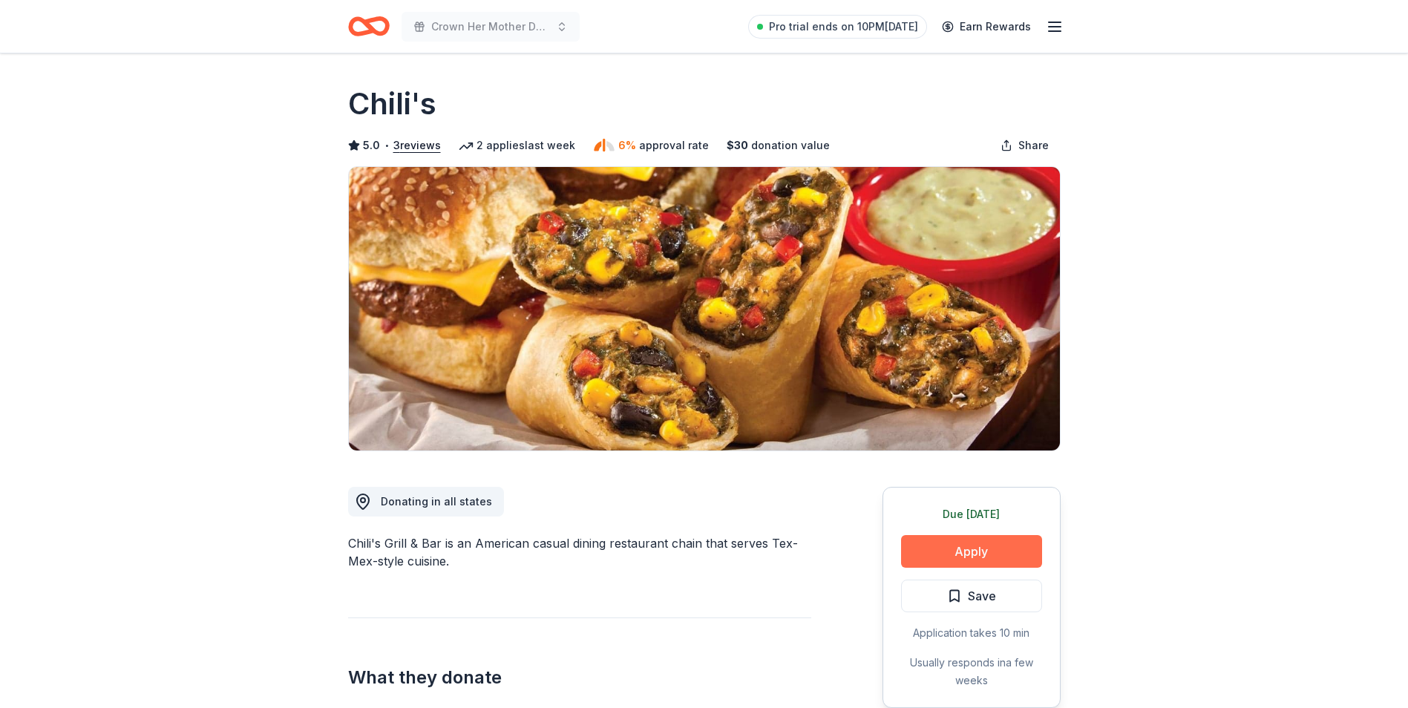
click at [990, 556] on button "Apply" at bounding box center [971, 551] width 141 height 33
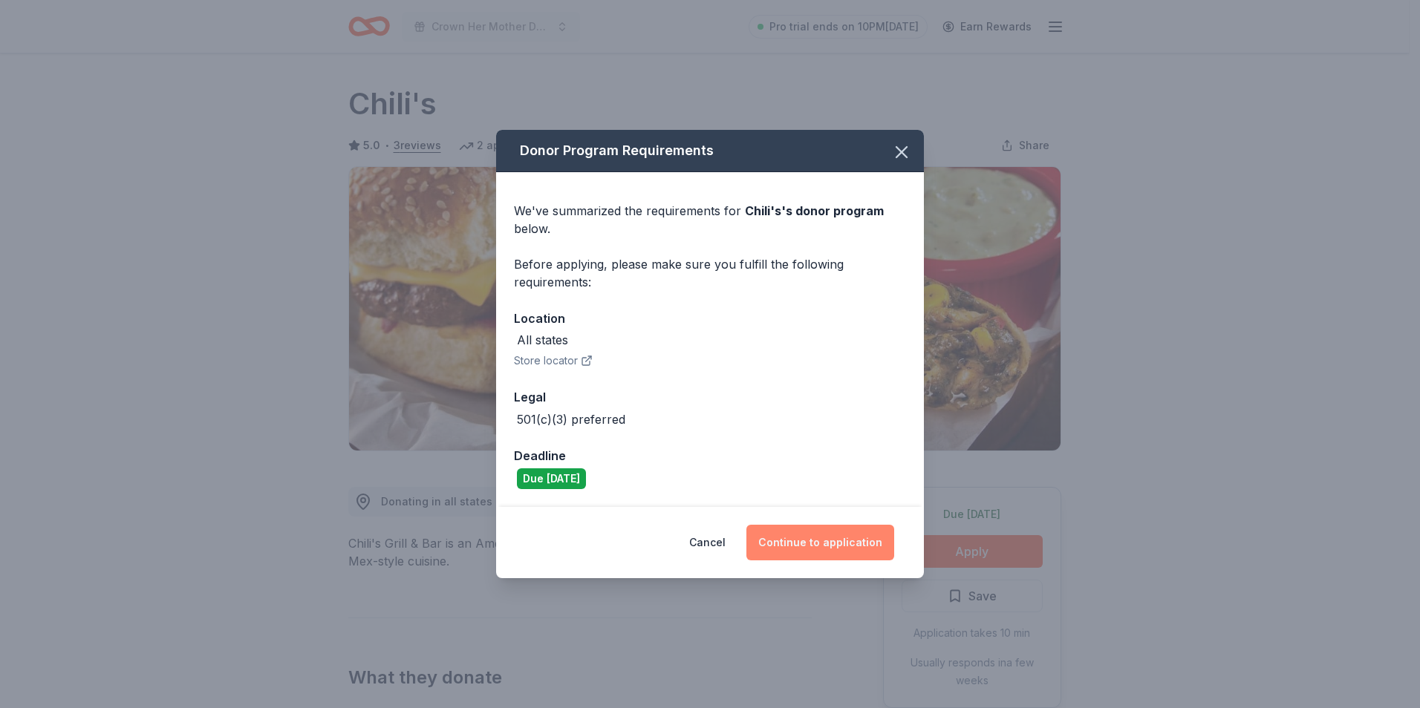
click at [789, 538] on button "Continue to application" at bounding box center [820, 543] width 148 height 36
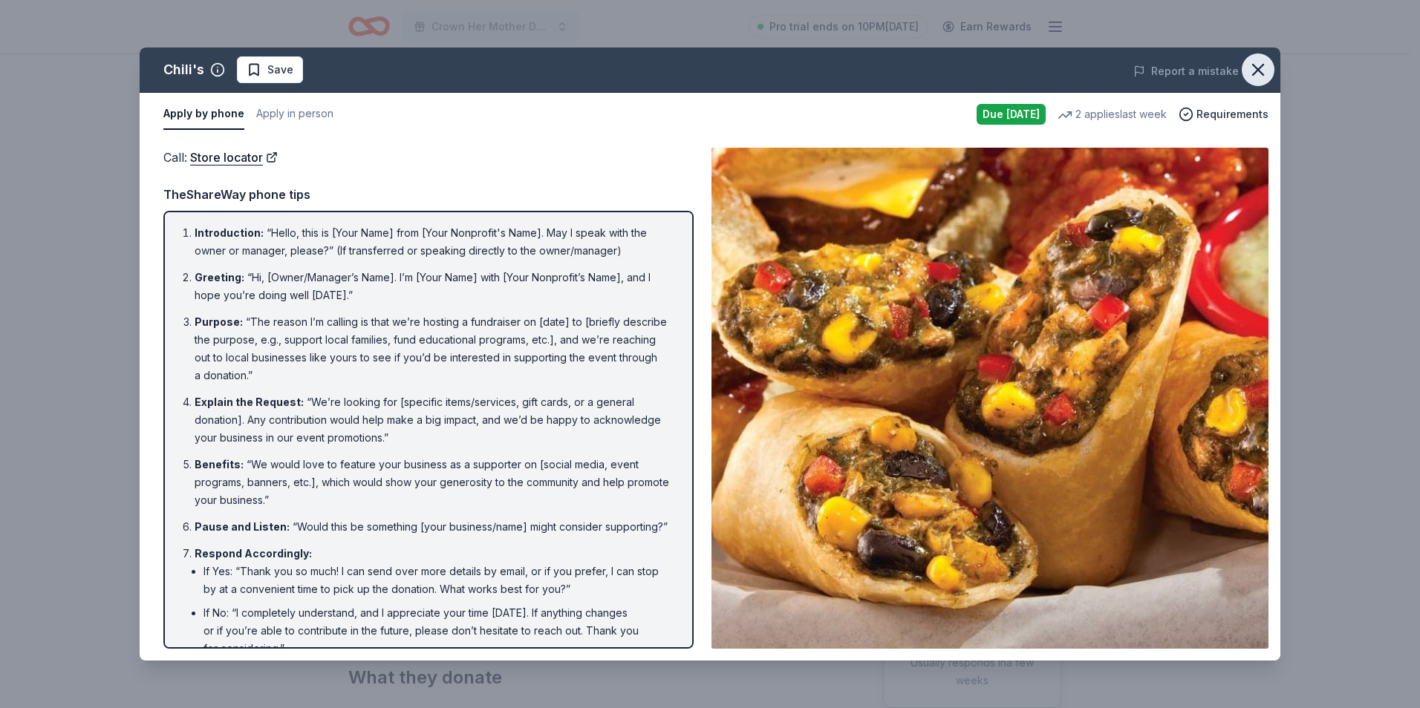
click at [1259, 73] on icon "button" at bounding box center [1257, 69] width 21 height 21
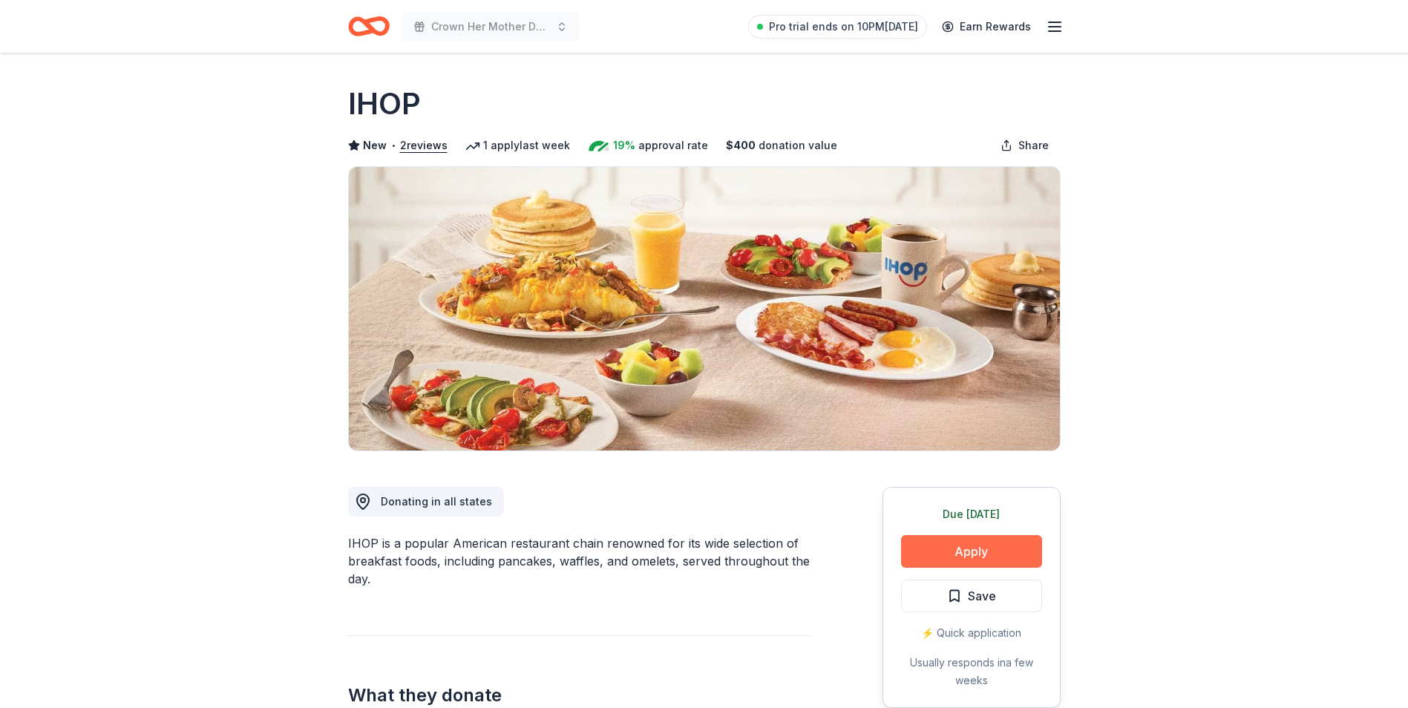
click at [966, 558] on button "Apply" at bounding box center [971, 551] width 141 height 33
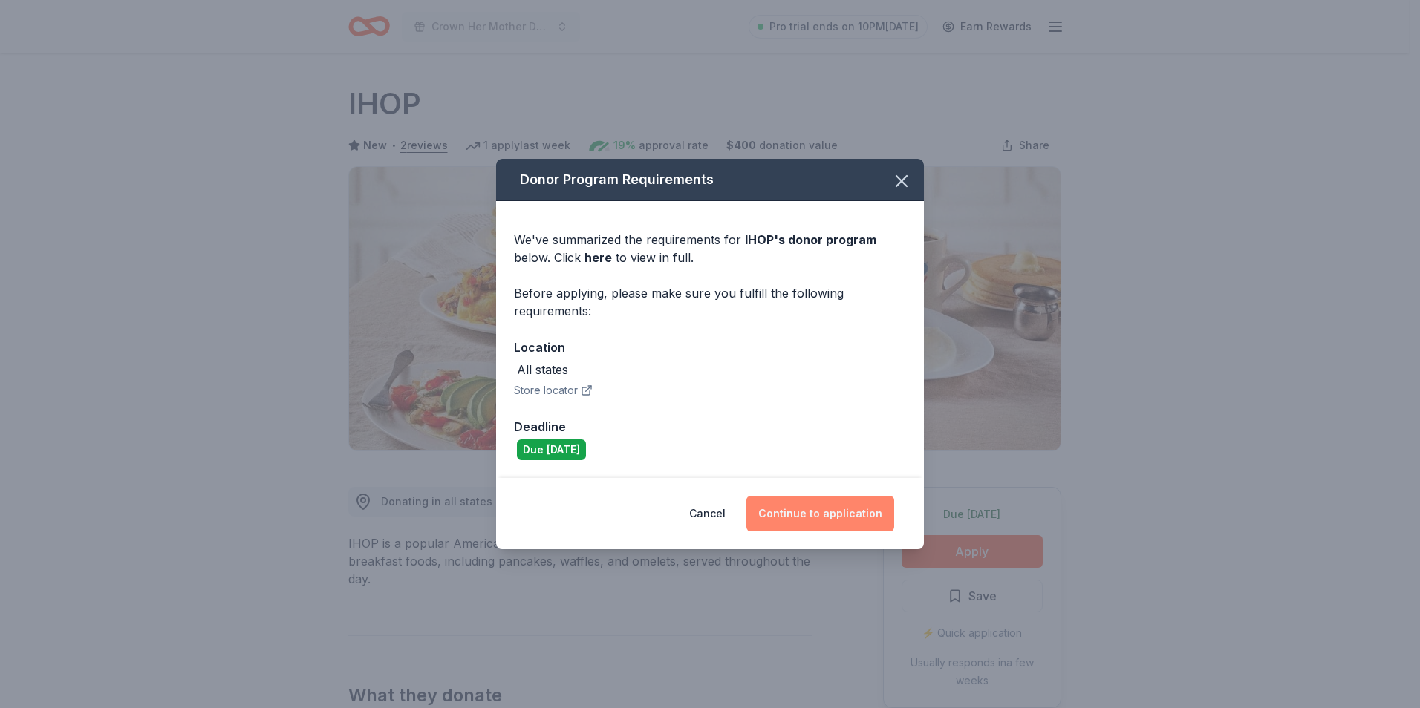
click at [855, 517] on button "Continue to application" at bounding box center [820, 514] width 148 height 36
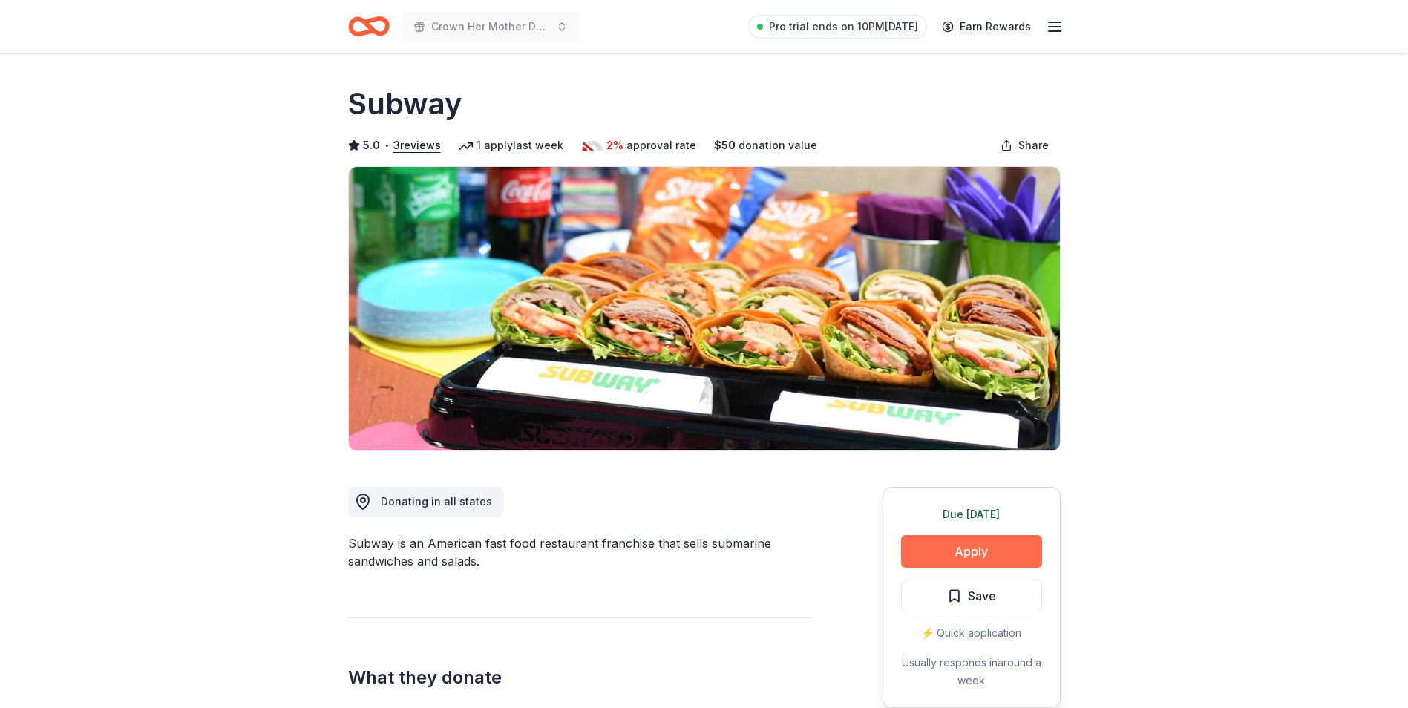
click at [971, 548] on button "Apply" at bounding box center [971, 551] width 141 height 33
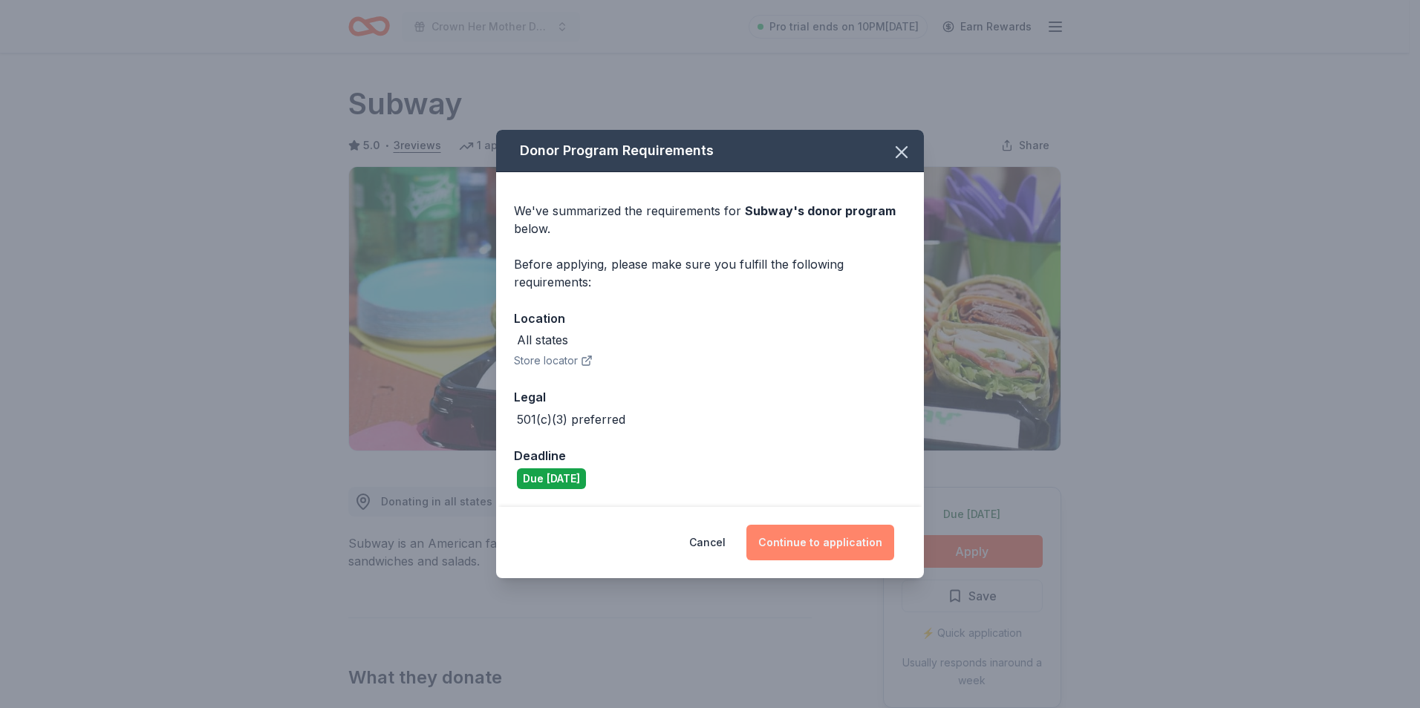
click at [865, 551] on button "Continue to application" at bounding box center [820, 543] width 148 height 36
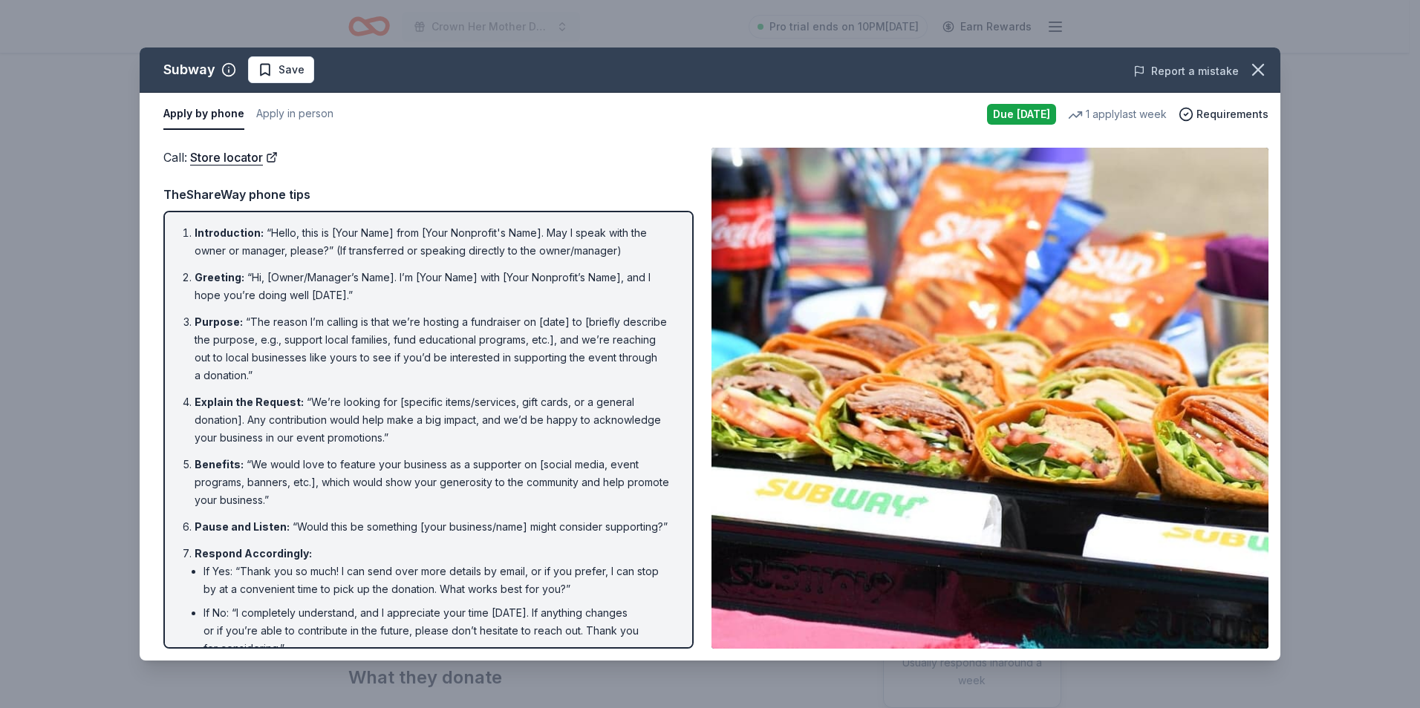
click at [1238, 74] on button "Report a mistake" at bounding box center [1185, 71] width 105 height 18
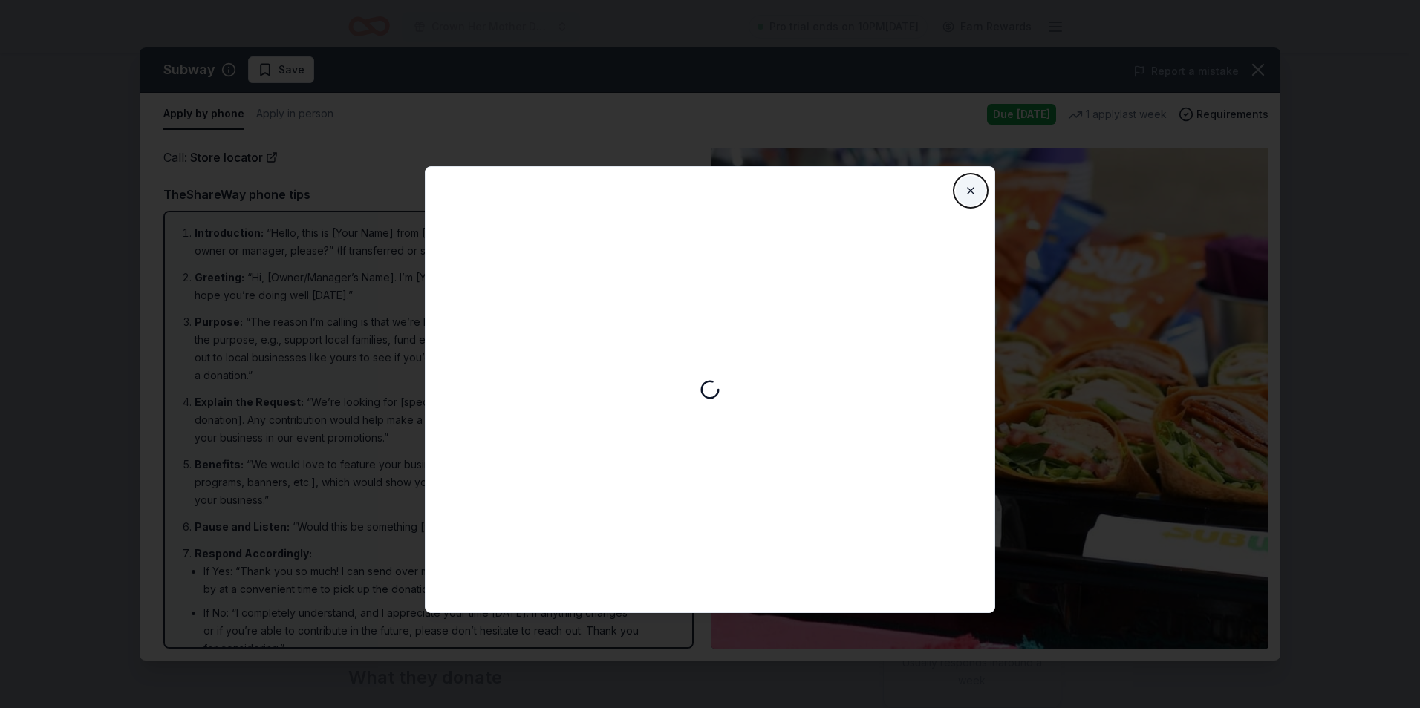
click at [970, 192] on button "Close" at bounding box center [971, 191] width 30 height 30
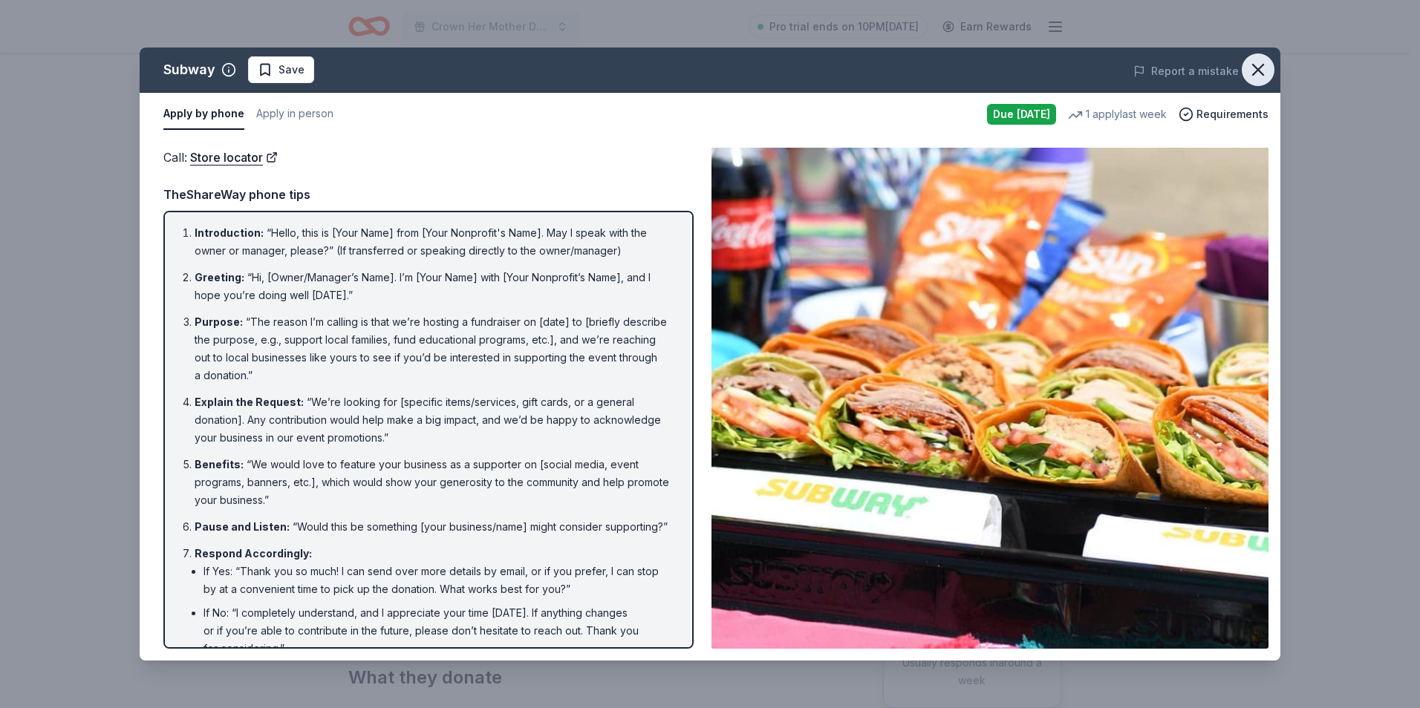
click at [1257, 68] on icon "button" at bounding box center [1257, 69] width 21 height 21
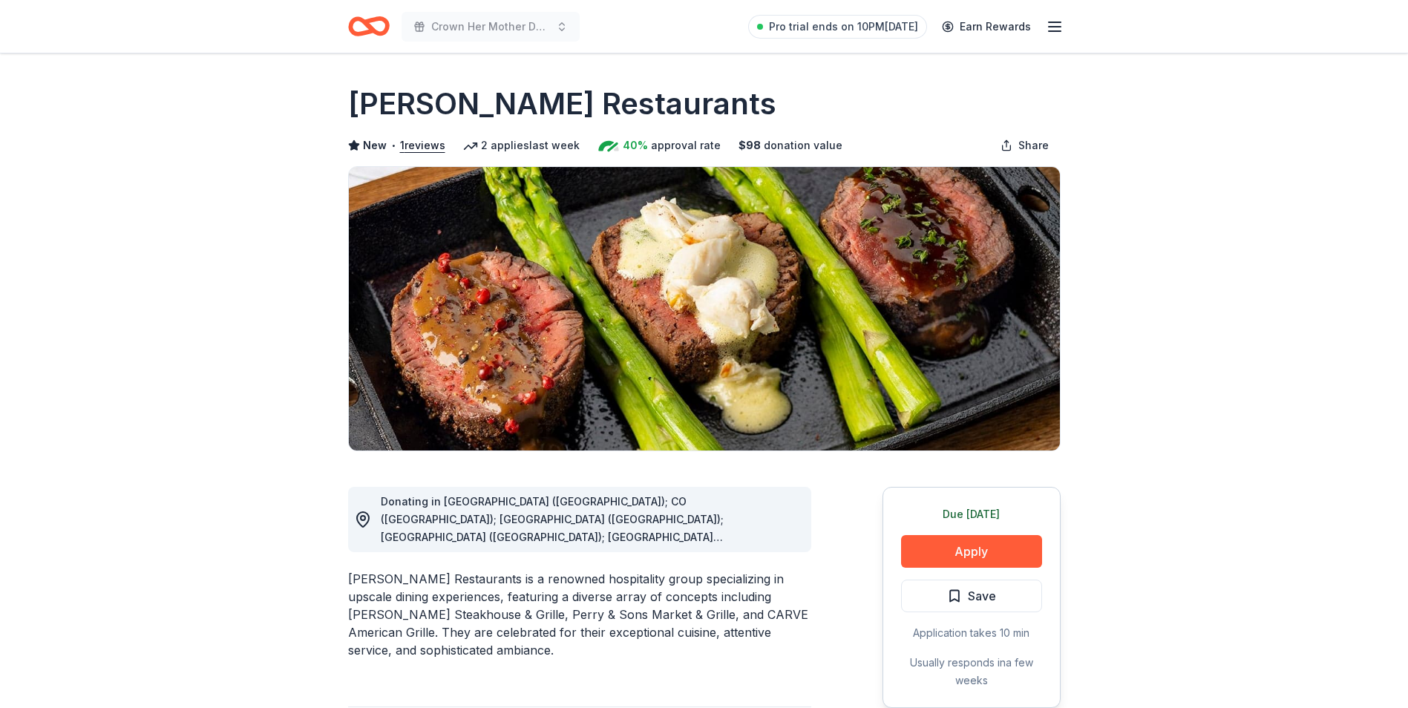
click at [979, 568] on div "Due [DATE] Apply Save Application takes 10 min Usually responds in a few weeks" at bounding box center [972, 597] width 178 height 221
click at [980, 560] on button "Apply" at bounding box center [971, 551] width 141 height 33
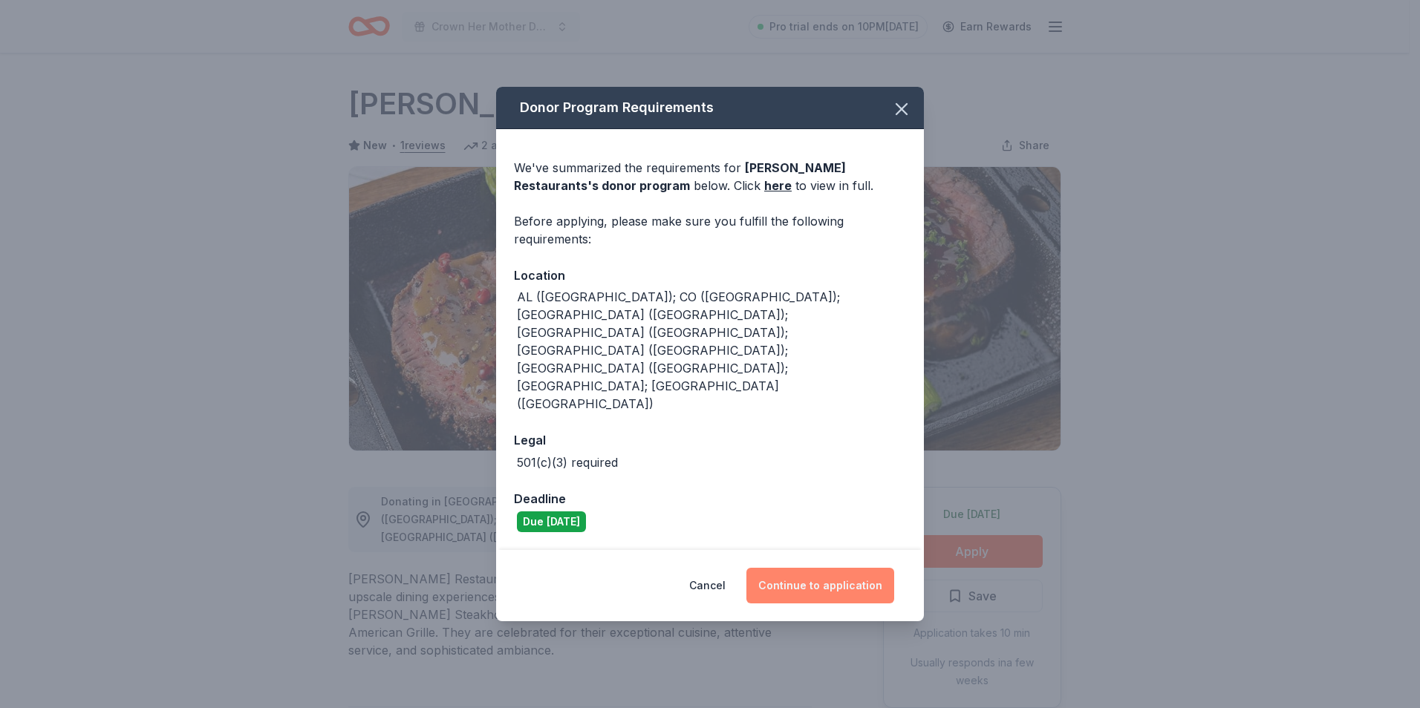
click at [884, 568] on button "Continue to application" at bounding box center [820, 586] width 148 height 36
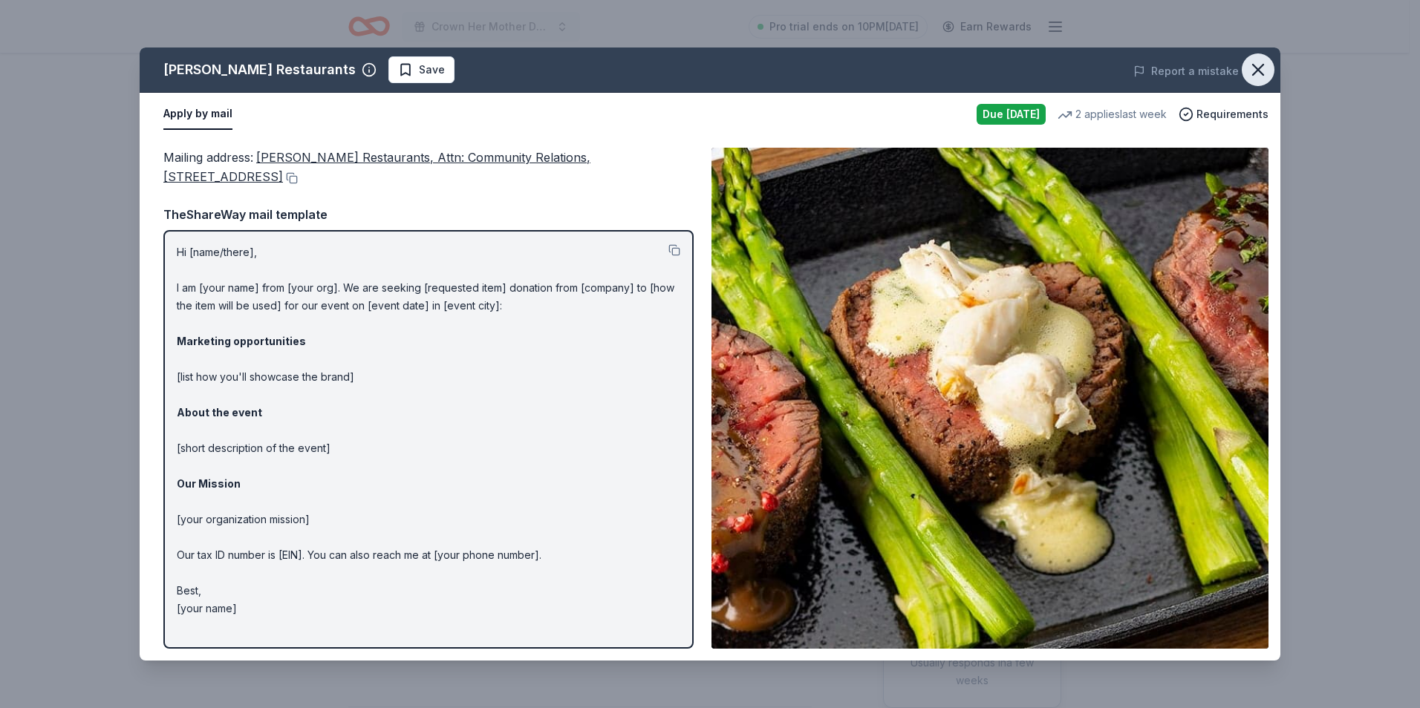
click at [1271, 62] on button "button" at bounding box center [1257, 69] width 33 height 33
